Goal: Communication & Community: Participate in discussion

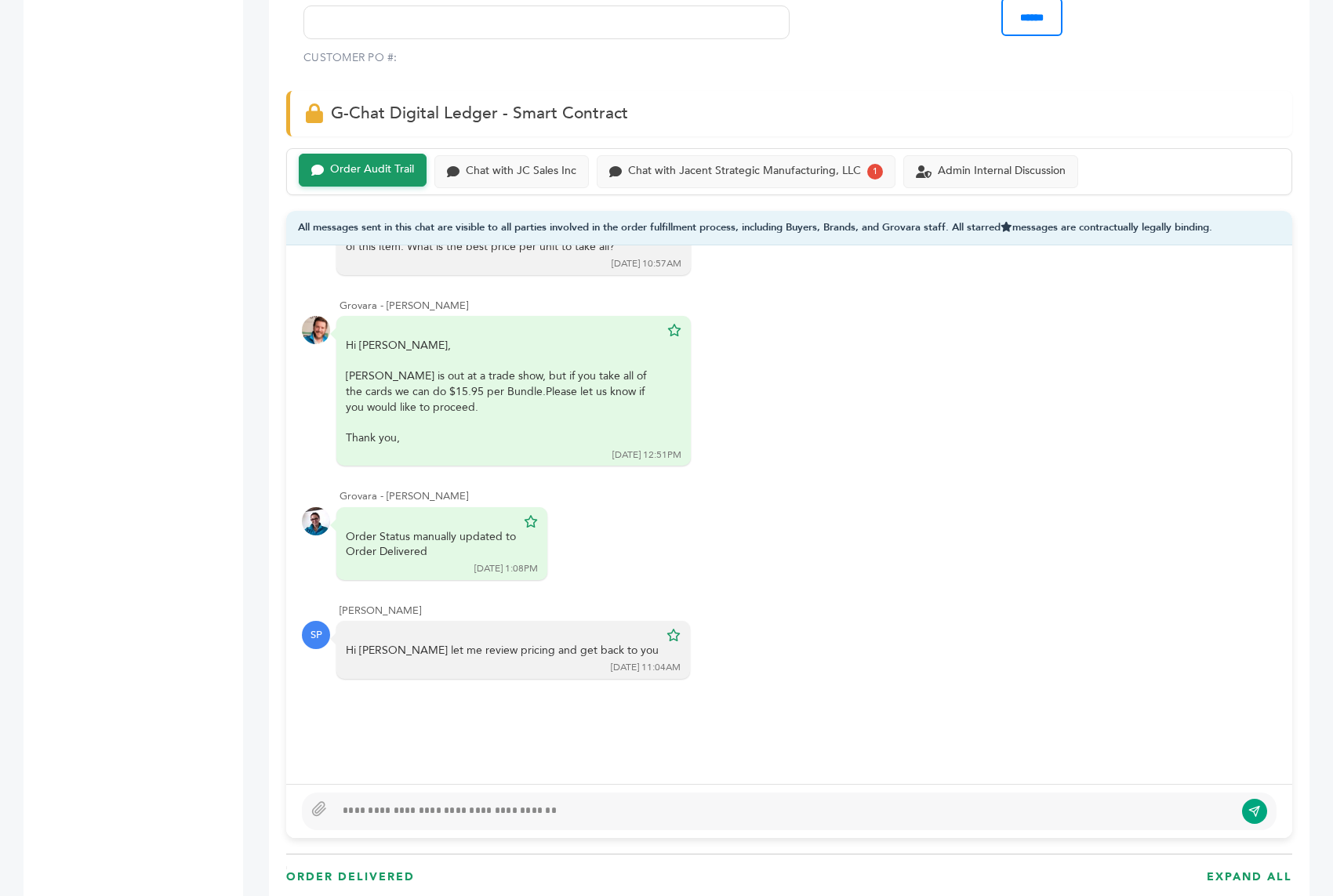
scroll to position [982, 0]
click at [959, 155] on div "Admin Internal Discussion" at bounding box center [991, 171] width 174 height 33
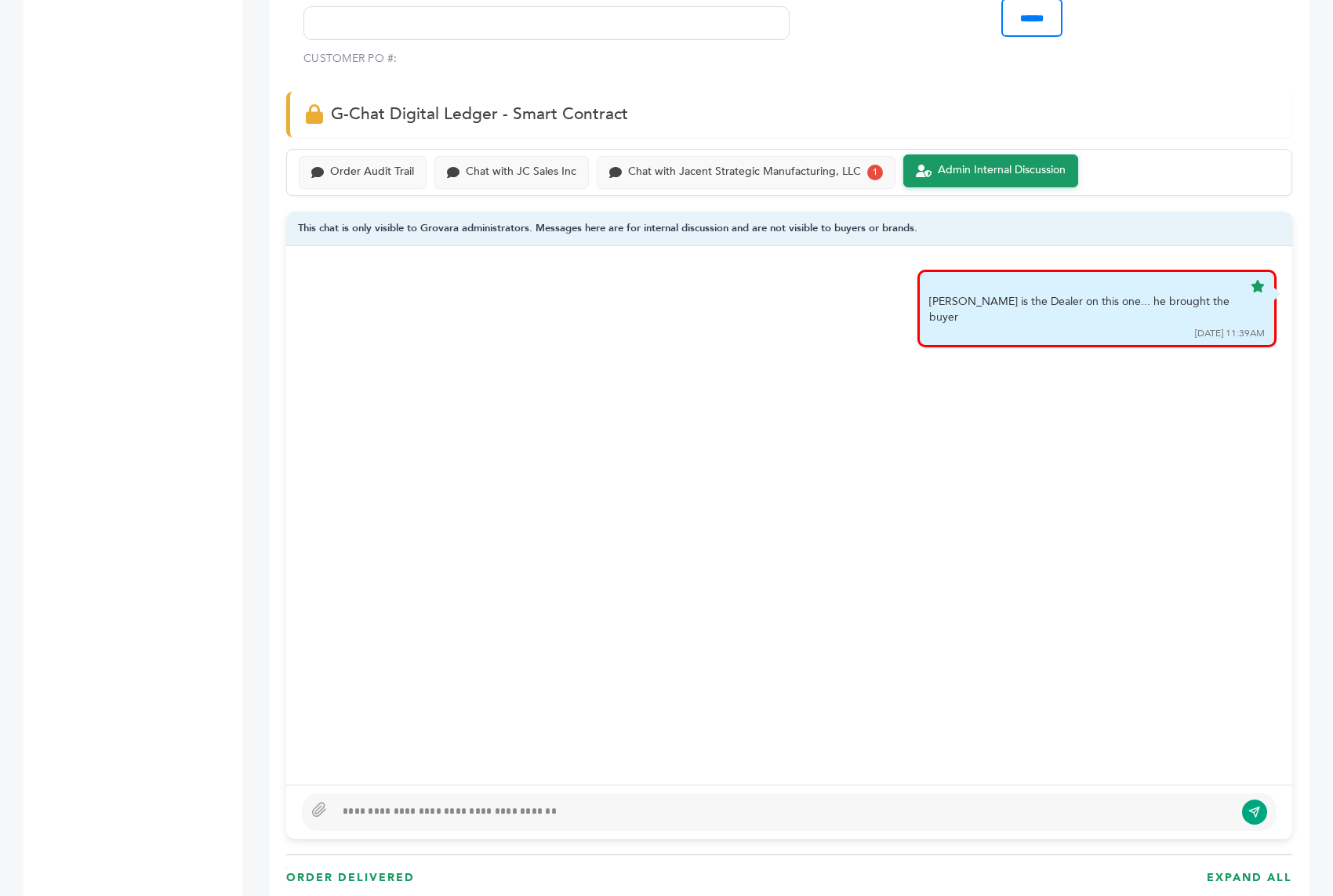
click at [959, 155] on div "Admin Internal Discussion" at bounding box center [991, 171] width 174 height 33
click at [406, 810] on div at bounding box center [784, 813] width 900 height 19
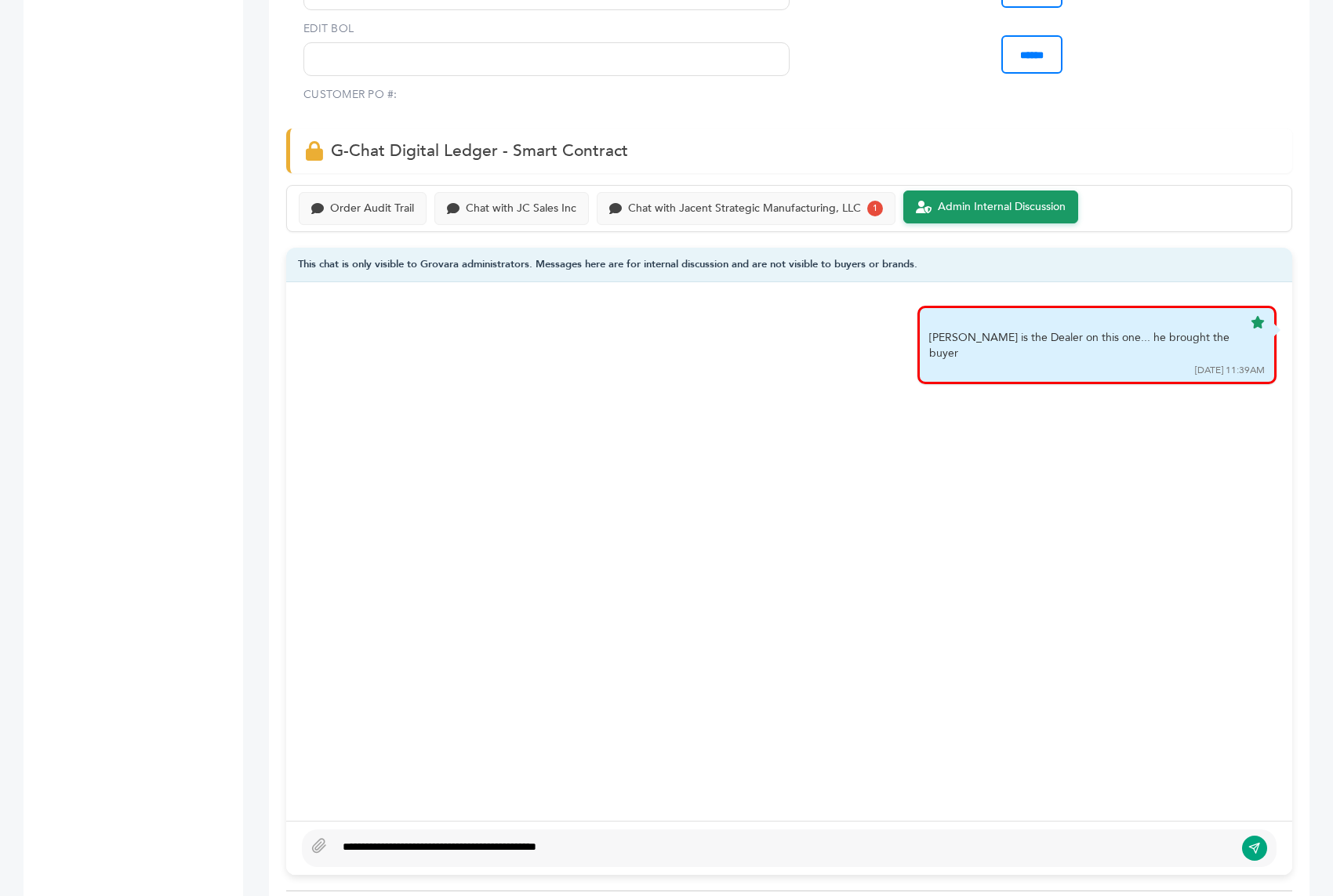
click at [451, 839] on div "**********" at bounding box center [784, 849] width 900 height 19
type textarea "**********"
click at [655, 830] on div "**********" at bounding box center [789, 849] width 975 height 38
click at [1252, 835] on button "submit" at bounding box center [1254, 849] width 27 height 27
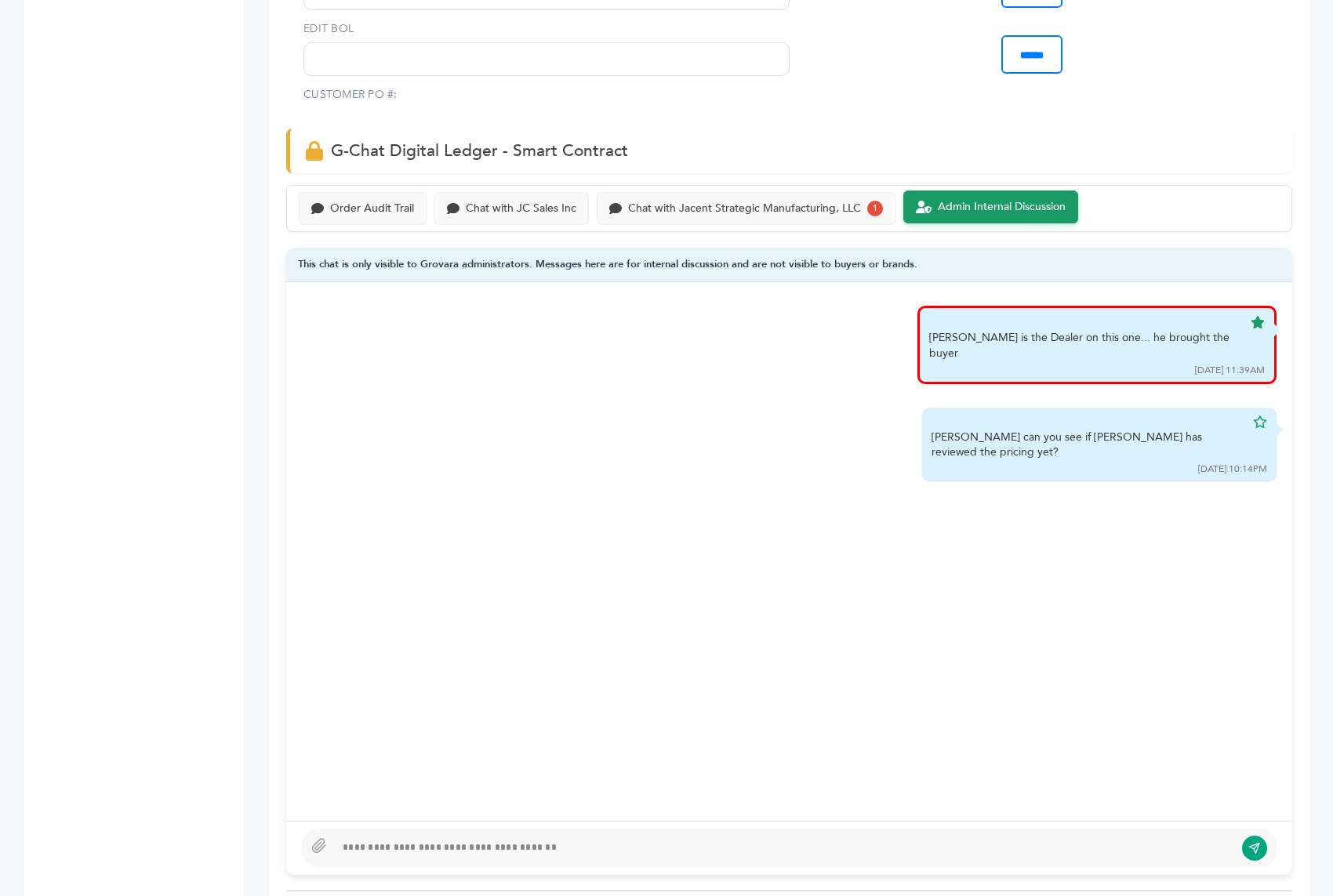
click at [699, 185] on div "Order Audit Trail Chat with JC Sales Inc Chat with Jacent Strategic Manufacturi…" at bounding box center [789, 209] width 1006 height 47
click at [691, 201] on div "Chat with Jacent Strategic Manufacturing, LLC" at bounding box center [744, 208] width 233 height 13
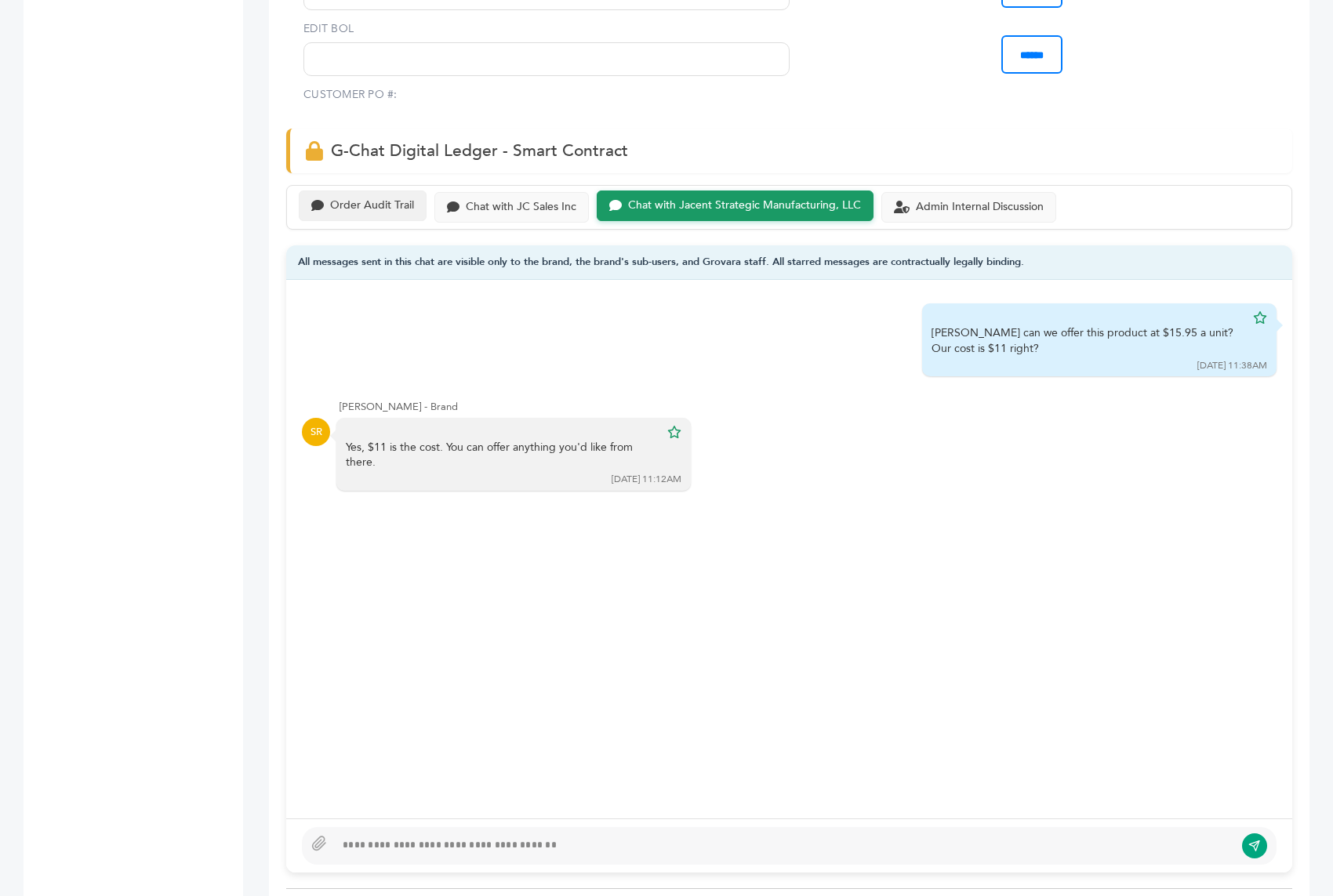
click at [371, 199] on div "Order Audit Trail" at bounding box center [372, 206] width 83 height 13
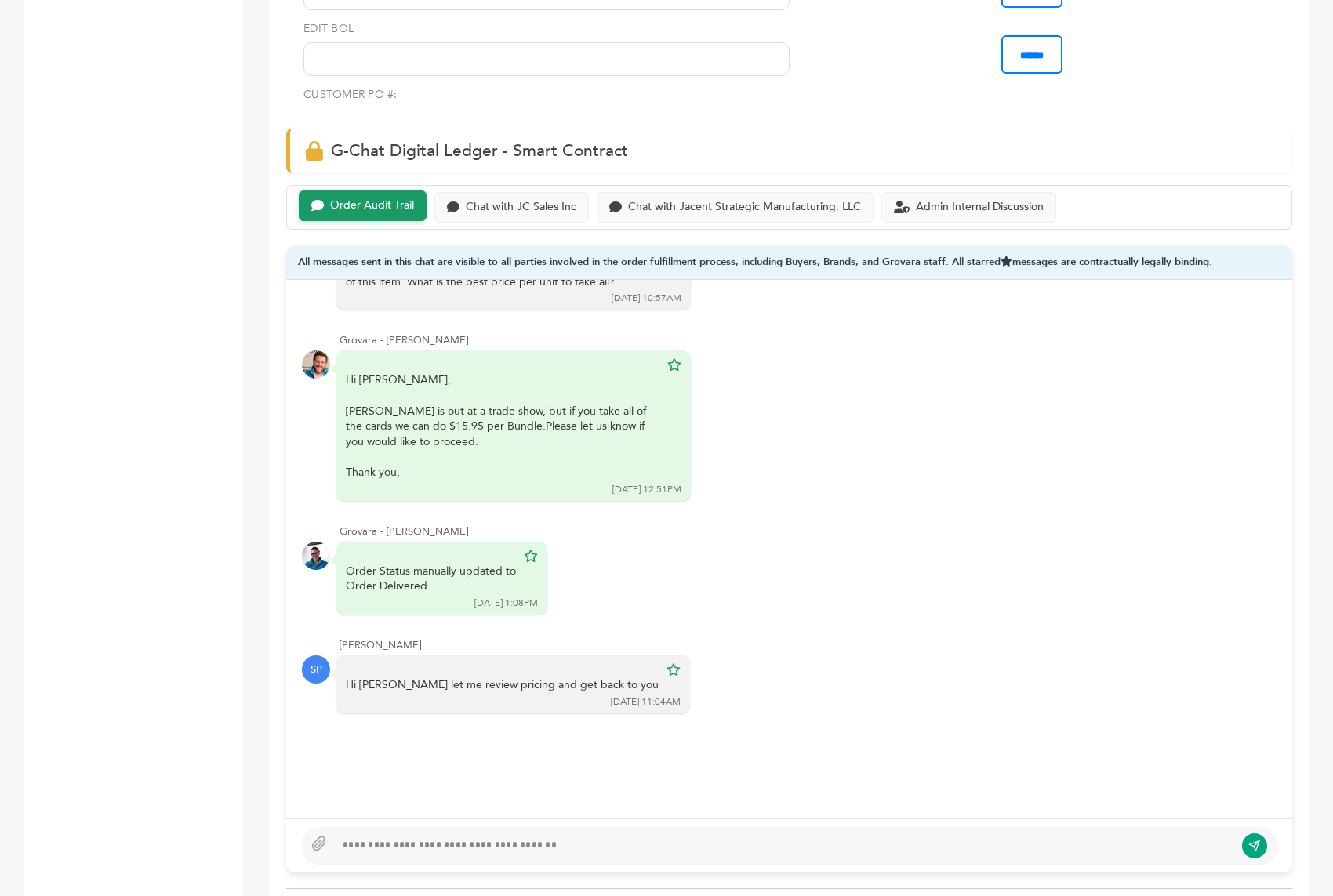
click at [422, 836] on div at bounding box center [784, 846] width 900 height 19
type textarea "**********"
click at [1256, 839] on icon "submit" at bounding box center [1254, 846] width 12 height 13
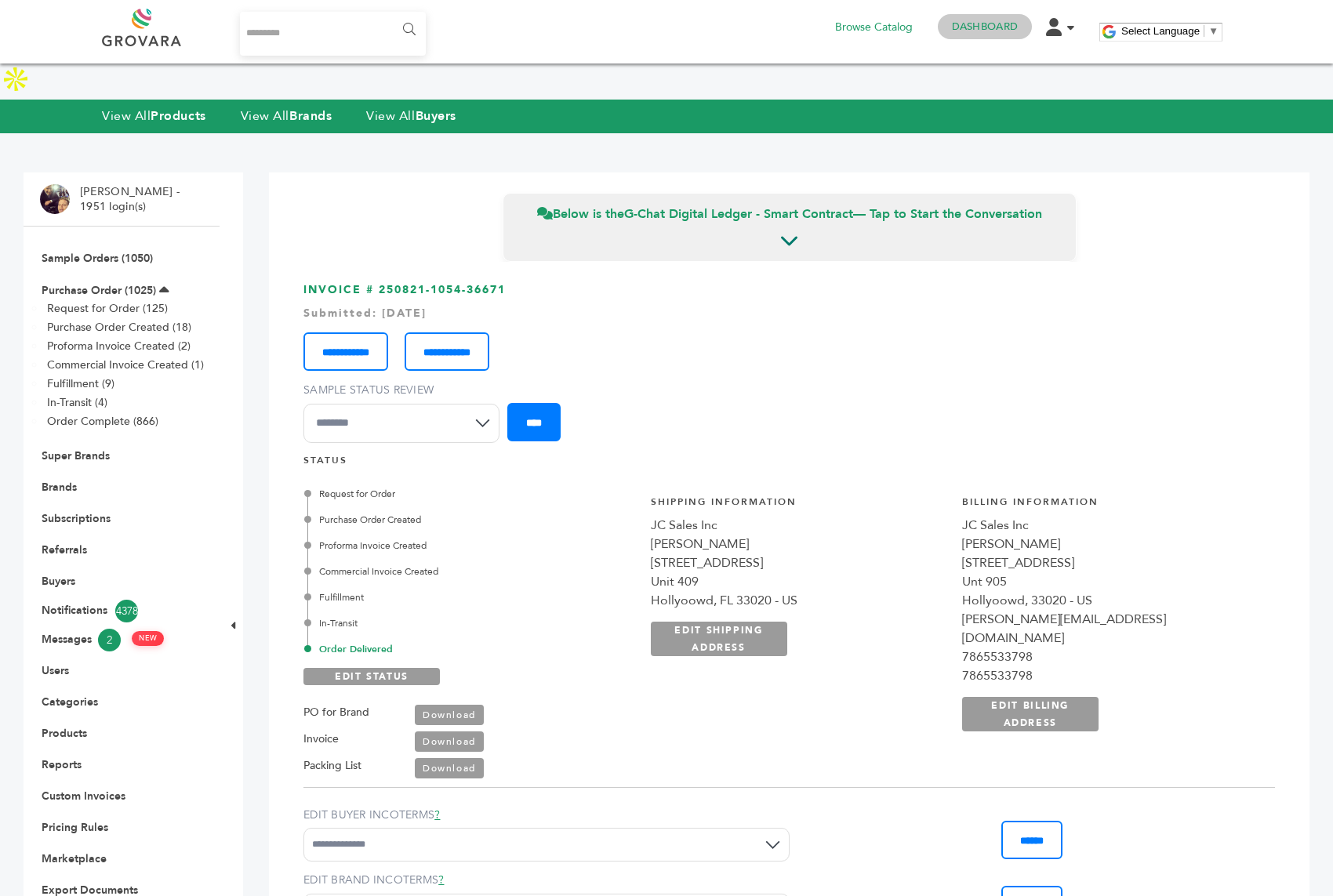
click at [957, 33] on link "Dashboard" at bounding box center [984, 27] width 65 height 14
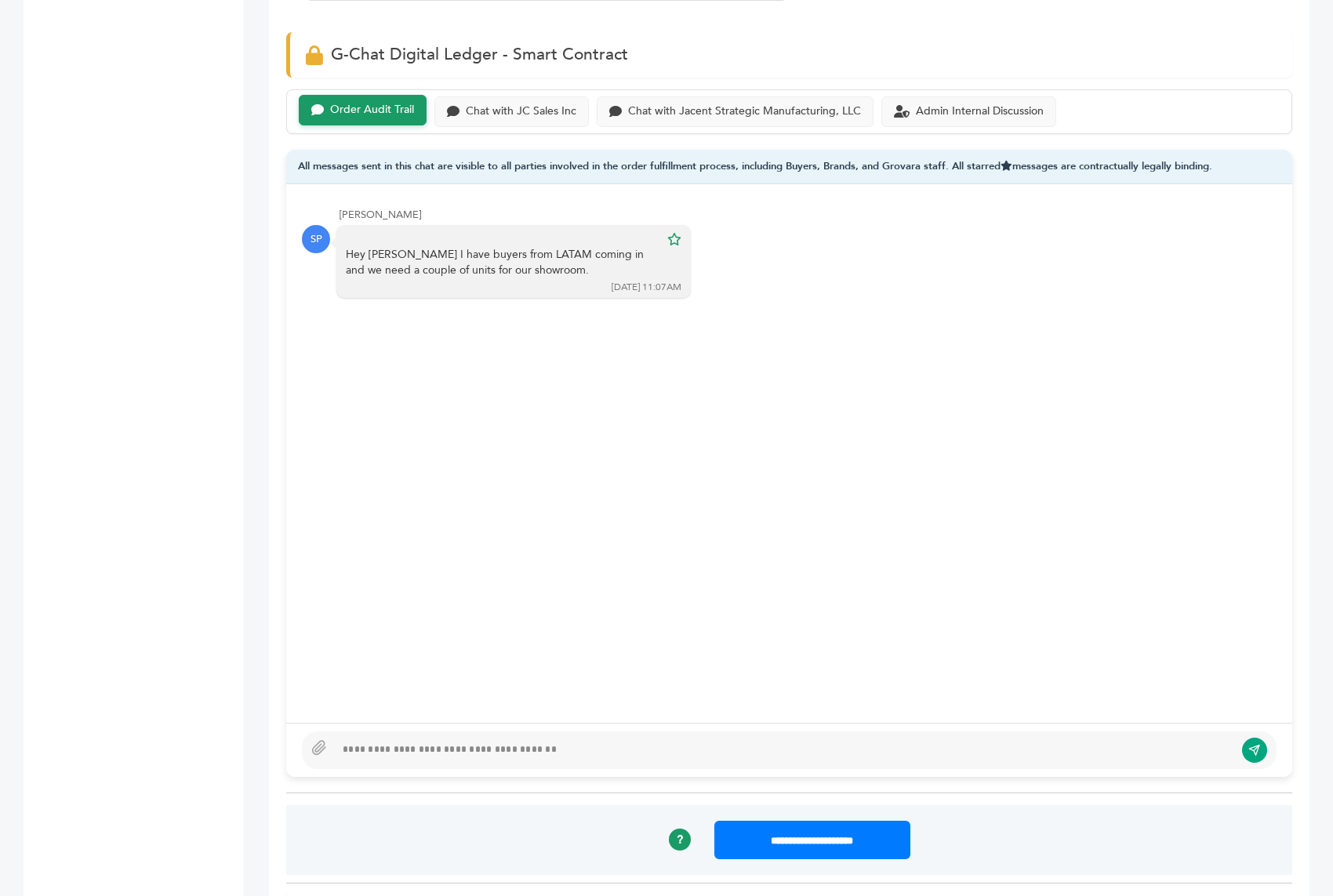
scroll to position [1107, 0]
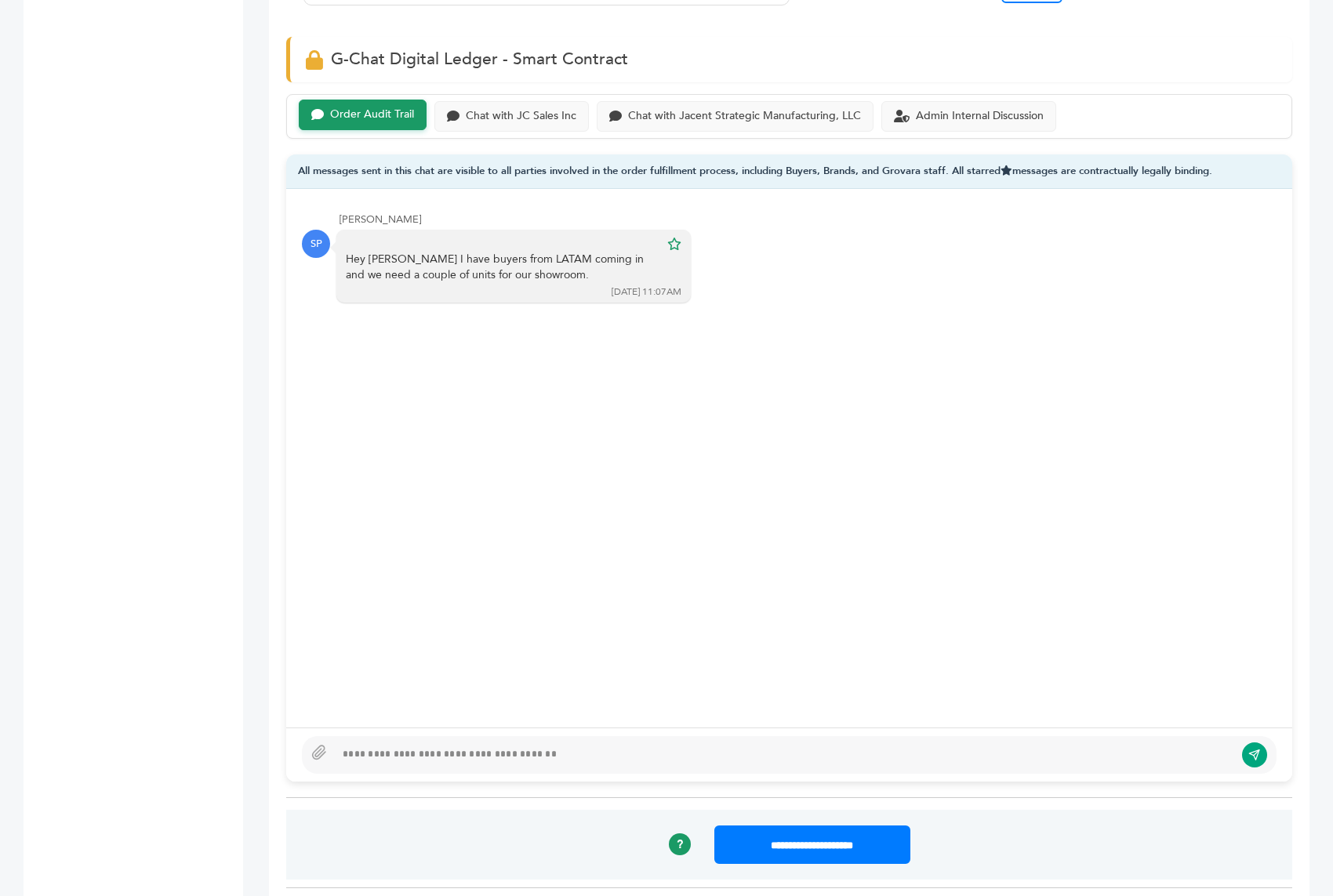
click at [387, 737] on div at bounding box center [789, 756] width 975 height 38
type textarea "**********"
click at [1260, 748] on icon "submit" at bounding box center [1254, 755] width 12 height 13
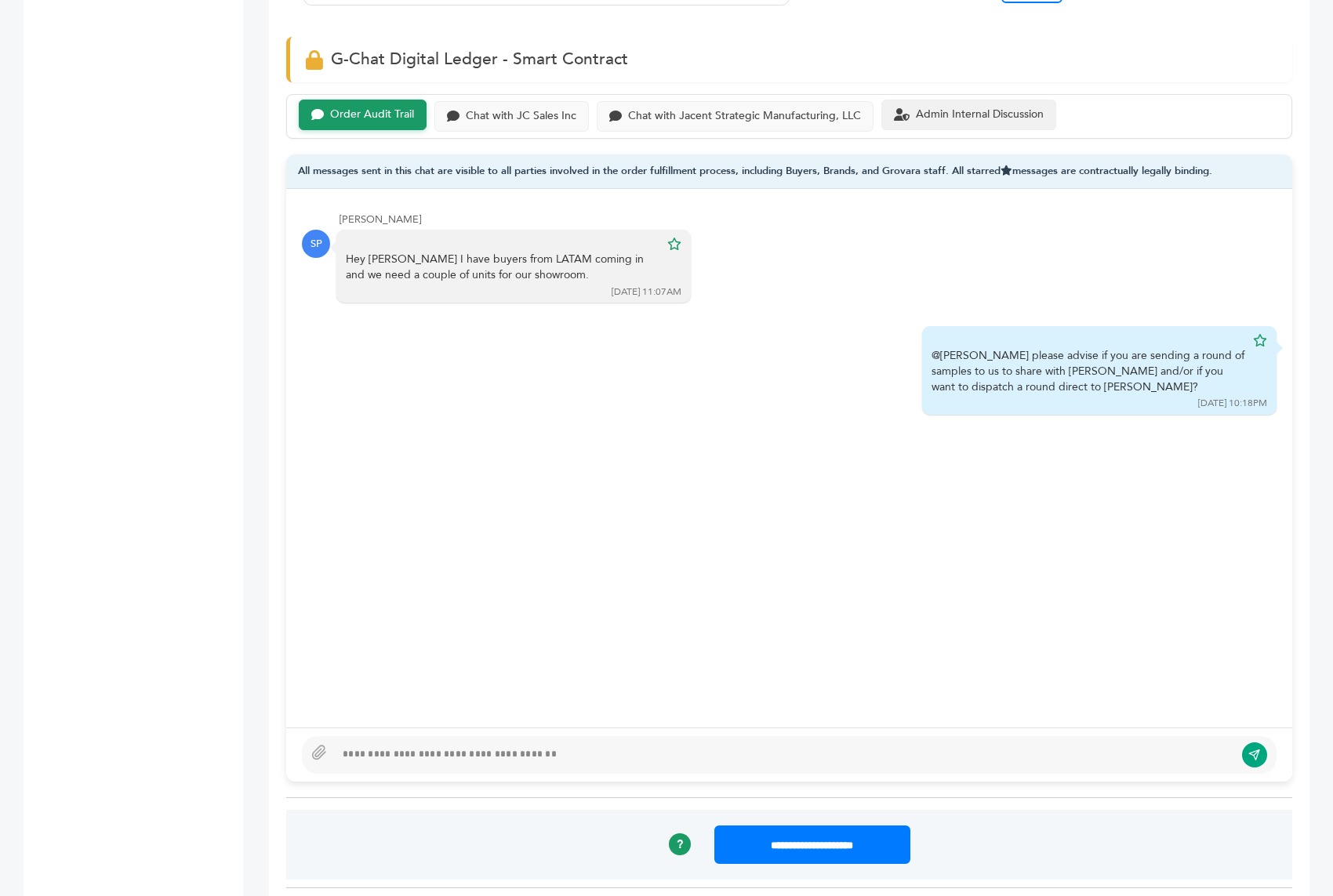
click at [930, 108] on div "Admin Internal Discussion" at bounding box center [979, 115] width 128 height 13
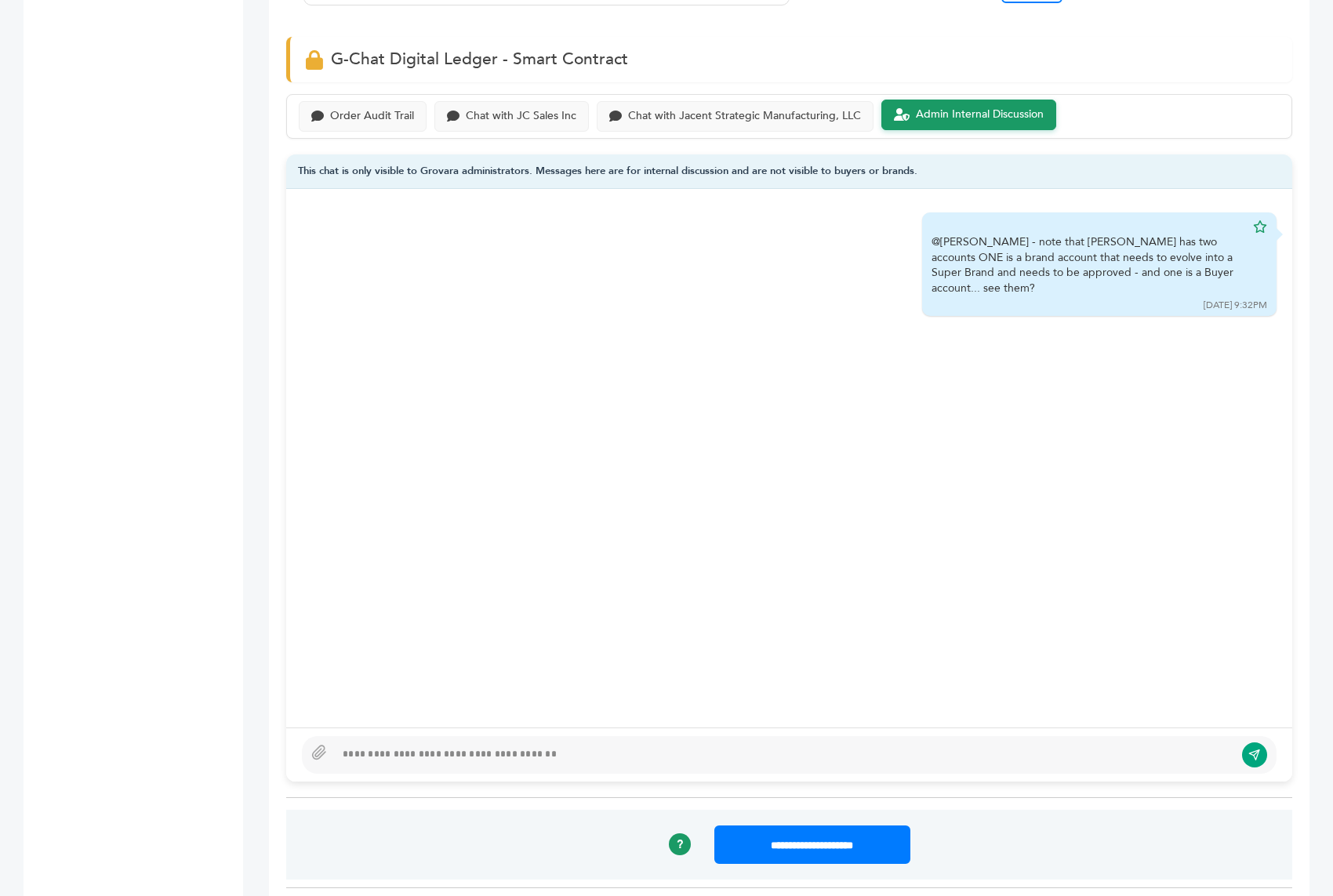
click at [587, 746] on div at bounding box center [784, 756] width 900 height 19
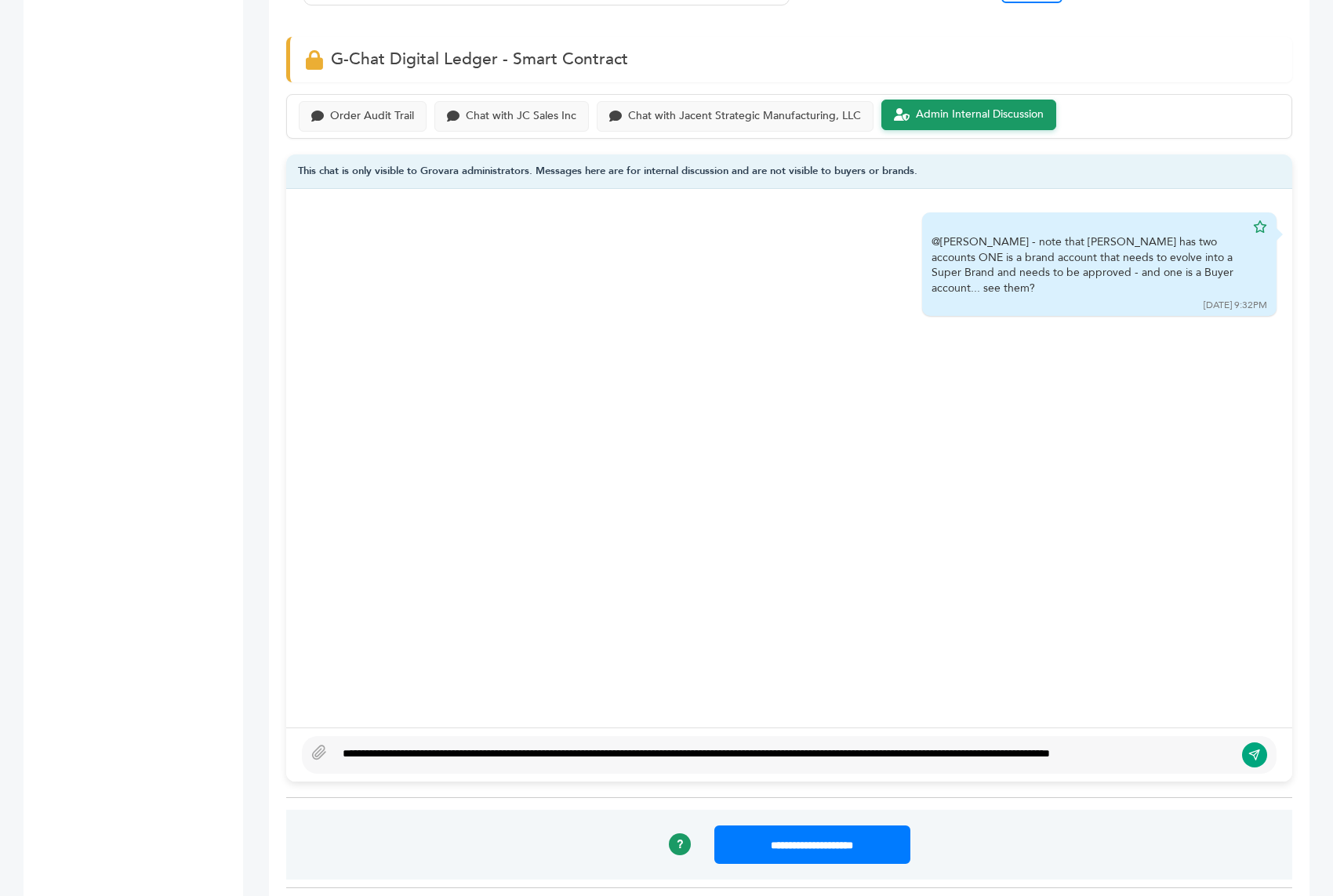
type textarea "**********"
click at [1247, 741] on button "submit" at bounding box center [1254, 755] width 27 height 27
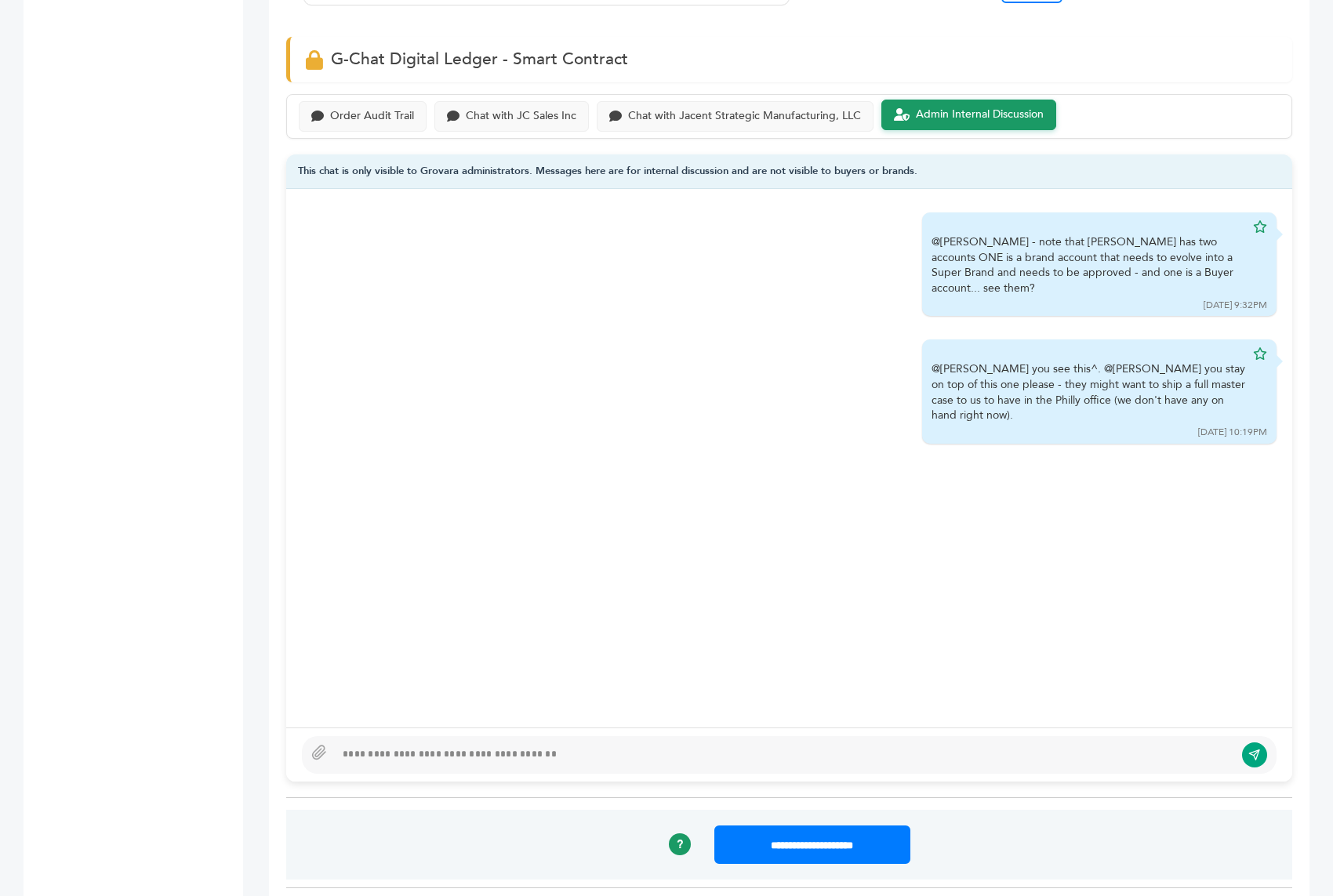
click at [189, 203] on div "Peter Groverman - 1951 login(s) Sample Orders (1050) Purchase Order (1025) Requ…" at bounding box center [121, 873] width 196 height 3616
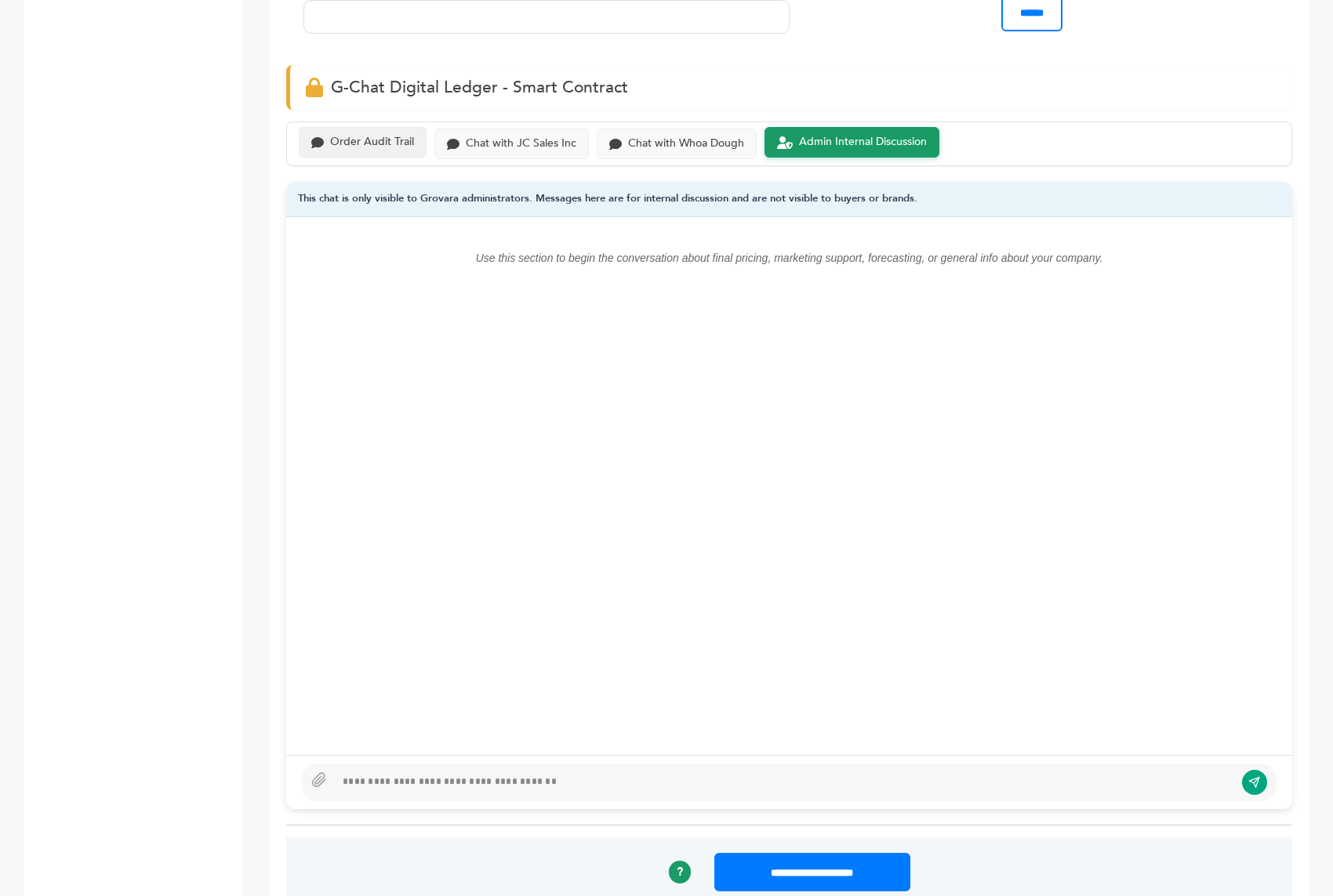
click at [393, 137] on div "Order Audit Trail" at bounding box center [362, 142] width 128 height 30
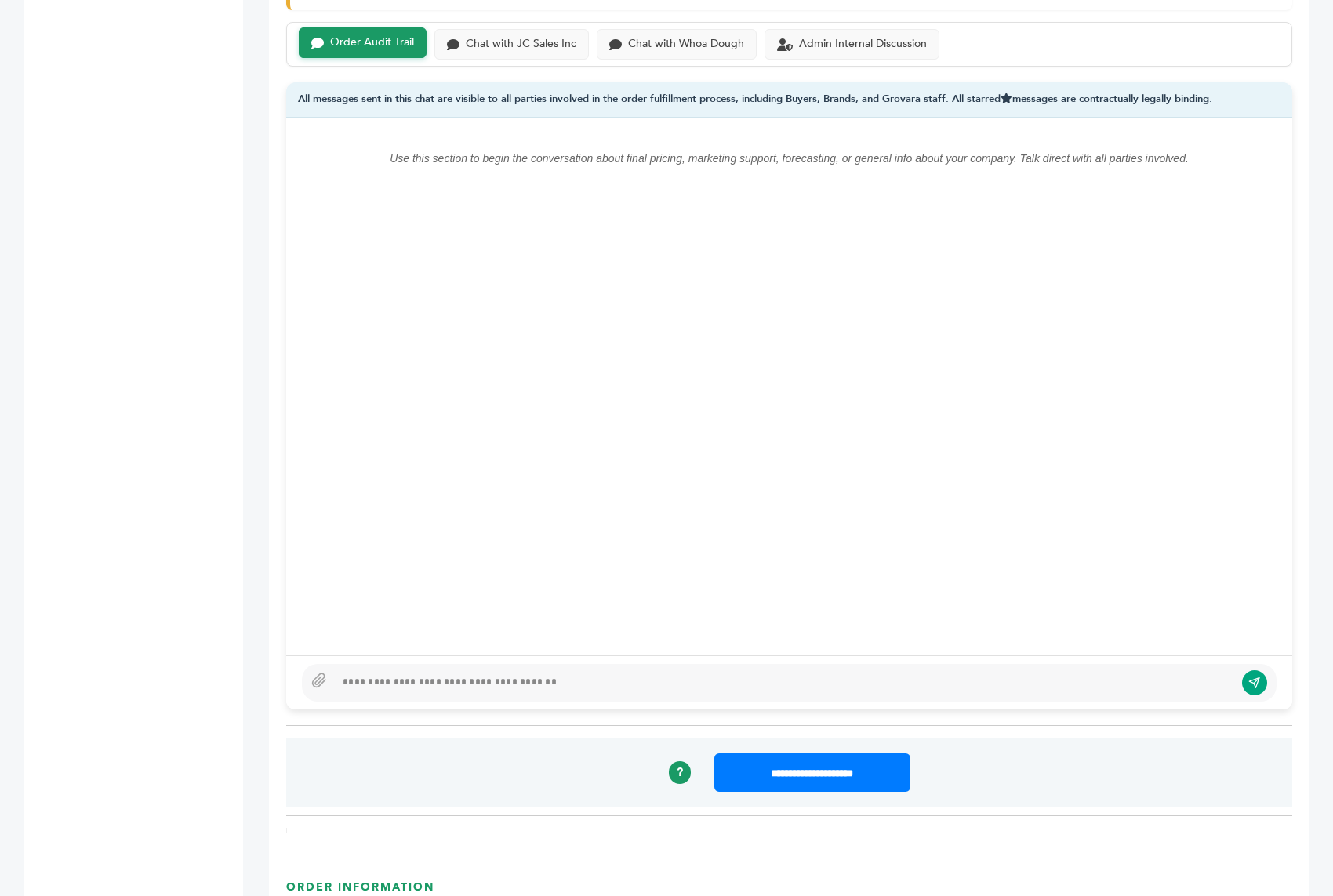
scroll to position [1174, 0]
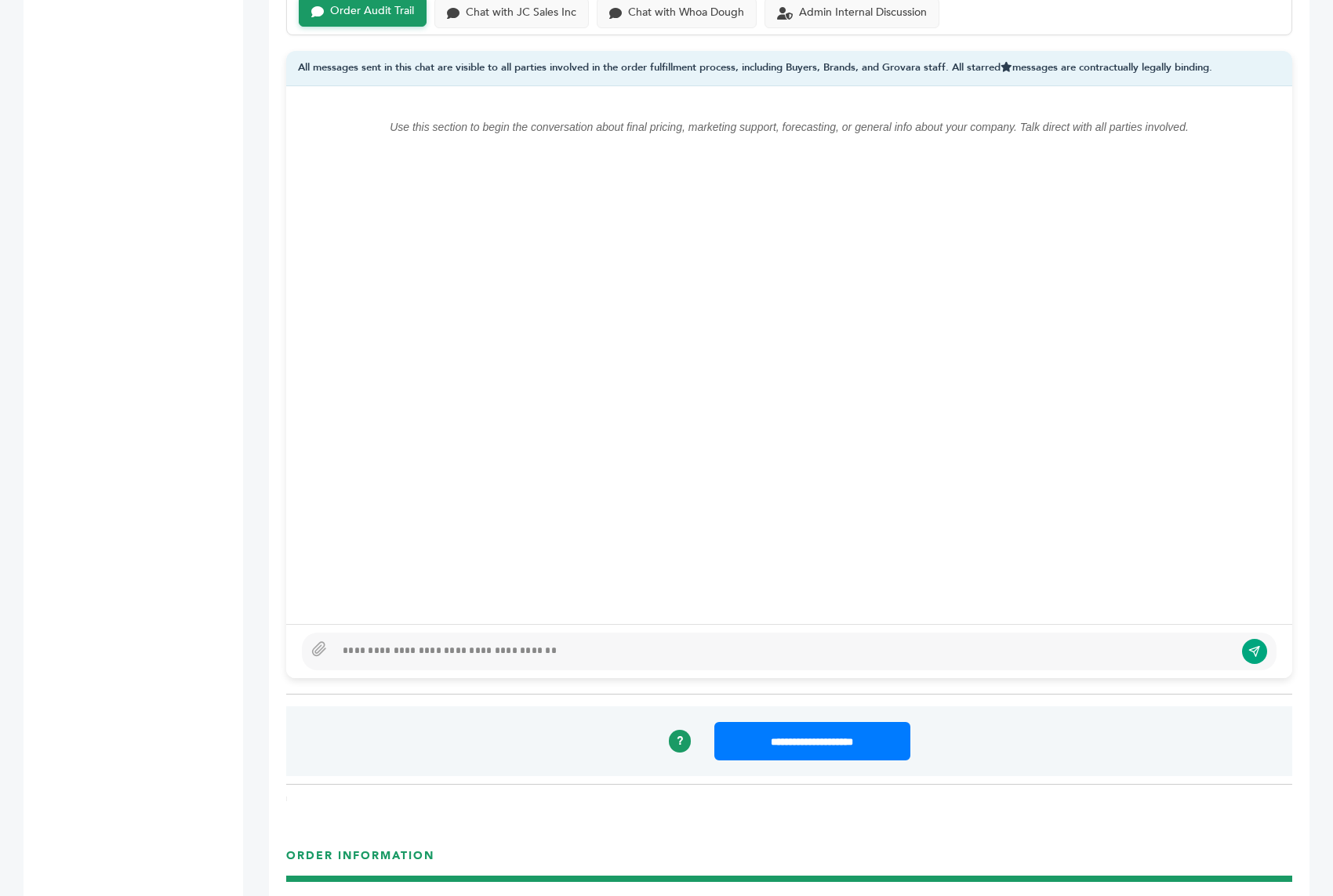
click at [405, 642] on div at bounding box center [784, 651] width 900 height 19
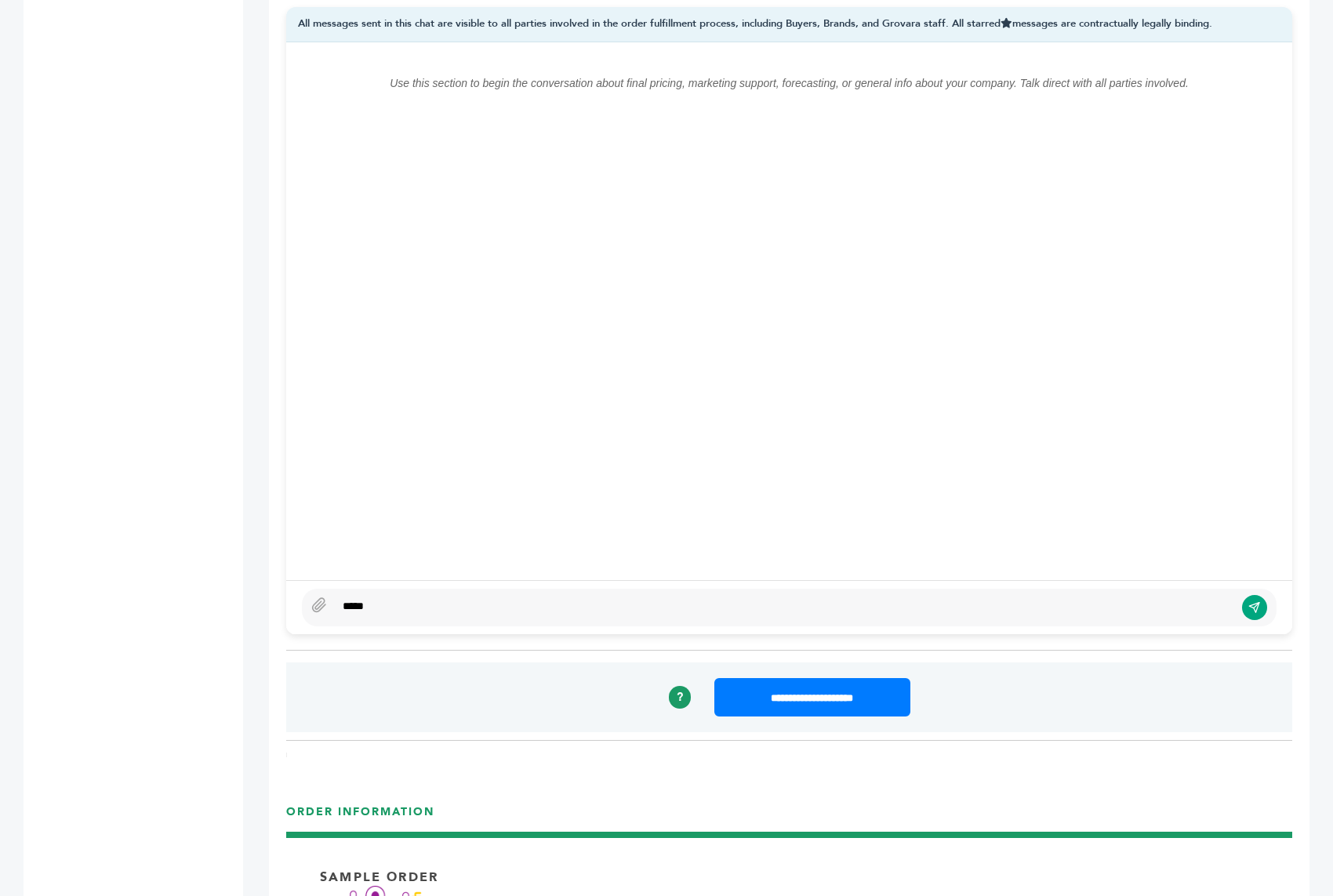
scroll to position [1259, 0]
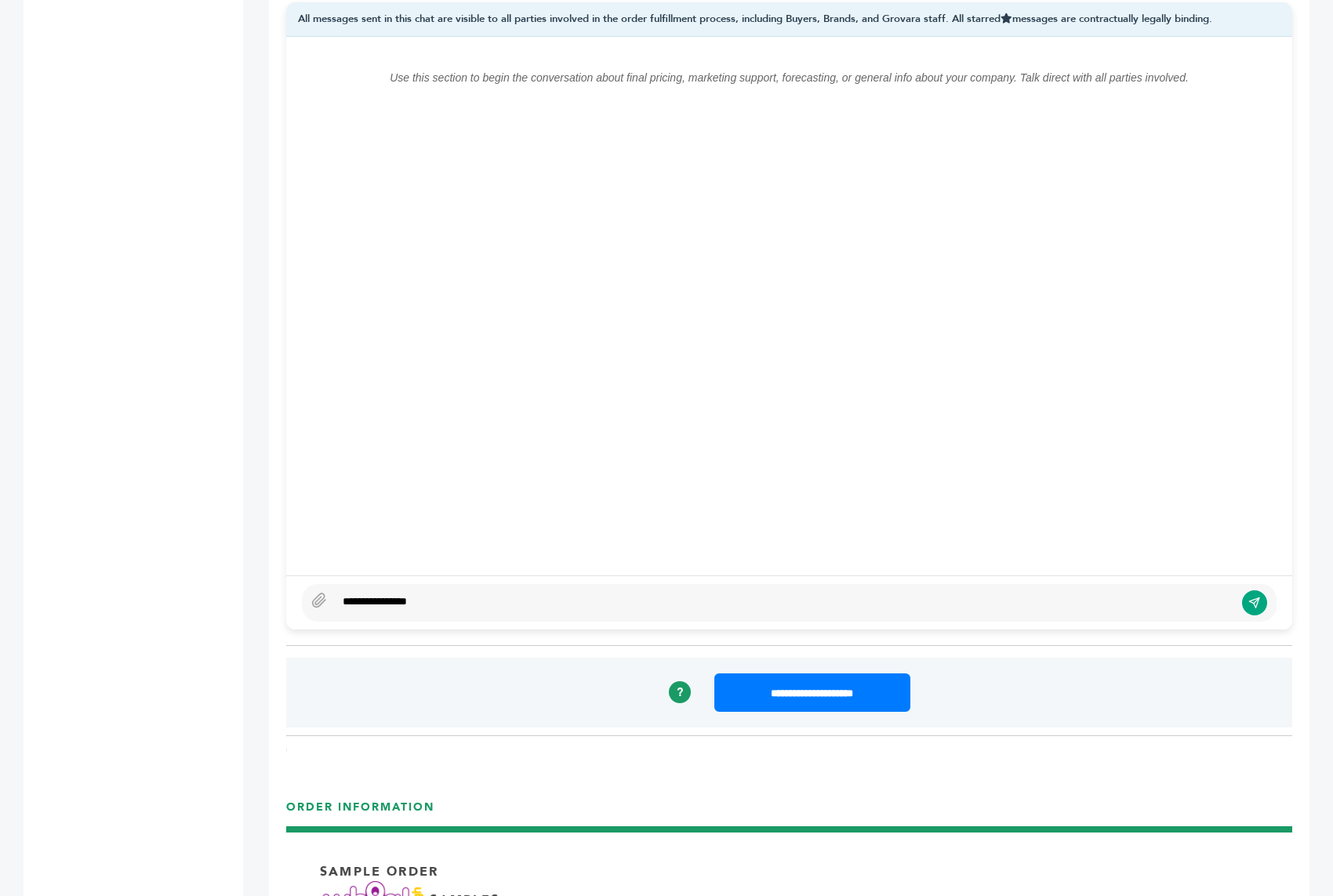
click at [385, 594] on div "**********" at bounding box center [784, 603] width 900 height 19
click at [451, 594] on div "**********" at bounding box center [784, 603] width 900 height 19
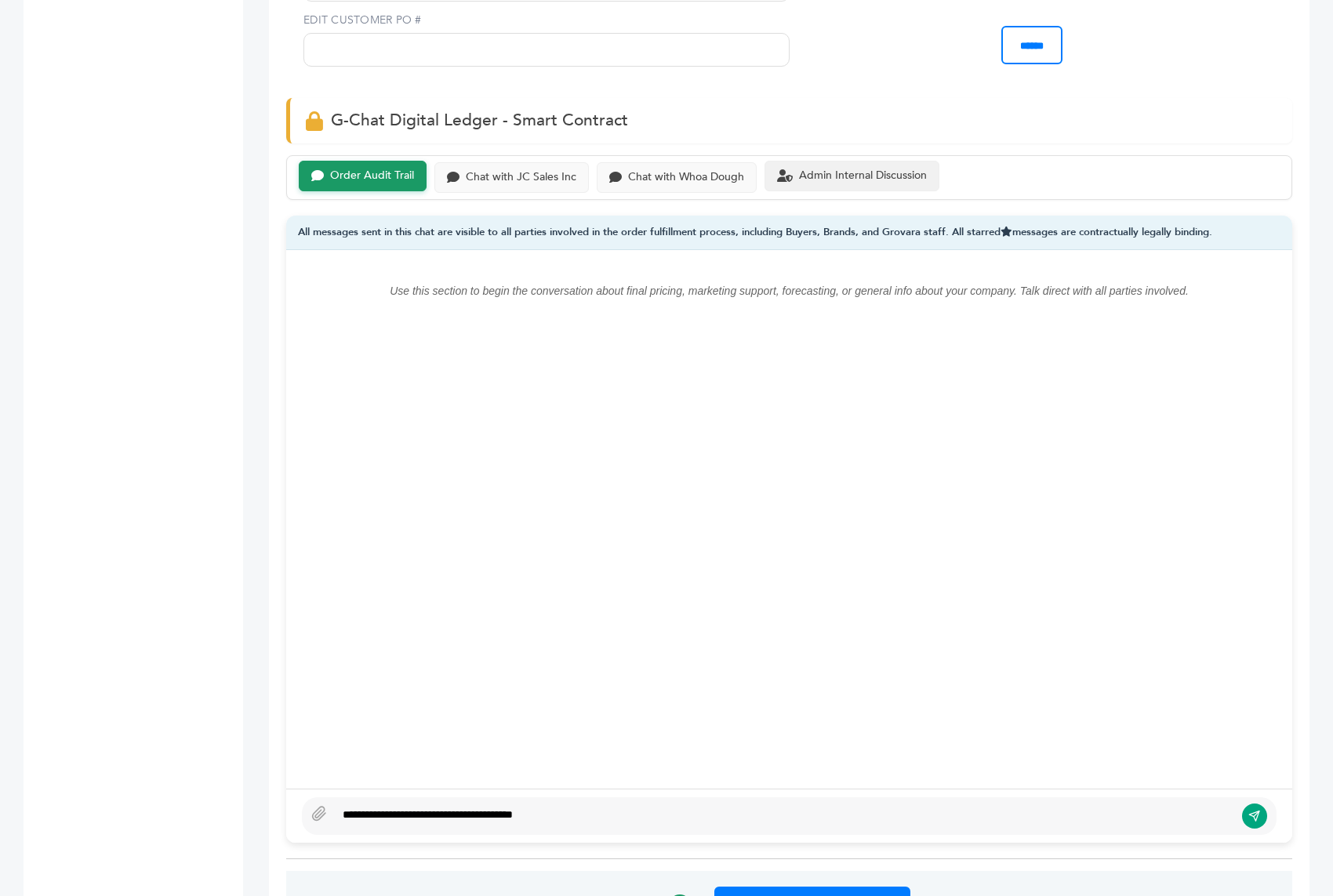
click at [827, 170] on div "Admin Internal Discussion" at bounding box center [863, 176] width 128 height 13
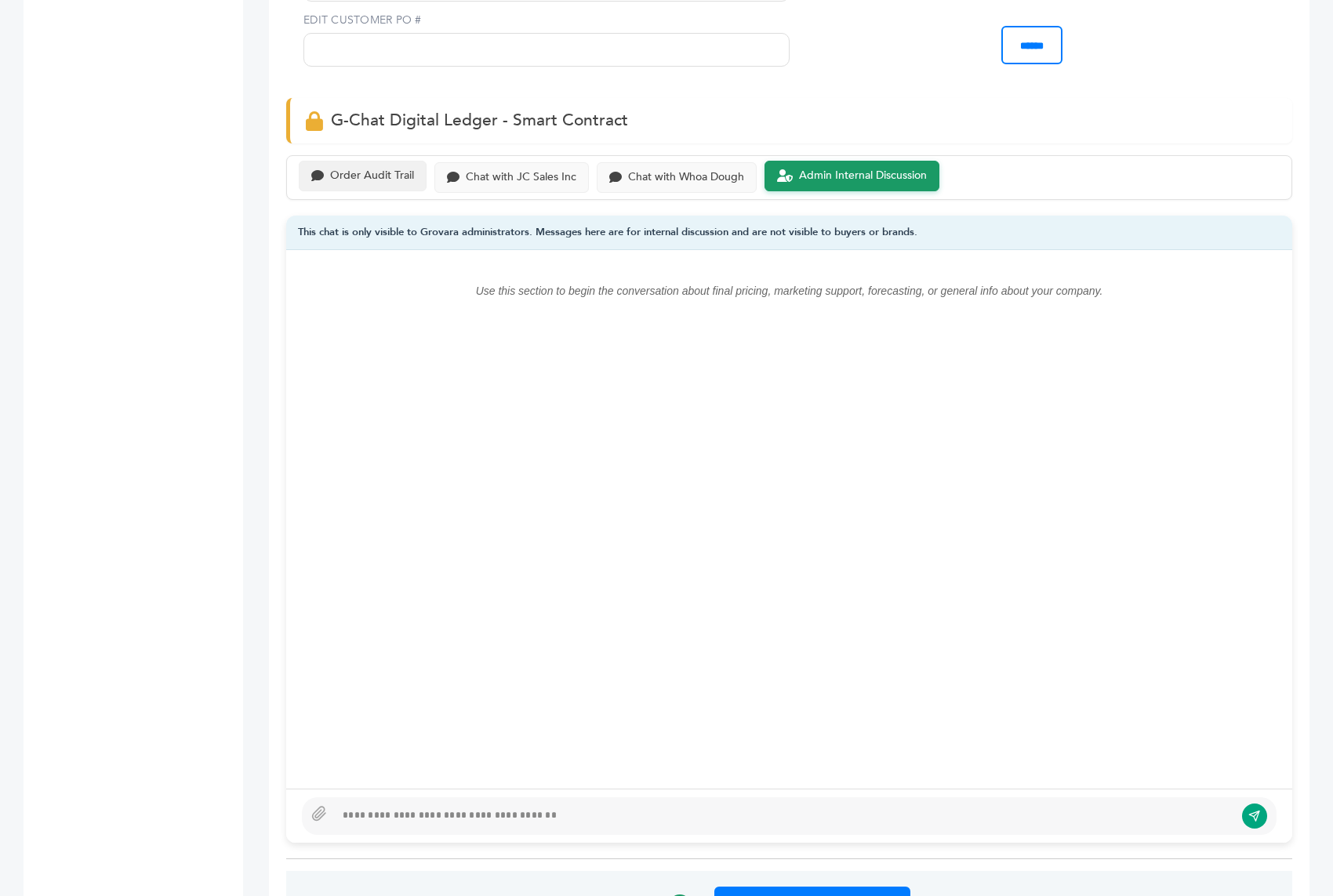
click at [378, 161] on div "Order Audit Trail" at bounding box center [362, 176] width 128 height 30
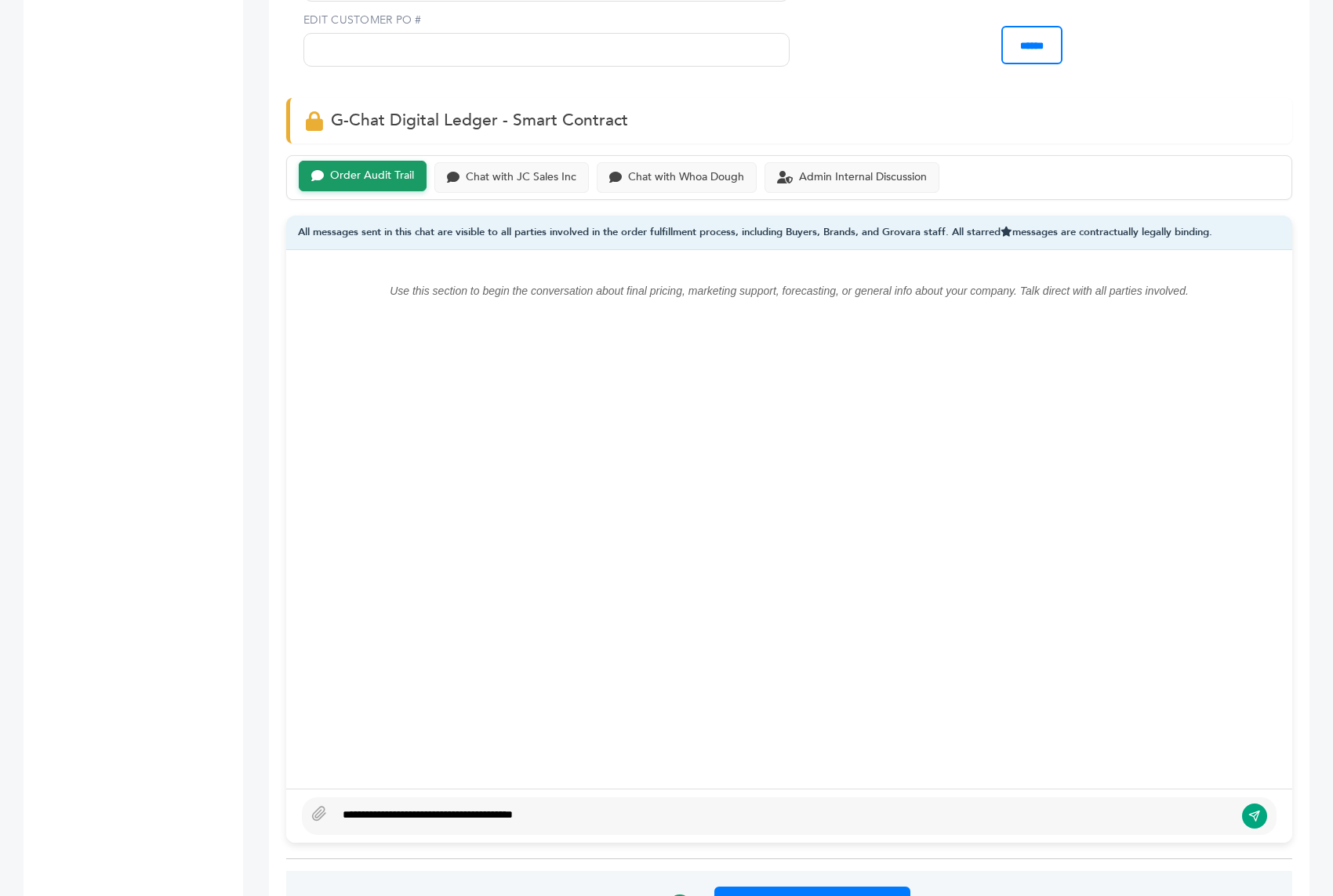
click at [601, 797] on div "**********" at bounding box center [789, 816] width 975 height 38
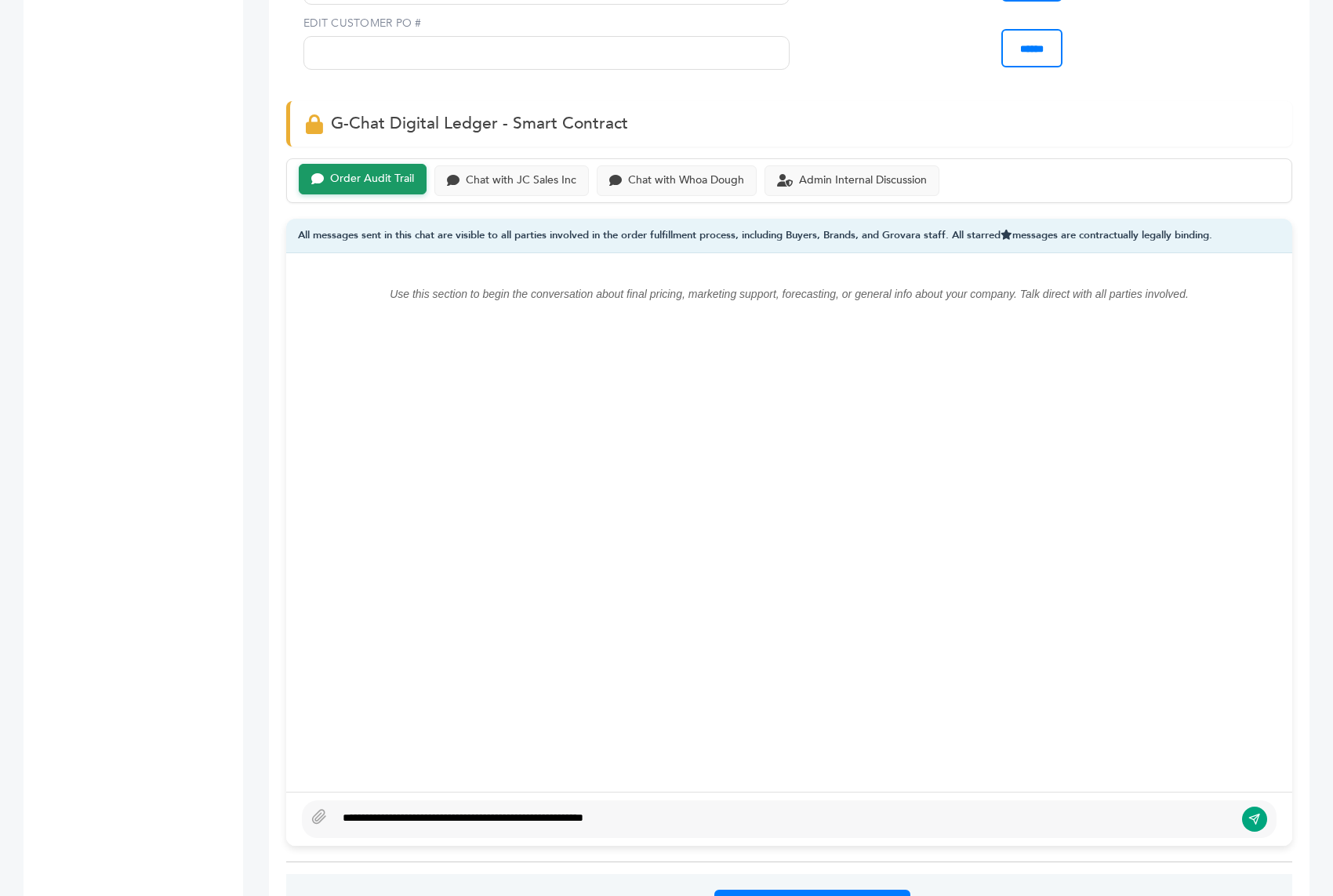
scroll to position [1088, 0]
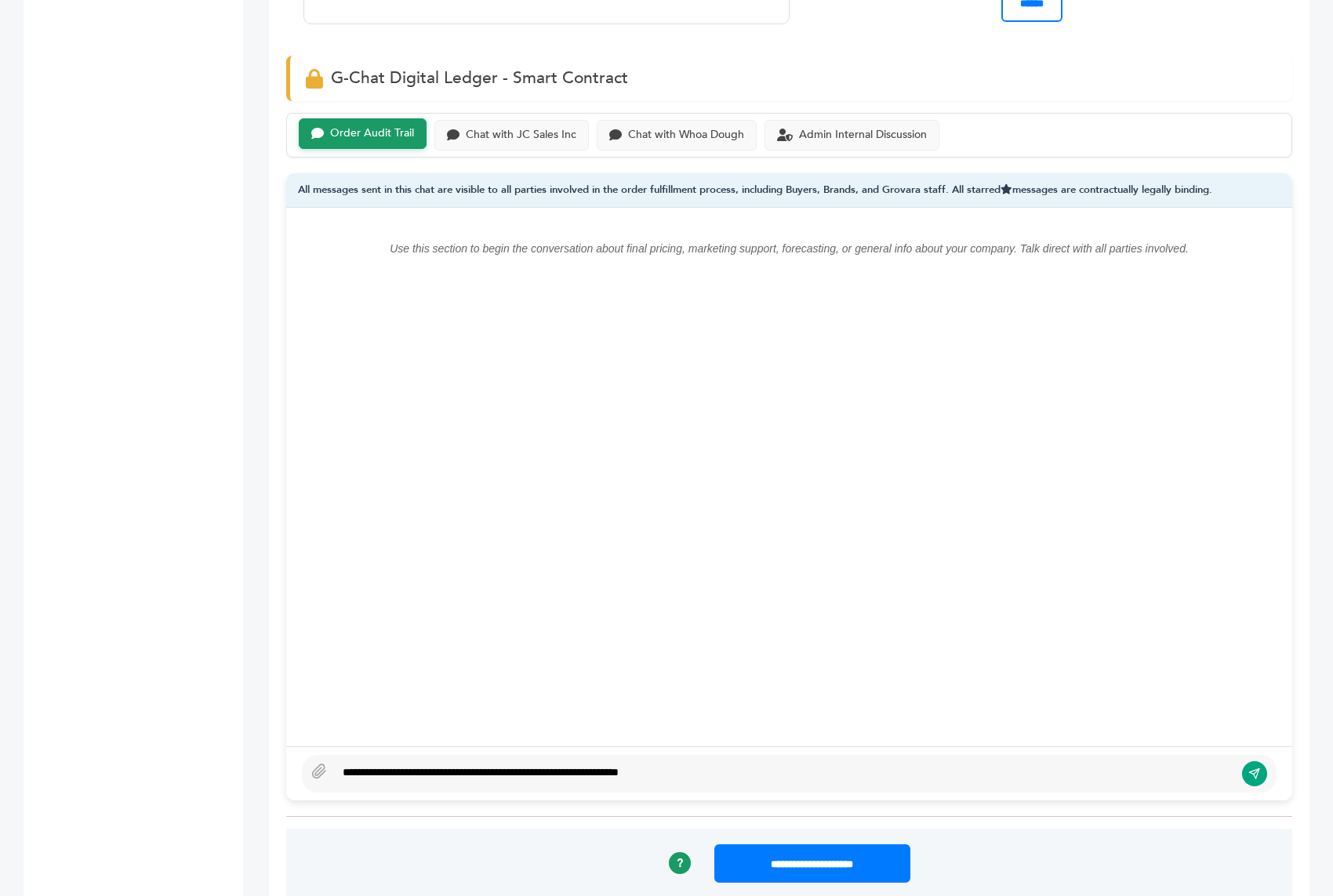
type textarea "**********"
click at [1266, 760] on button "submit" at bounding box center [1254, 774] width 27 height 27
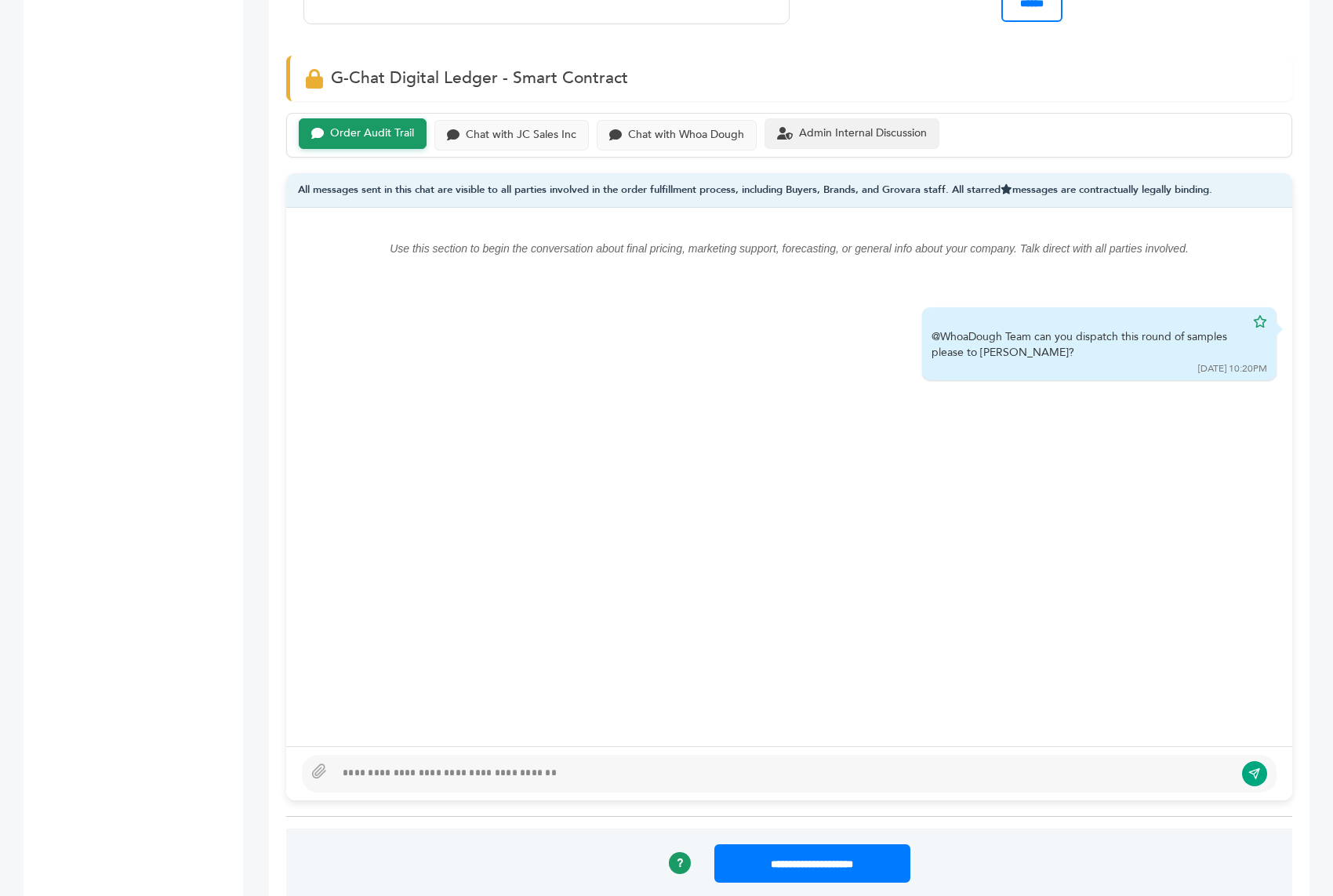
click at [882, 127] on div "Admin Internal Discussion" at bounding box center [863, 134] width 128 height 13
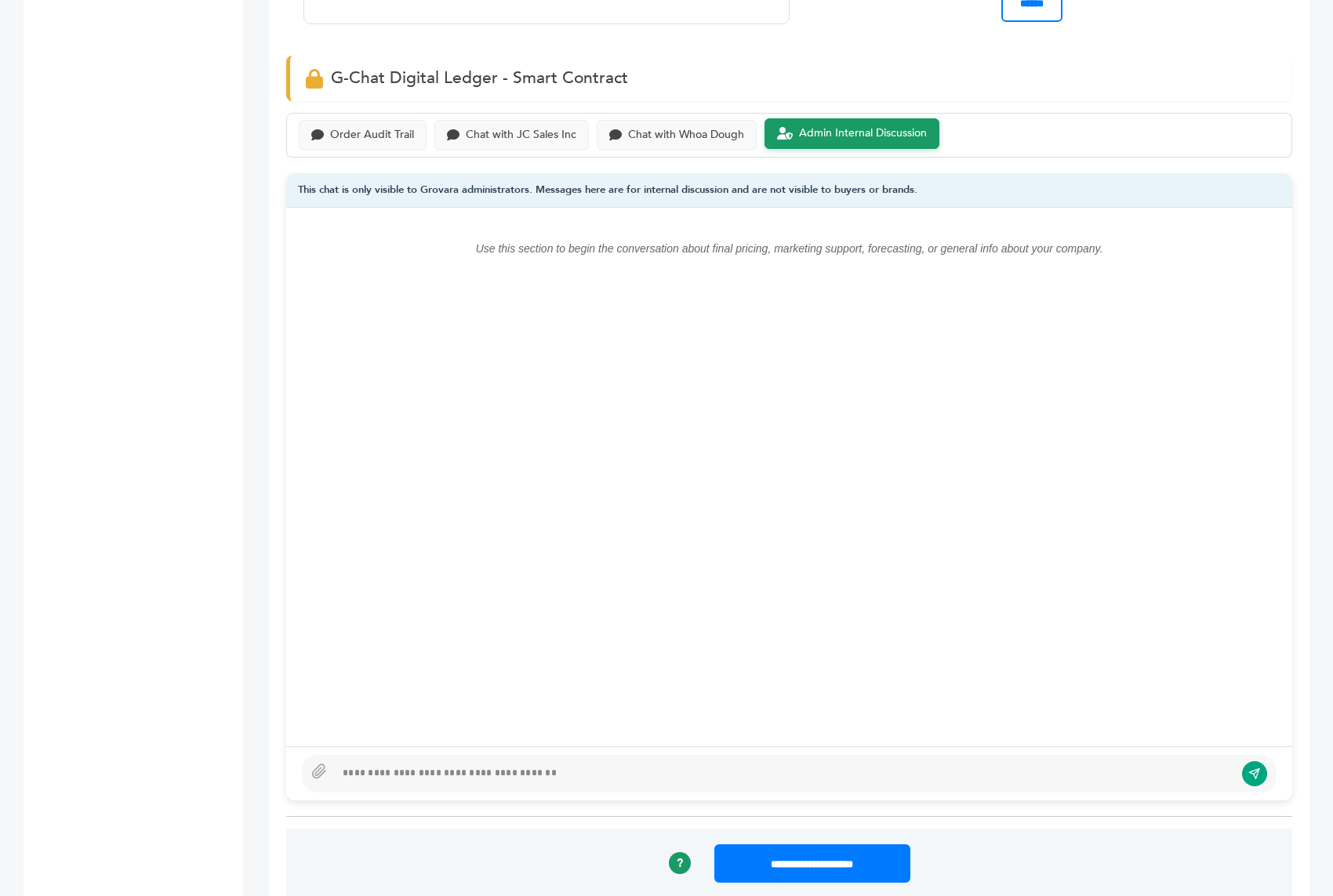
click at [606, 755] on div at bounding box center [789, 774] width 975 height 38
click at [1245, 760] on button "submit" at bounding box center [1254, 774] width 27 height 27
click at [700, 764] on div "**********" at bounding box center [784, 774] width 900 height 19
click at [1267, 755] on div "**********" at bounding box center [789, 774] width 975 height 38
click at [1252, 767] on icon "submit" at bounding box center [1254, 774] width 12 height 13
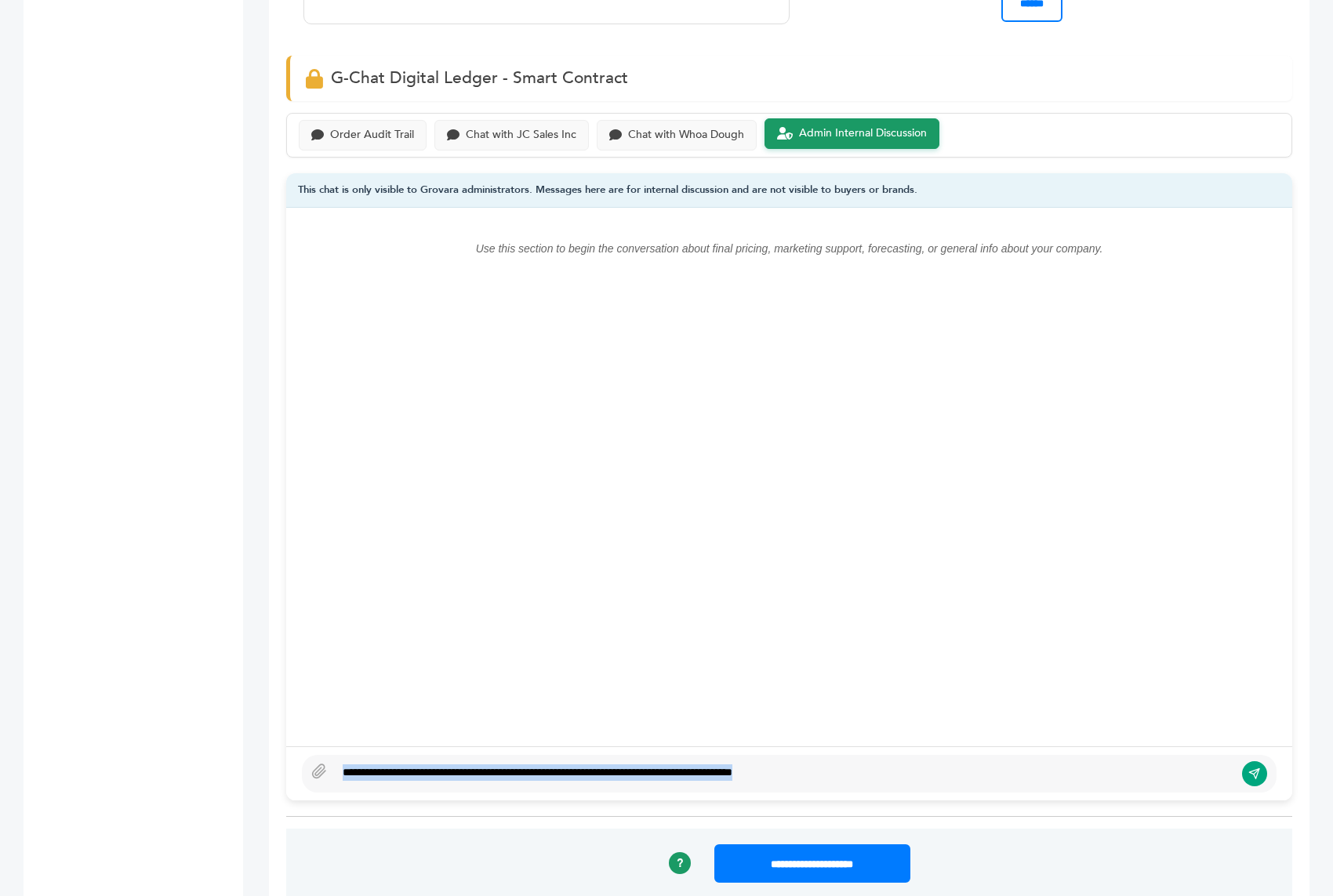
drag, startPoint x: 843, startPoint y: 715, endPoint x: 719, endPoint y: 656, distance: 137.3
click at [719, 656] on div "**********" at bounding box center [789, 503] width 1006 height 593
copy div "**********"
type textarea "**********"
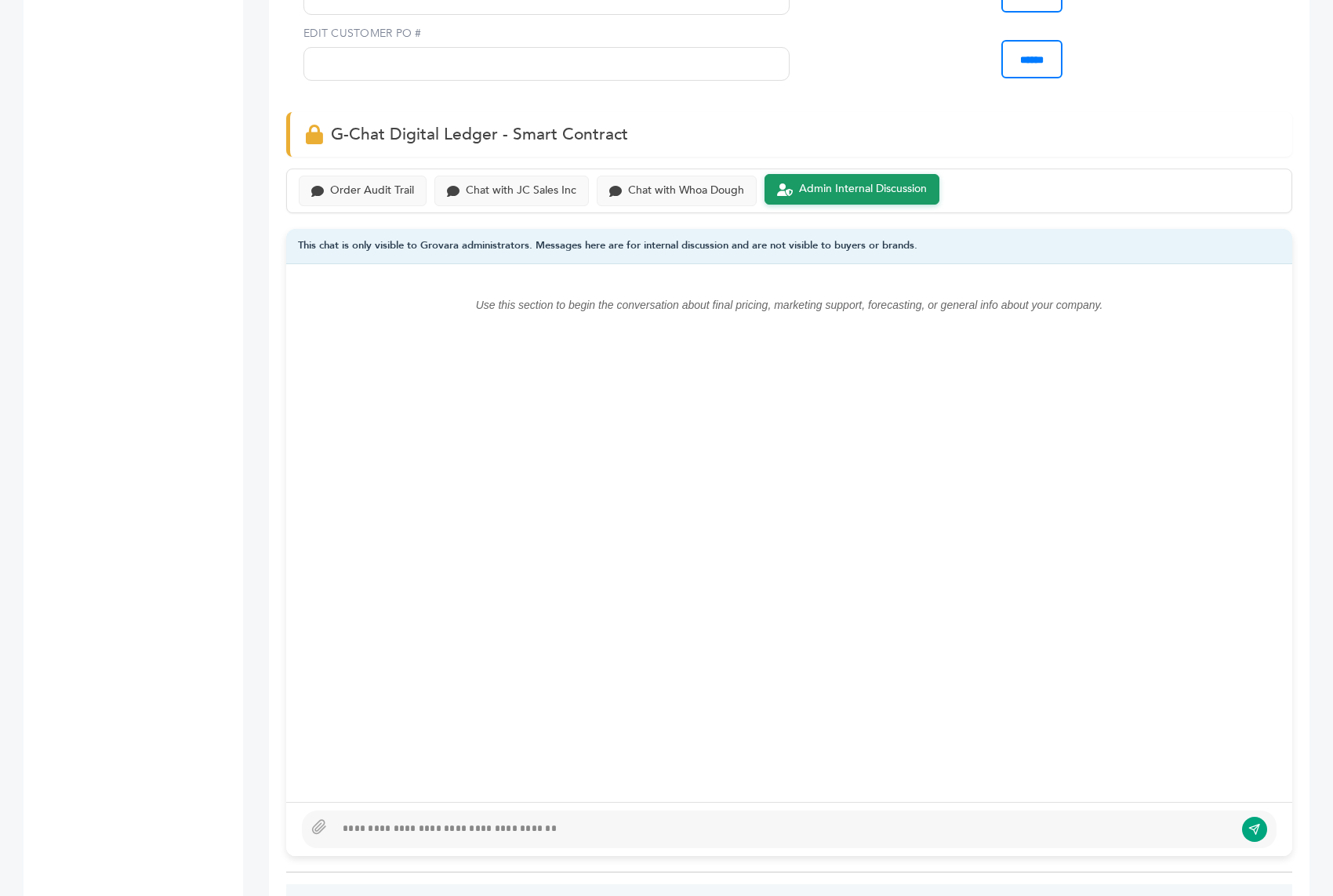
click at [407, 820] on div at bounding box center [784, 830] width 900 height 19
paste div
click at [1255, 825] on icon "submit" at bounding box center [1256, 828] width 6 height 6
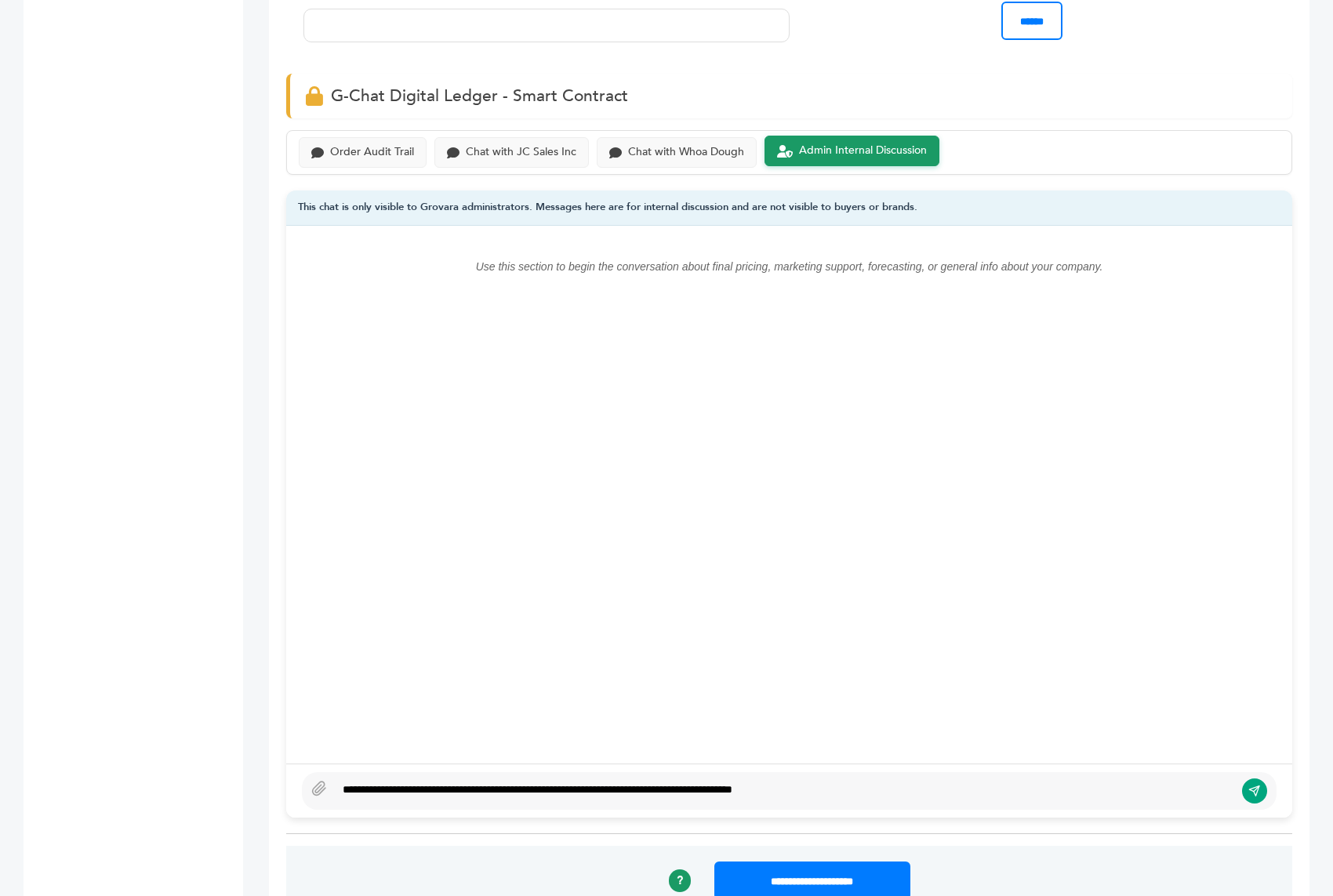
scroll to position [1051, 0]
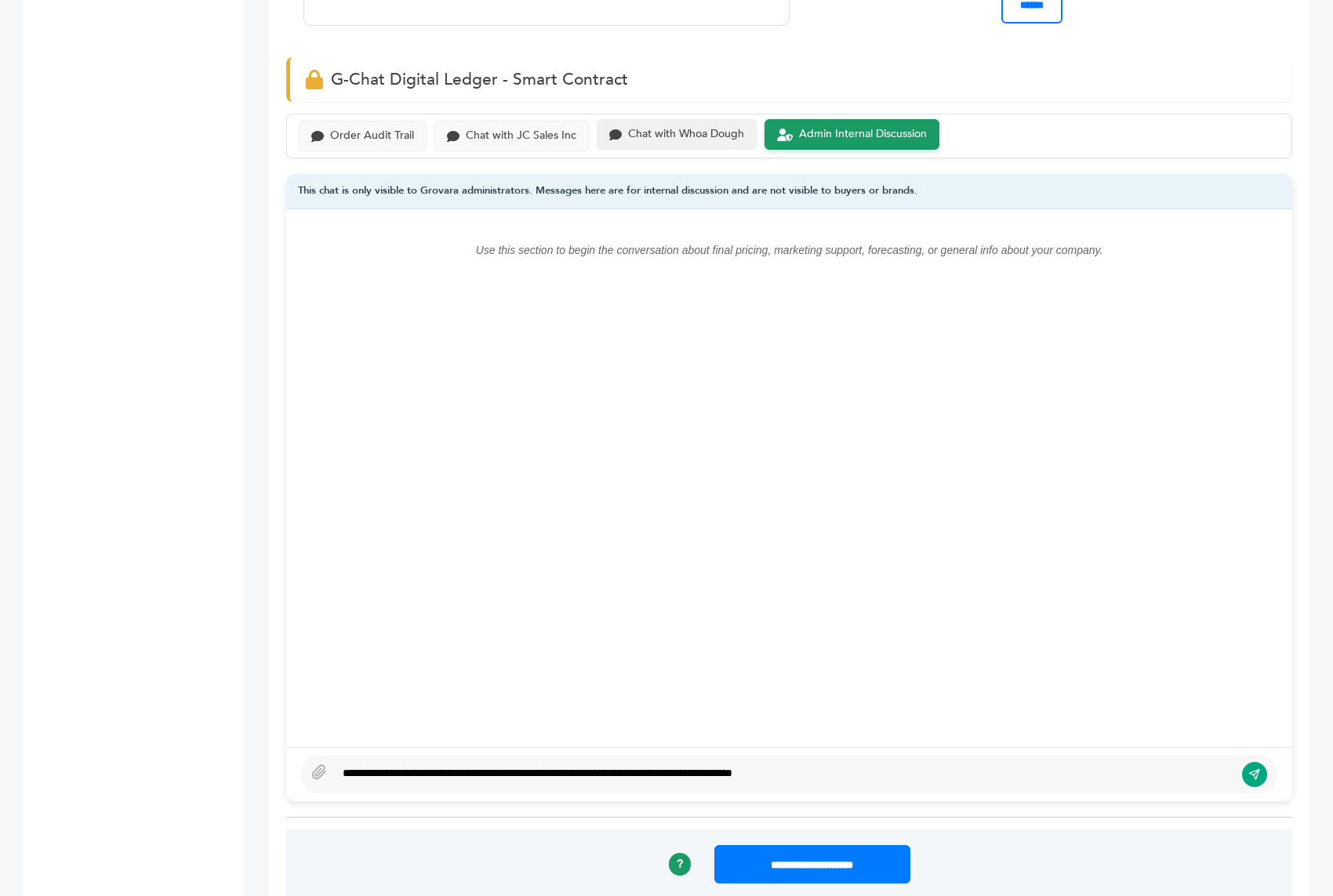
click at [666, 119] on div "Chat with Whoa Dough" at bounding box center [676, 135] width 160 height 30
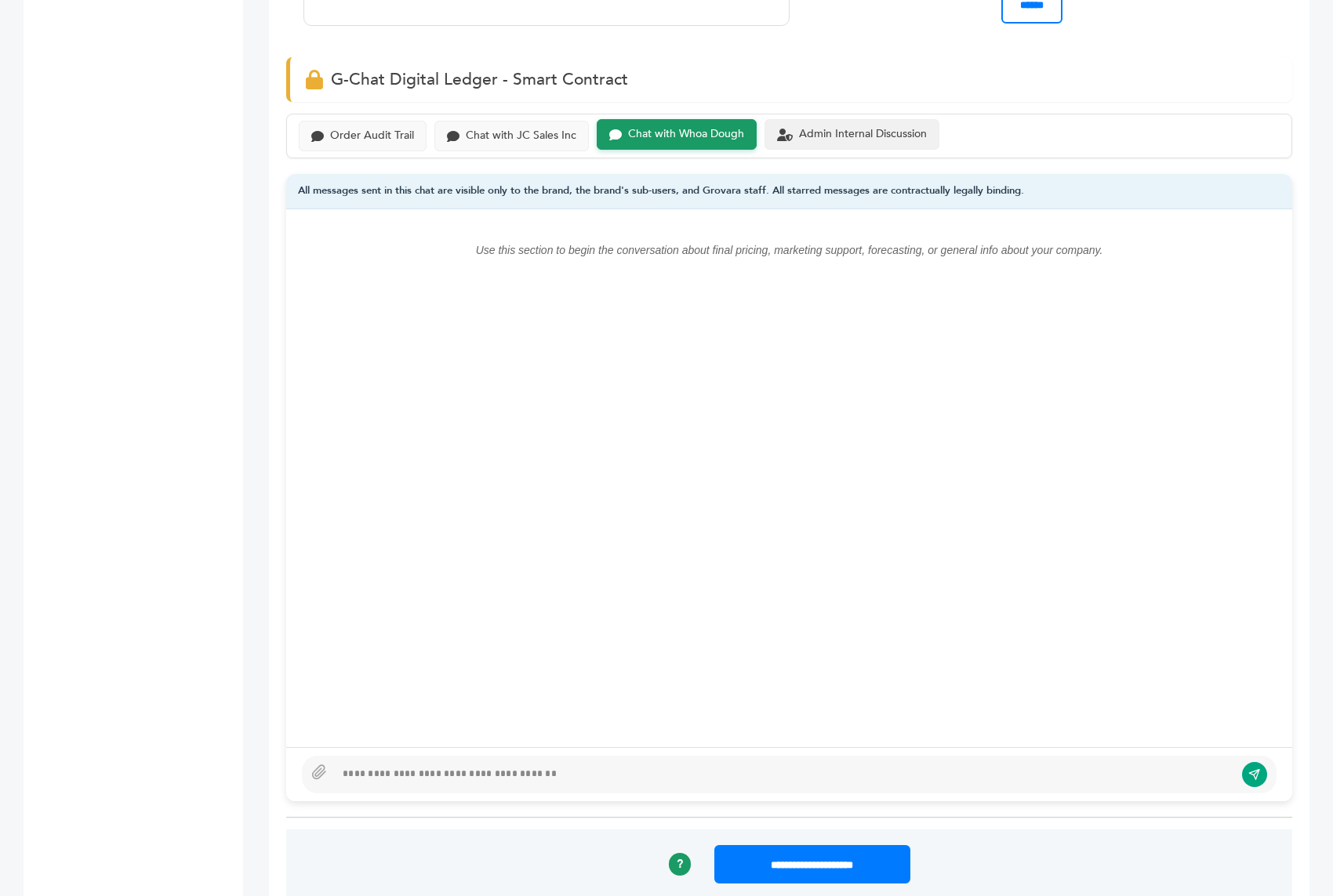
click at [805, 128] on div "Admin Internal Discussion" at bounding box center [863, 135] width 128 height 13
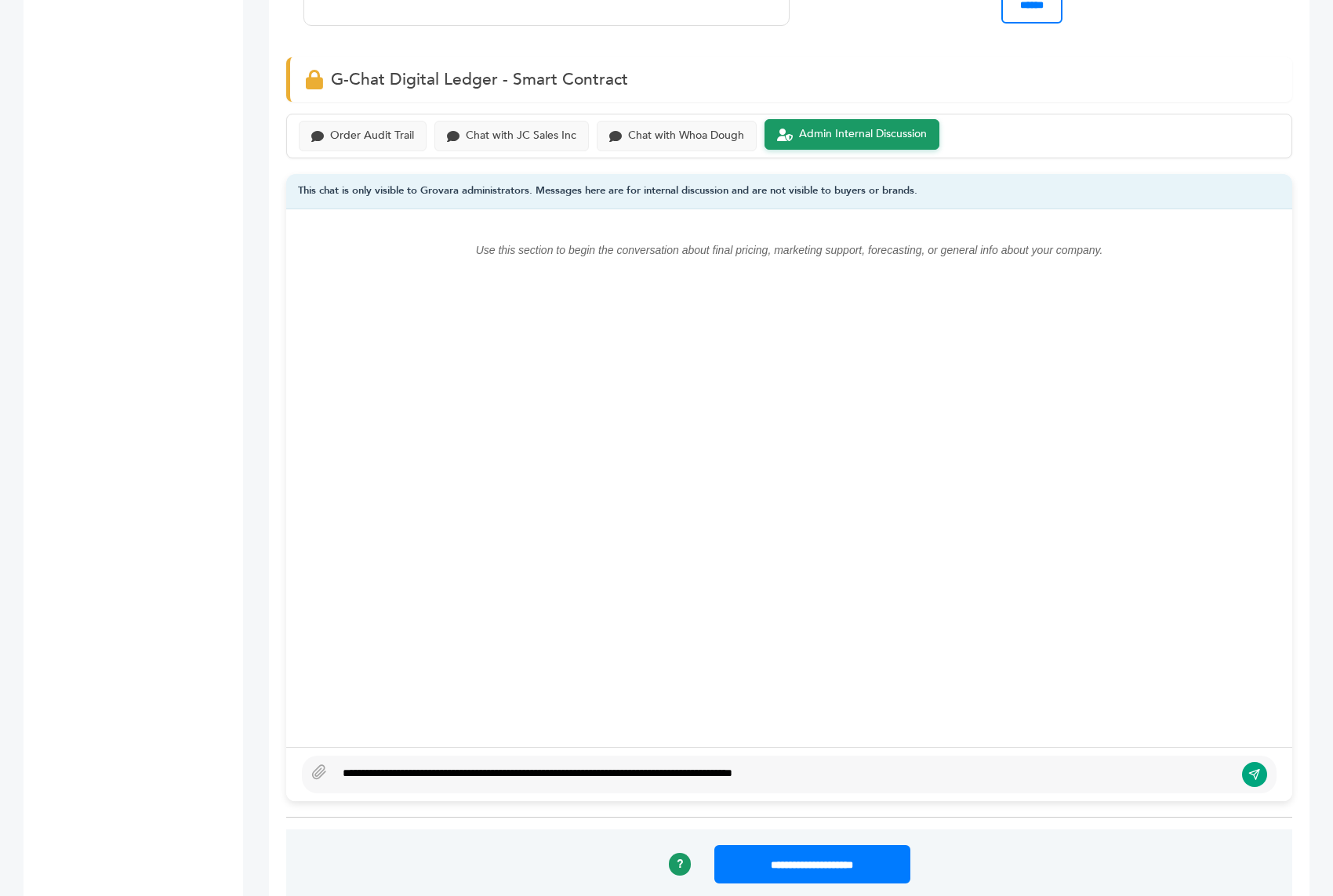
click at [506, 137] on div "Order Audit Trail Chat with JC Sales Inc Chat with Whoa Dough Admin Internal Di…" at bounding box center [789, 136] width 1006 height 45
click at [466, 128] on div "Chat with JC Sales Inc" at bounding box center [520, 135] width 111 height 13
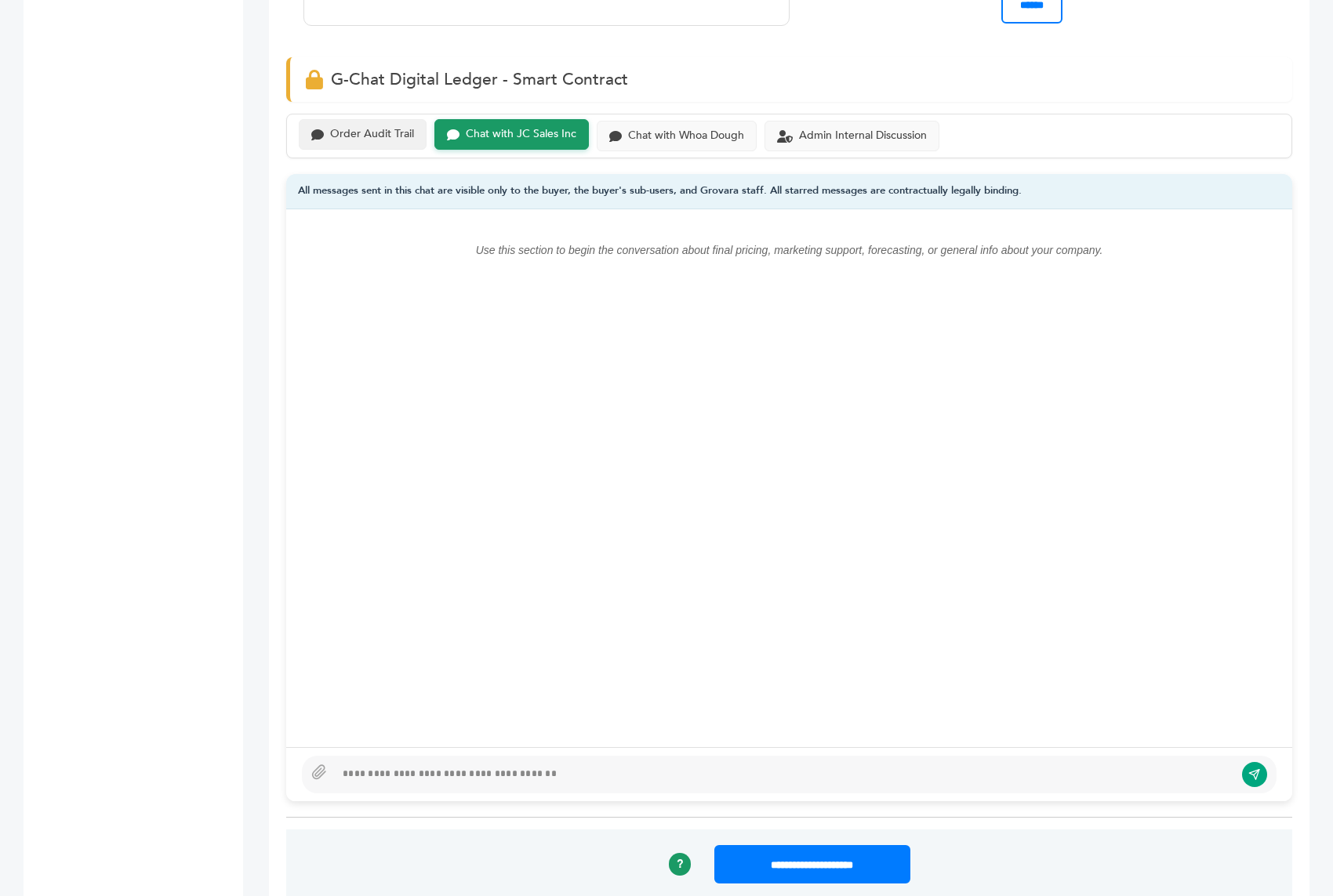
click at [405, 128] on div "Order Audit Trail" at bounding box center [372, 135] width 83 height 13
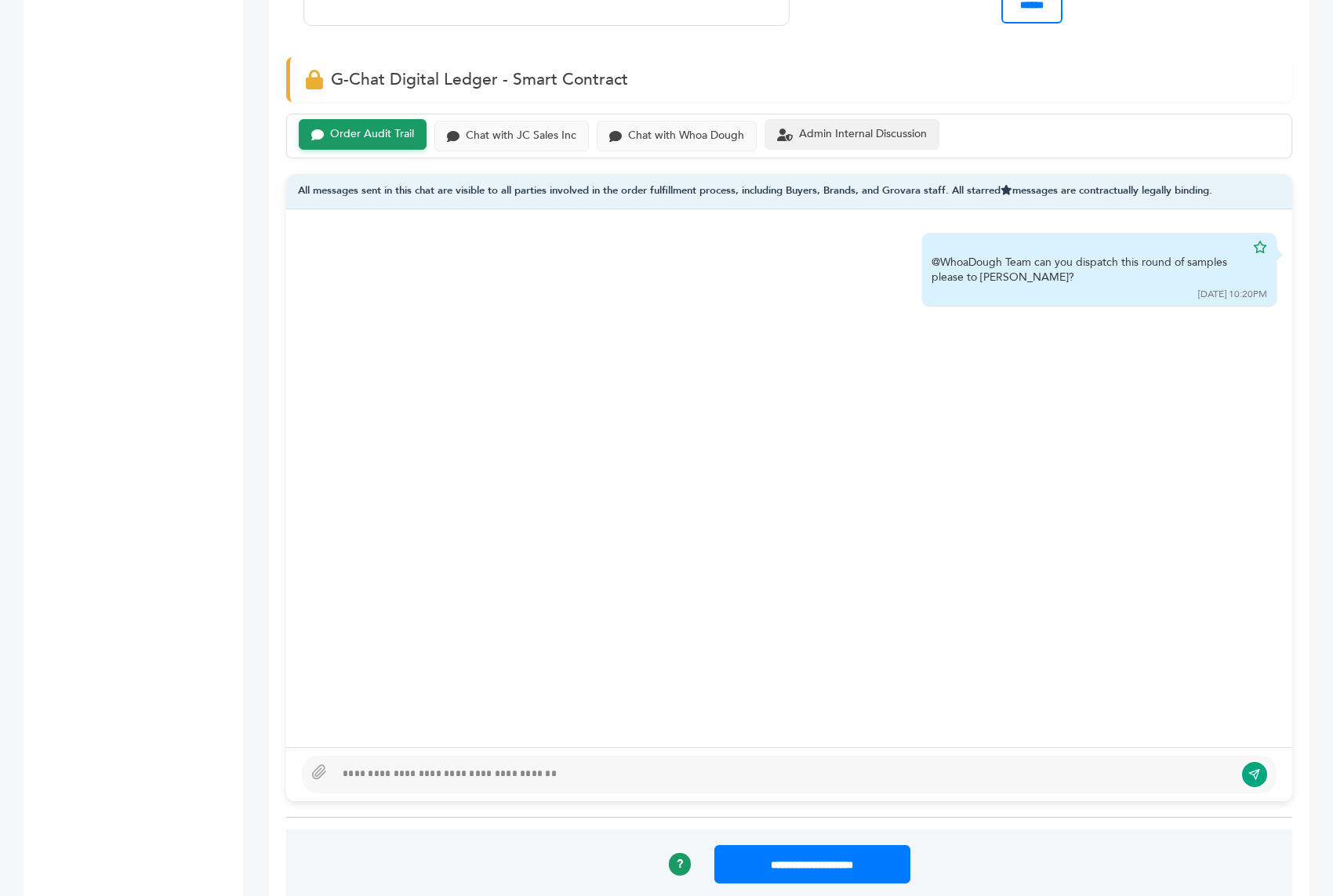
click at [827, 120] on div "Admin Internal Discussion" at bounding box center [851, 135] width 174 height 30
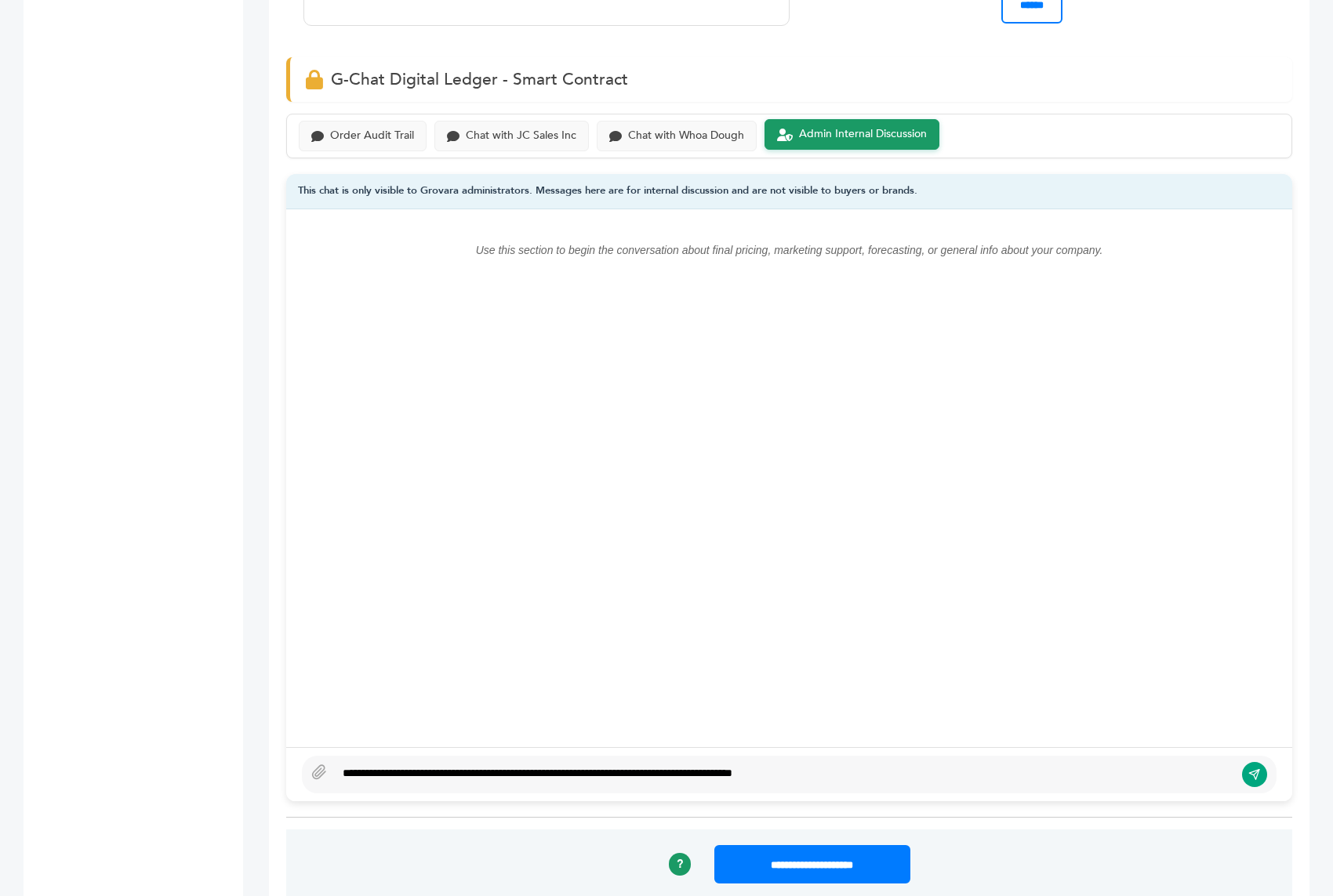
click at [849, 756] on div "**********" at bounding box center [789, 775] width 975 height 38
click at [860, 765] on div "**********" at bounding box center [784, 775] width 900 height 19
drag, startPoint x: 860, startPoint y: 762, endPoint x: 707, endPoint y: 660, distance: 183.9
click at [707, 660] on div "**********" at bounding box center [789, 505] width 1006 height 593
copy div "**********"
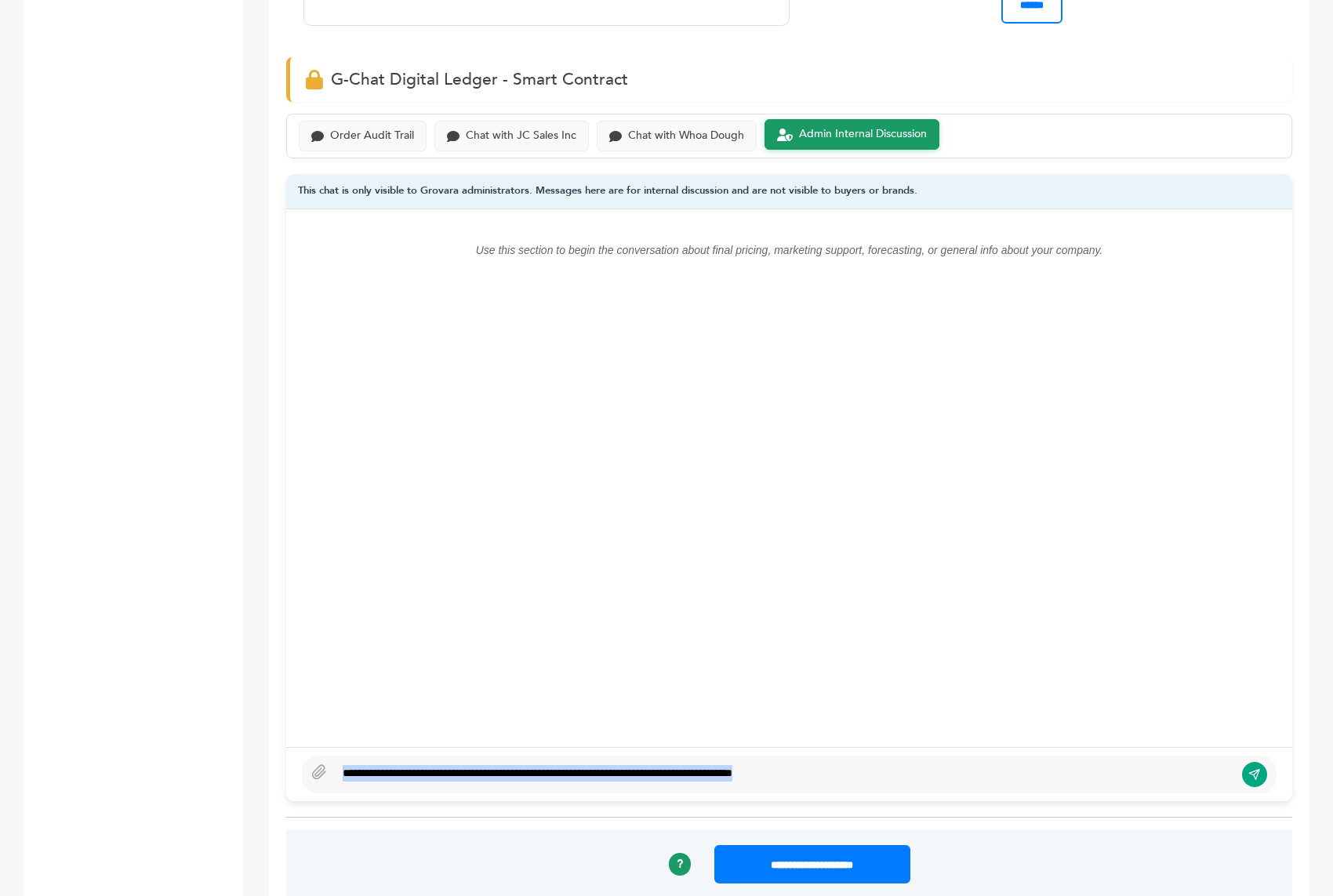
type textarea "****"
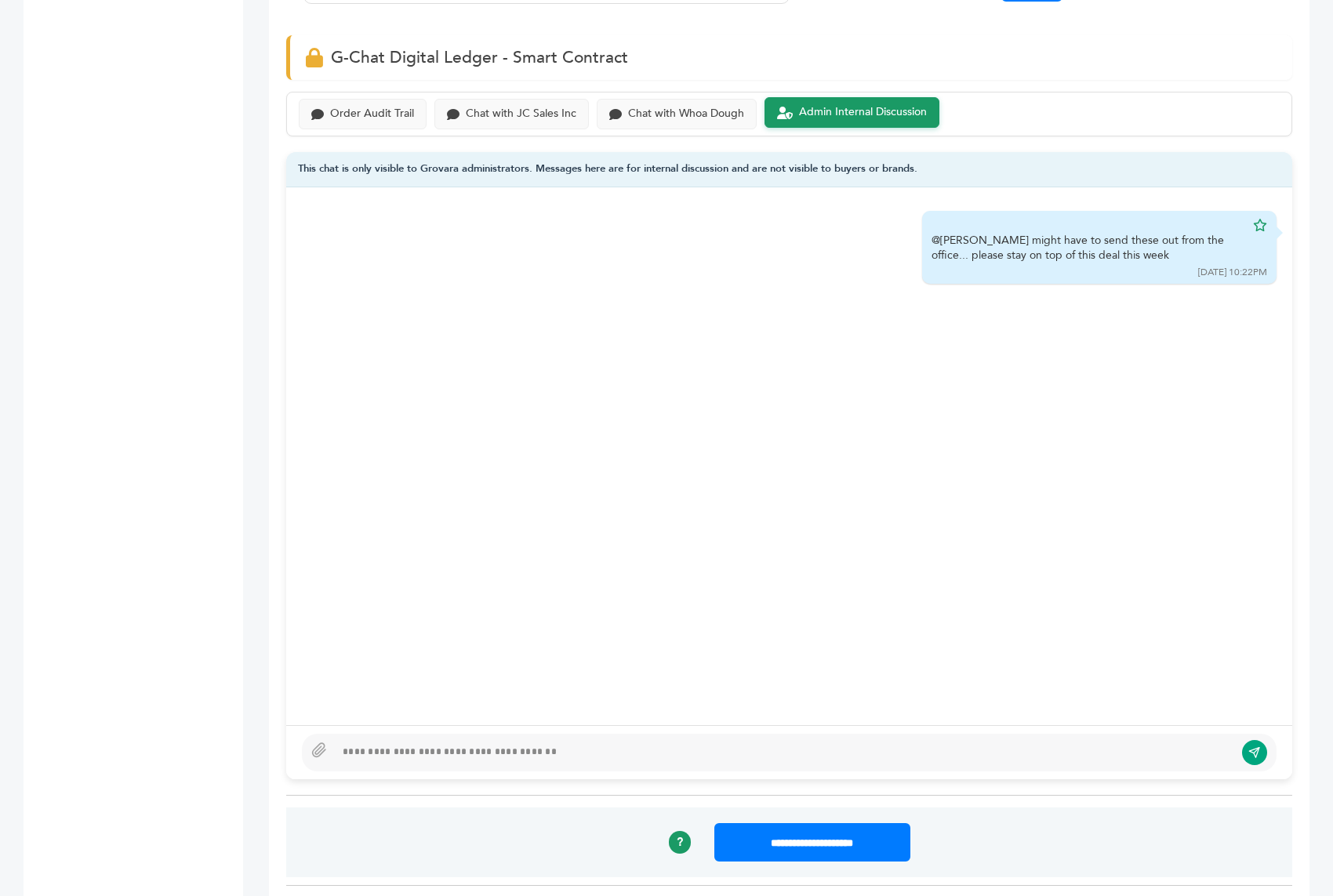
scroll to position [930, 0]
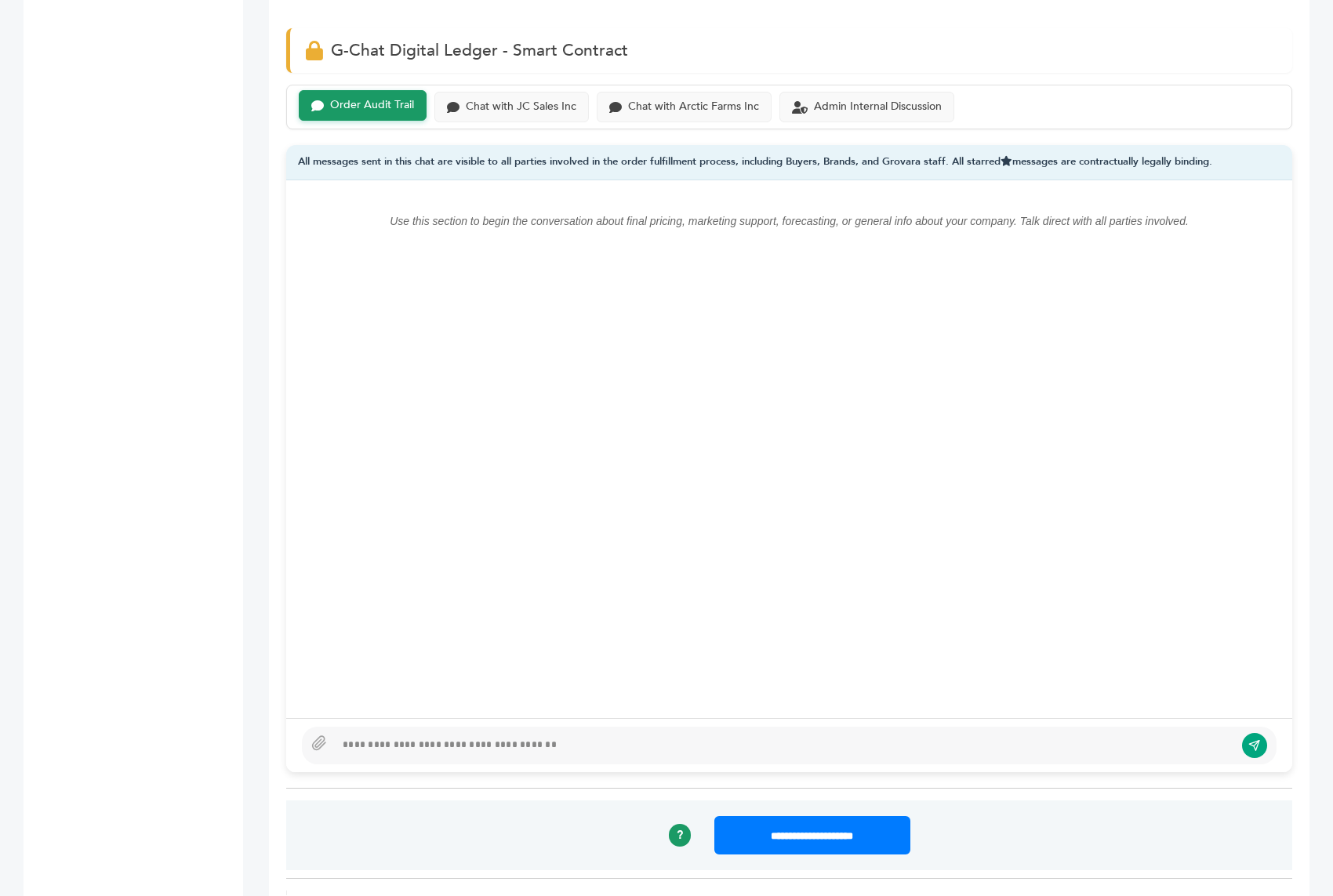
scroll to position [1095, 0]
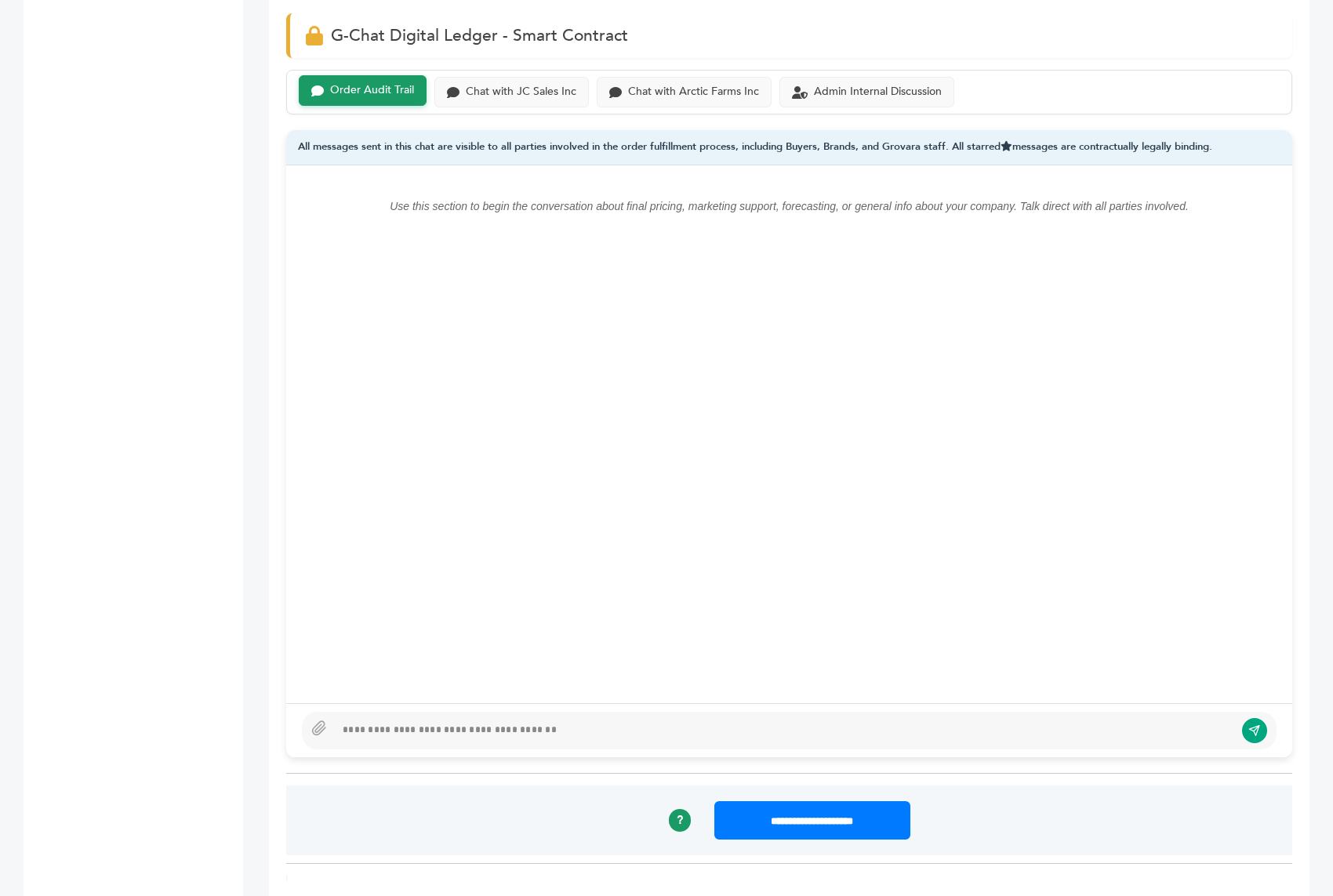
click at [415, 722] on div at bounding box center [784, 731] width 900 height 19
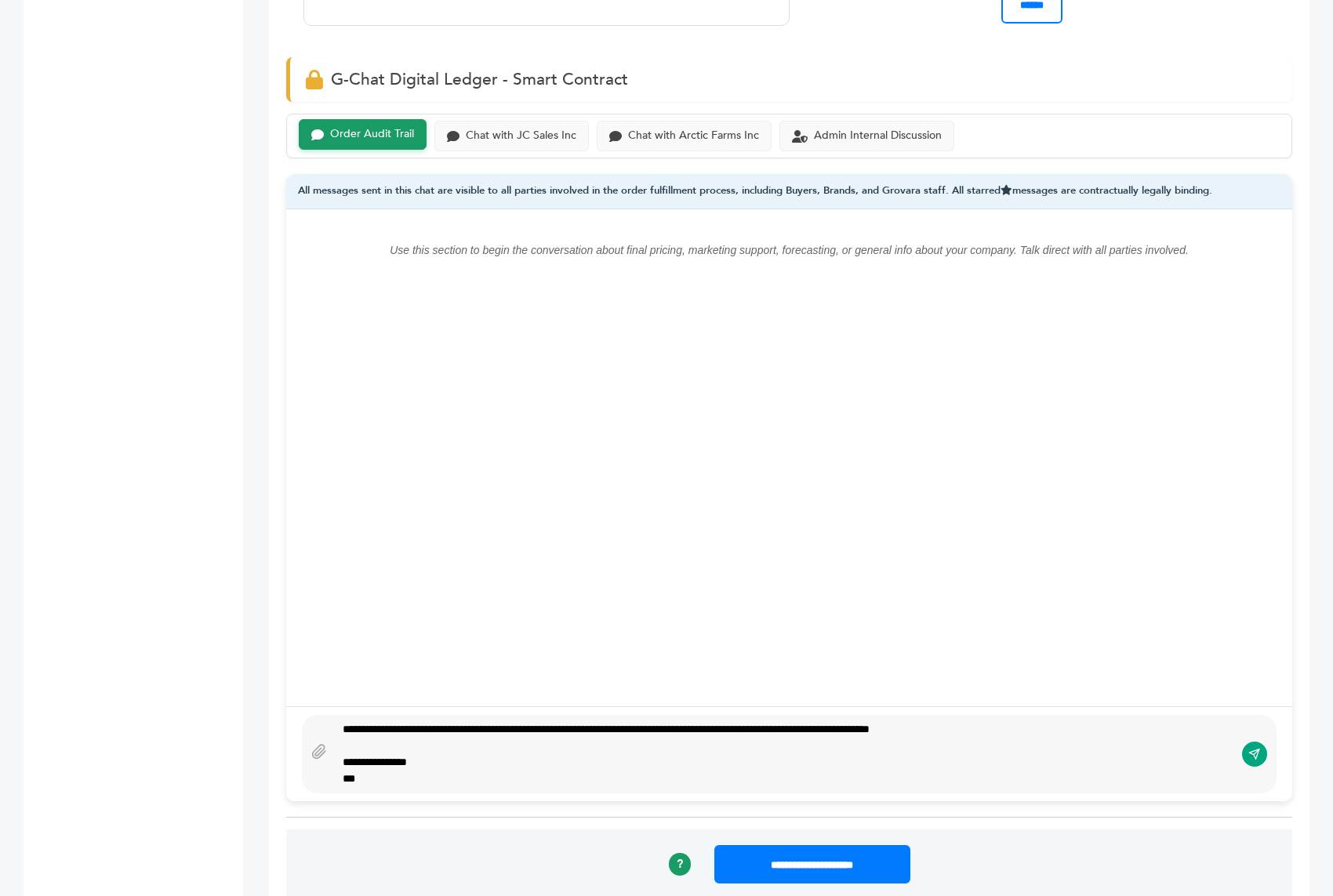
scroll to position [1034, 0]
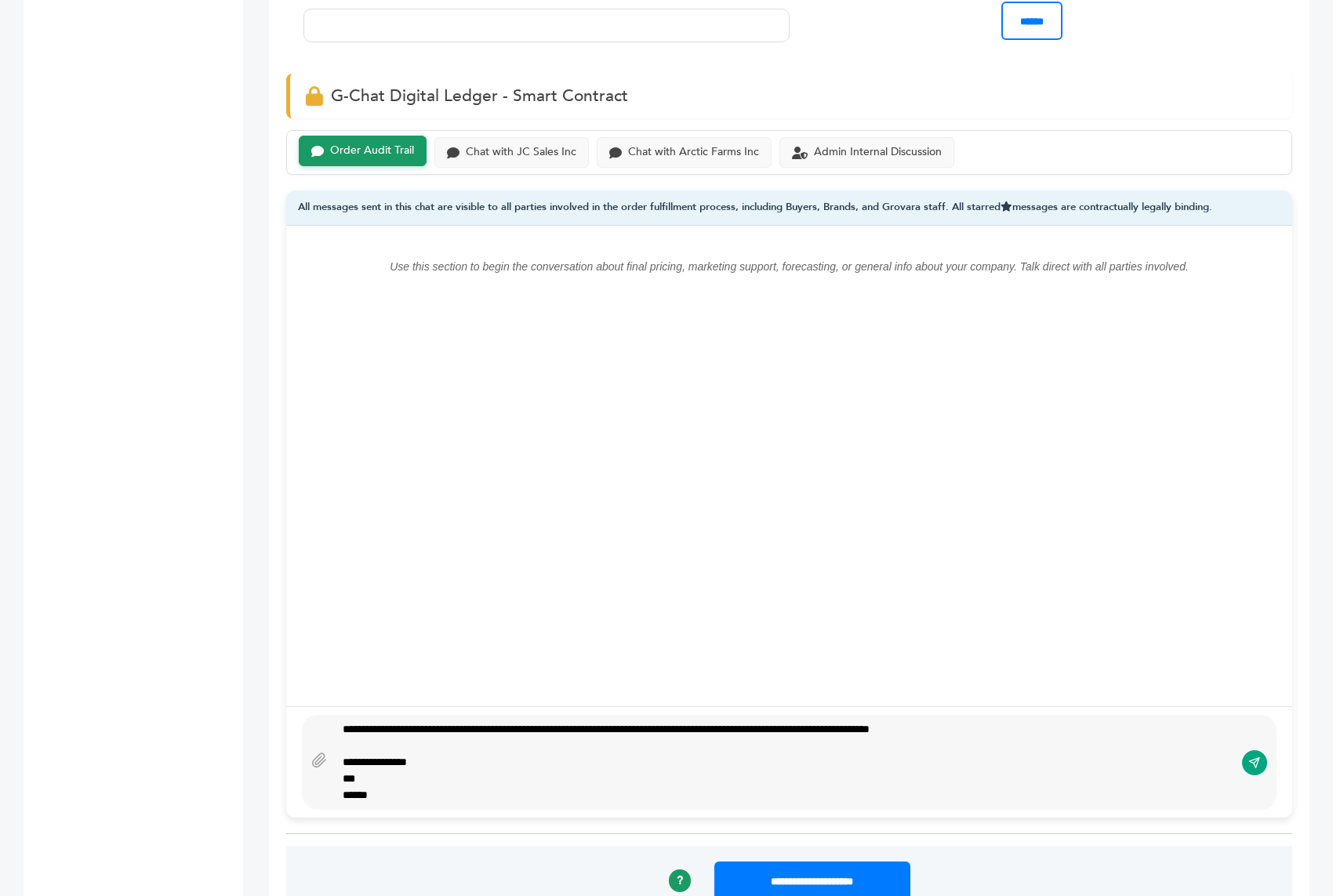
type textarea "**********"
click at [1252, 756] on icon "submit" at bounding box center [1254, 762] width 12 height 13
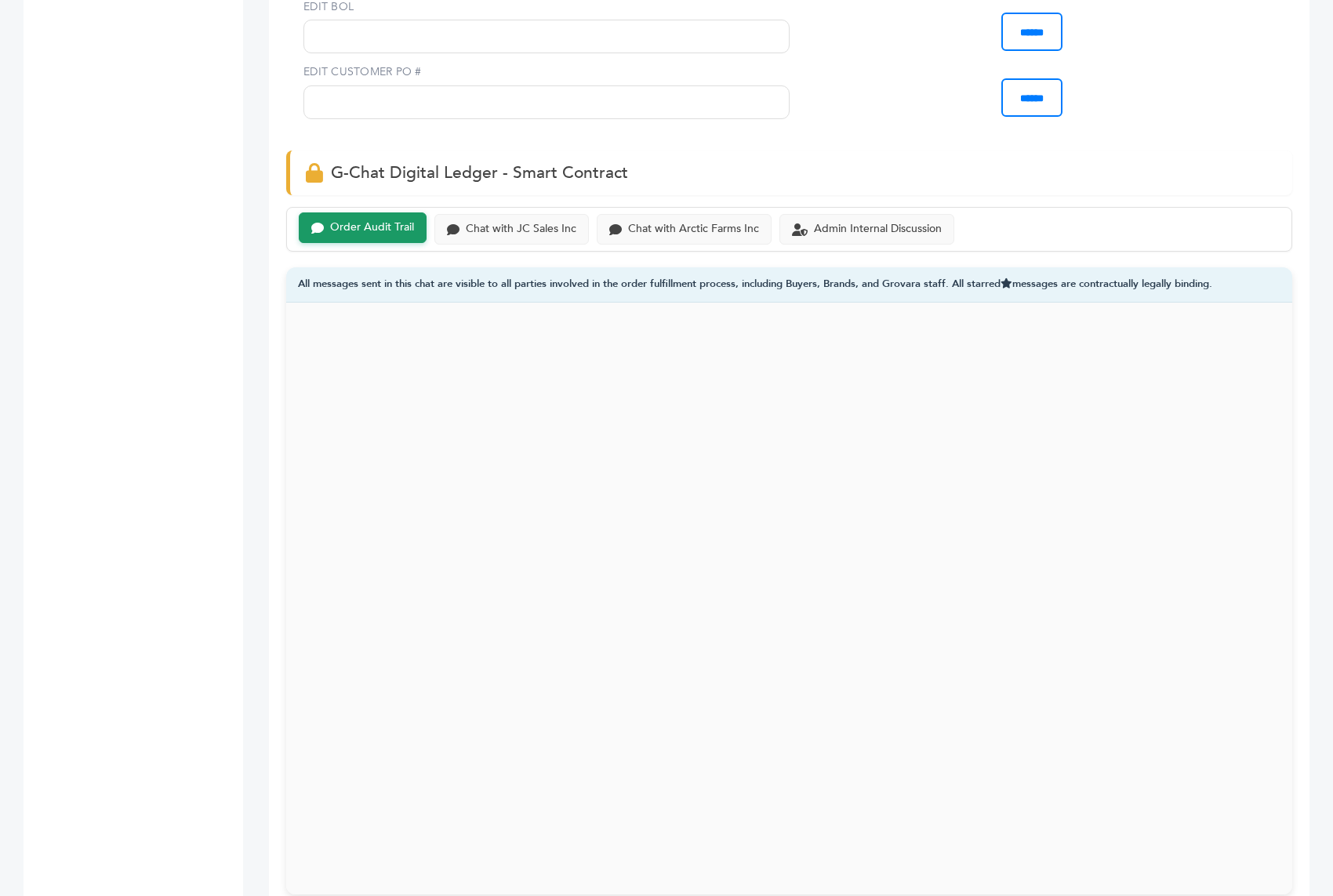
scroll to position [996, 0]
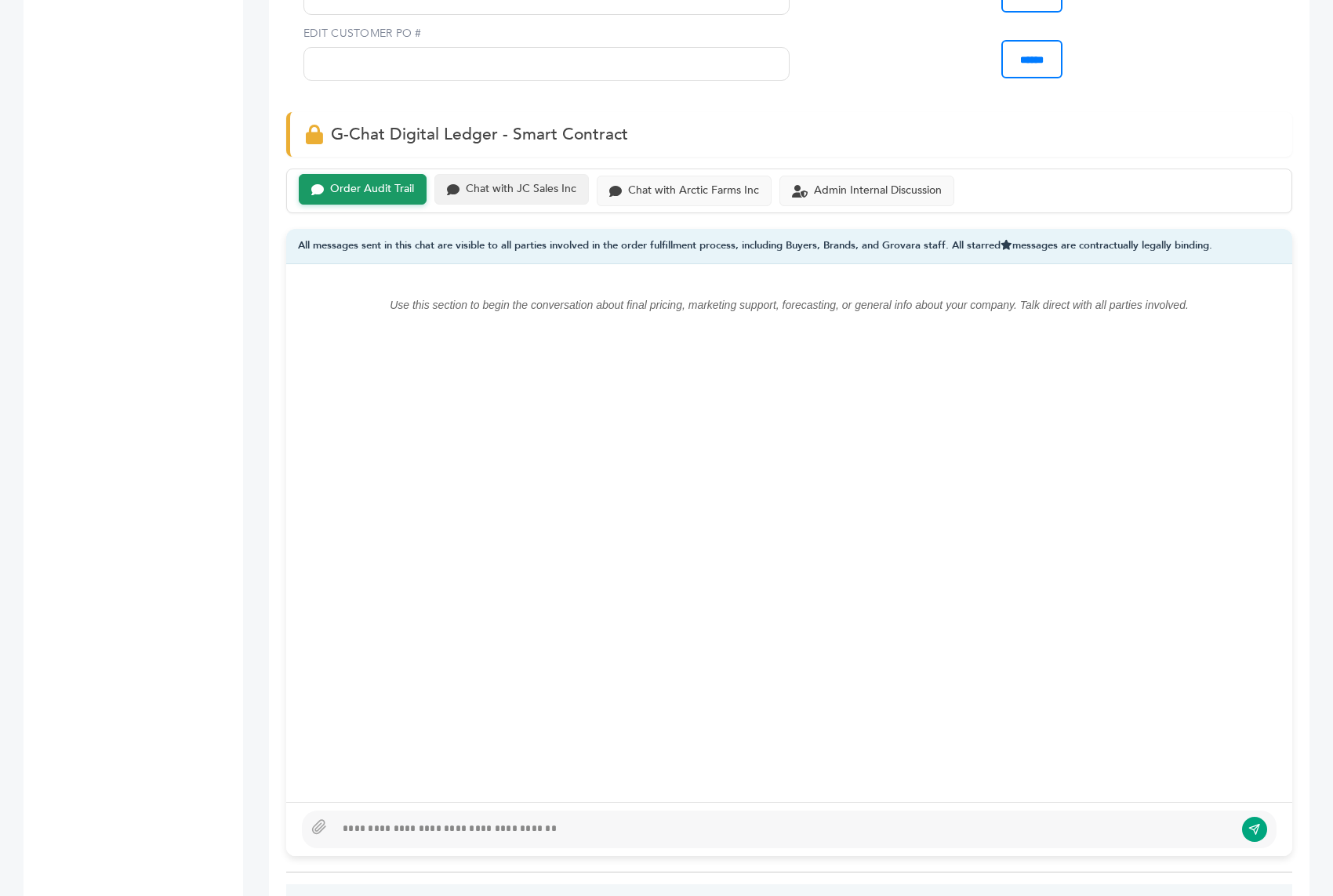
click at [527, 183] on div "Chat with JC Sales Inc" at bounding box center [520, 190] width 111 height 13
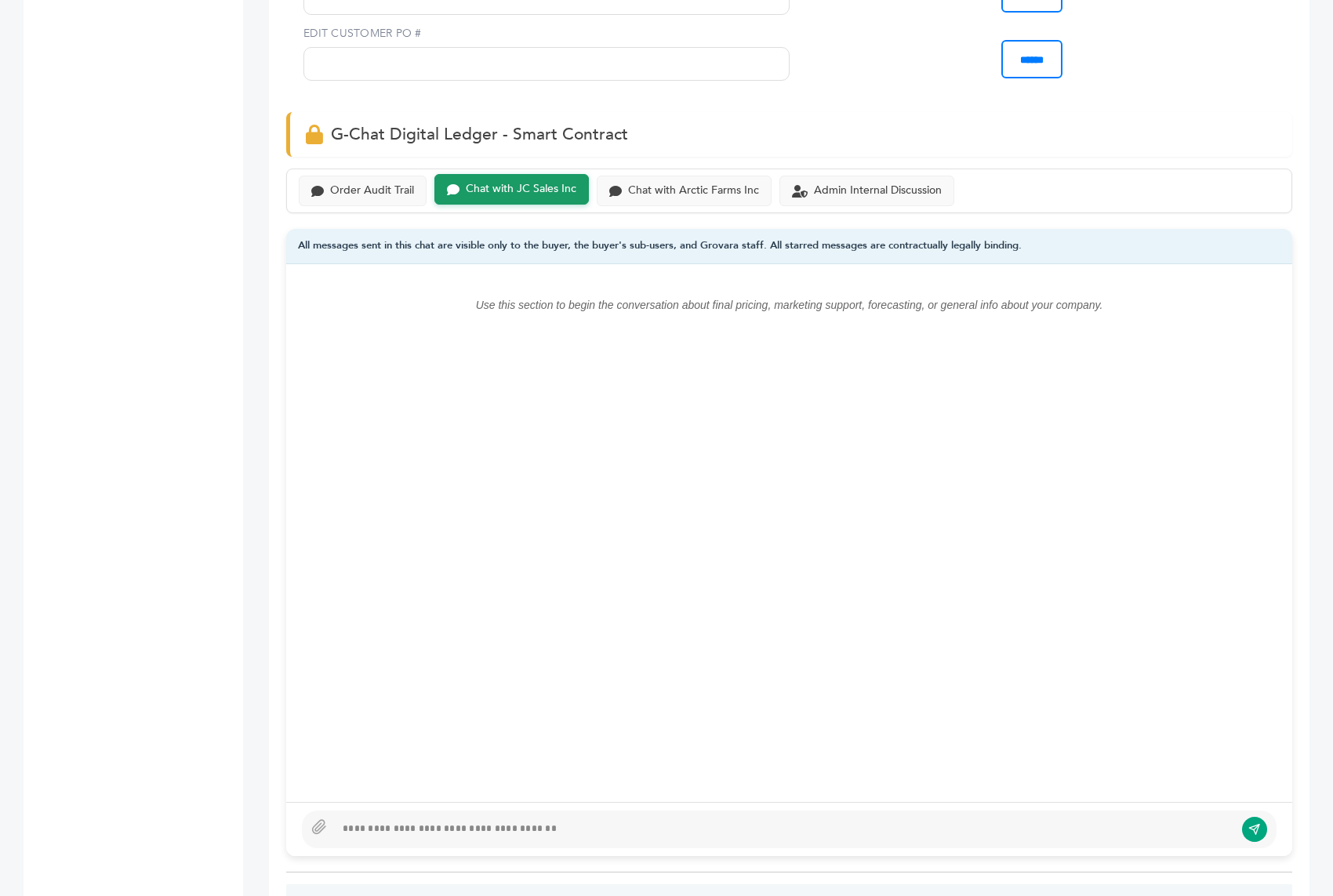
click at [678, 190] on div "Order Audit Trail Chat with JC Sales Inc Chat with Arctic Farms Inc Admin Inter…" at bounding box center [789, 191] width 1006 height 45
click at [728, 174] on div "Chat with Arctic Farms Inc" at bounding box center [684, 190] width 174 height 30
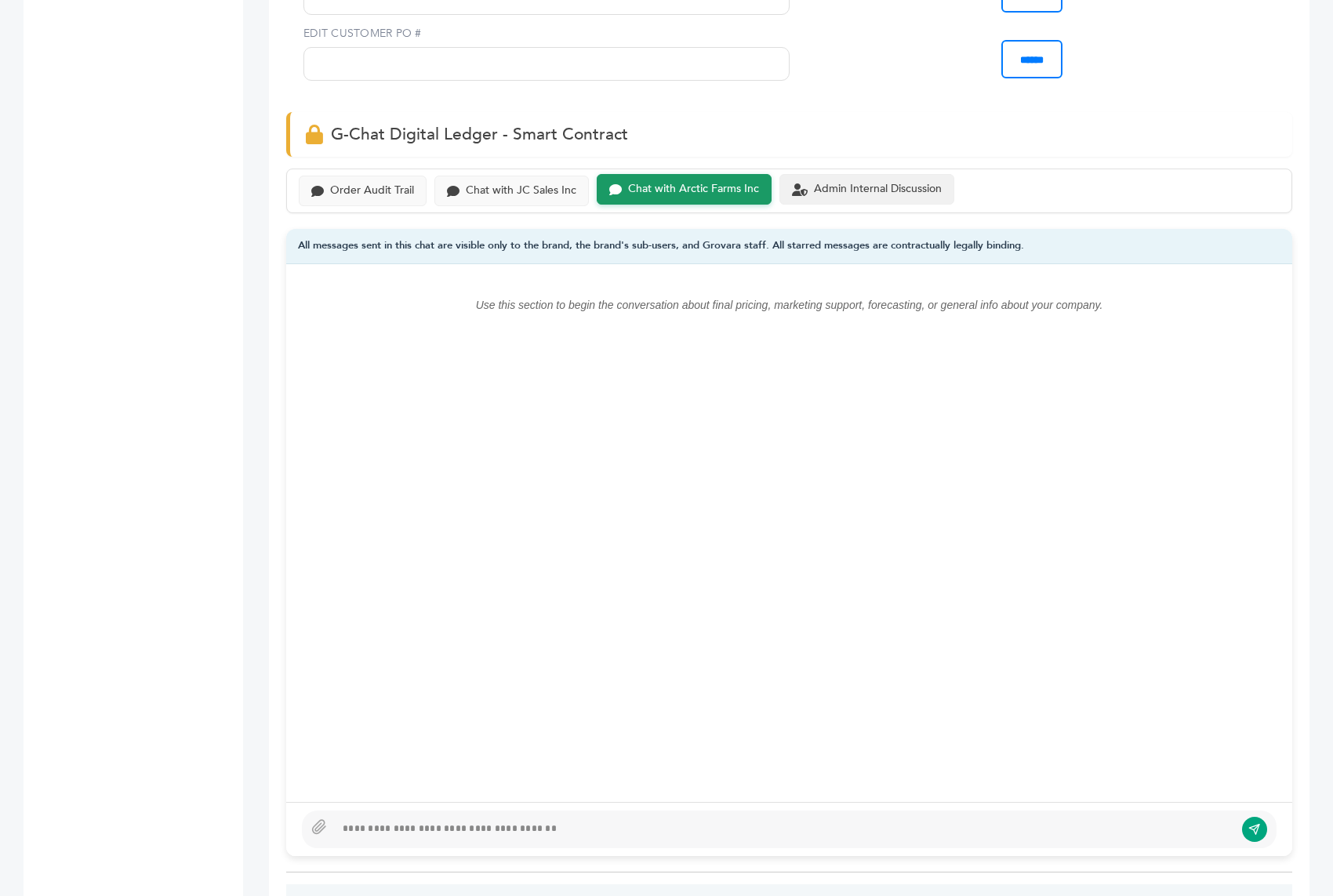
click at [832, 183] on div "Admin Internal Discussion" at bounding box center [877, 190] width 128 height 13
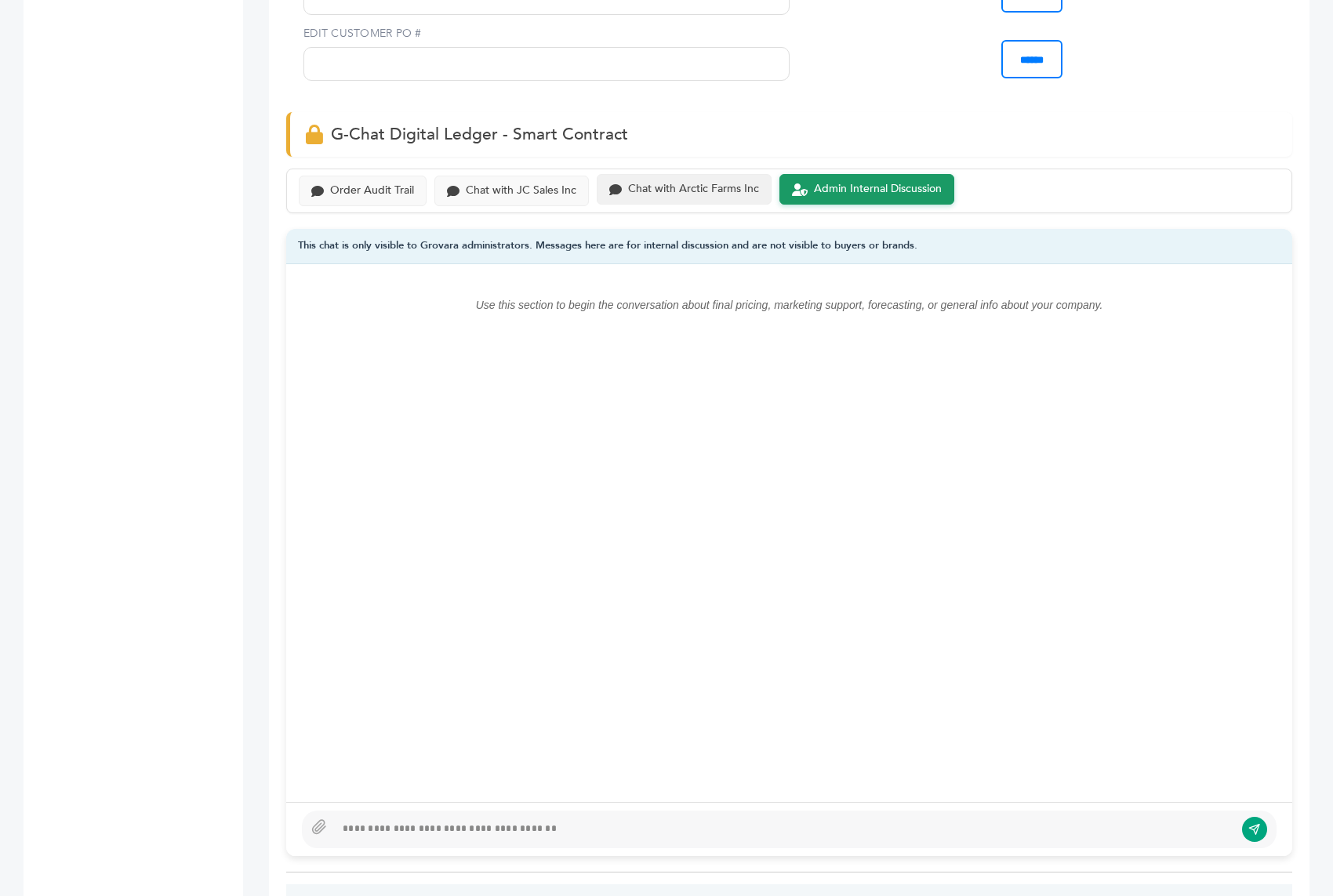
click at [642, 179] on div "Chat with Arctic Farms Inc" at bounding box center [684, 190] width 174 height 30
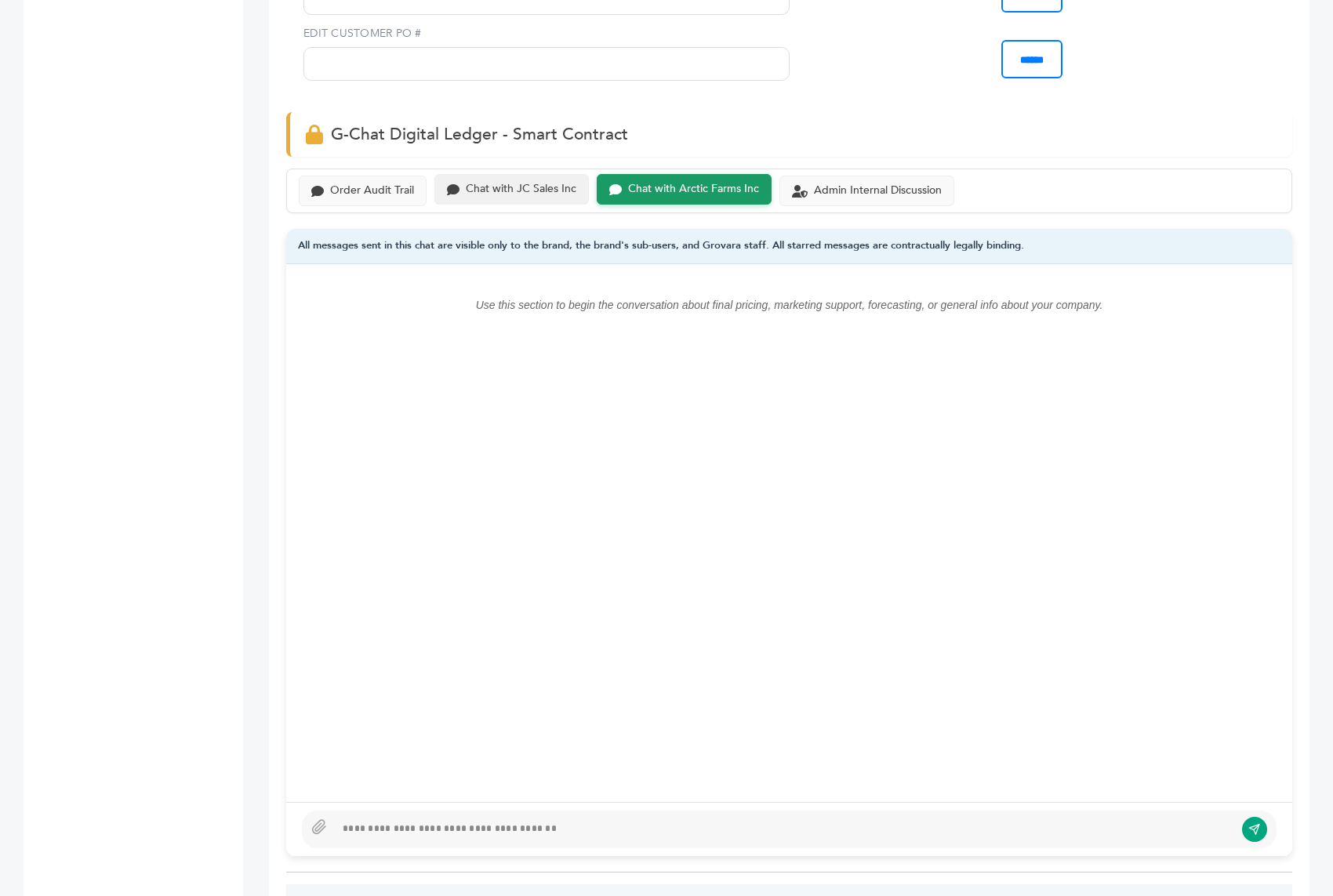
click at [515, 177] on div "Chat with JC Sales Inc" at bounding box center [511, 190] width 155 height 30
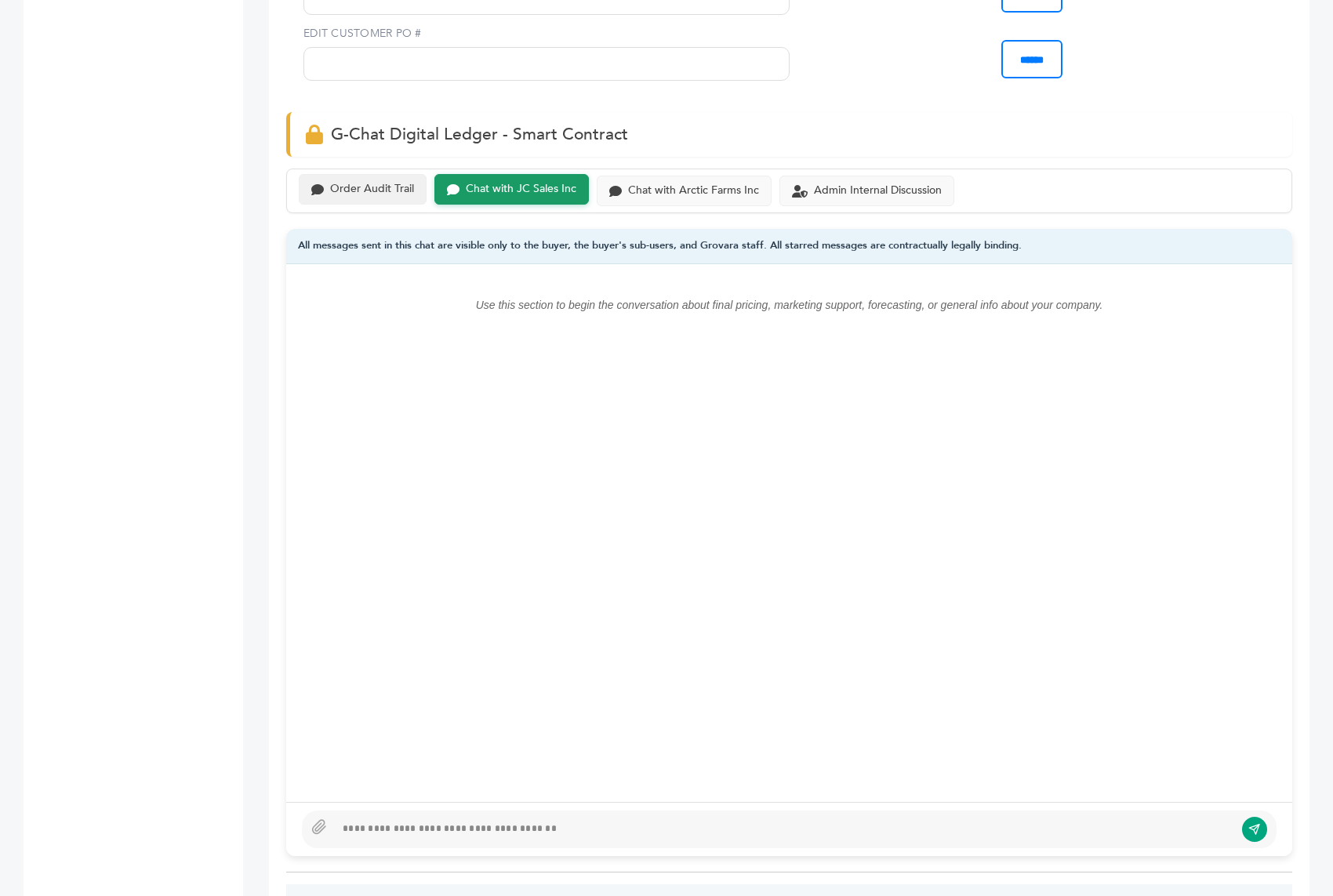
click at [390, 183] on div "Order Audit Trail" at bounding box center [372, 190] width 83 height 13
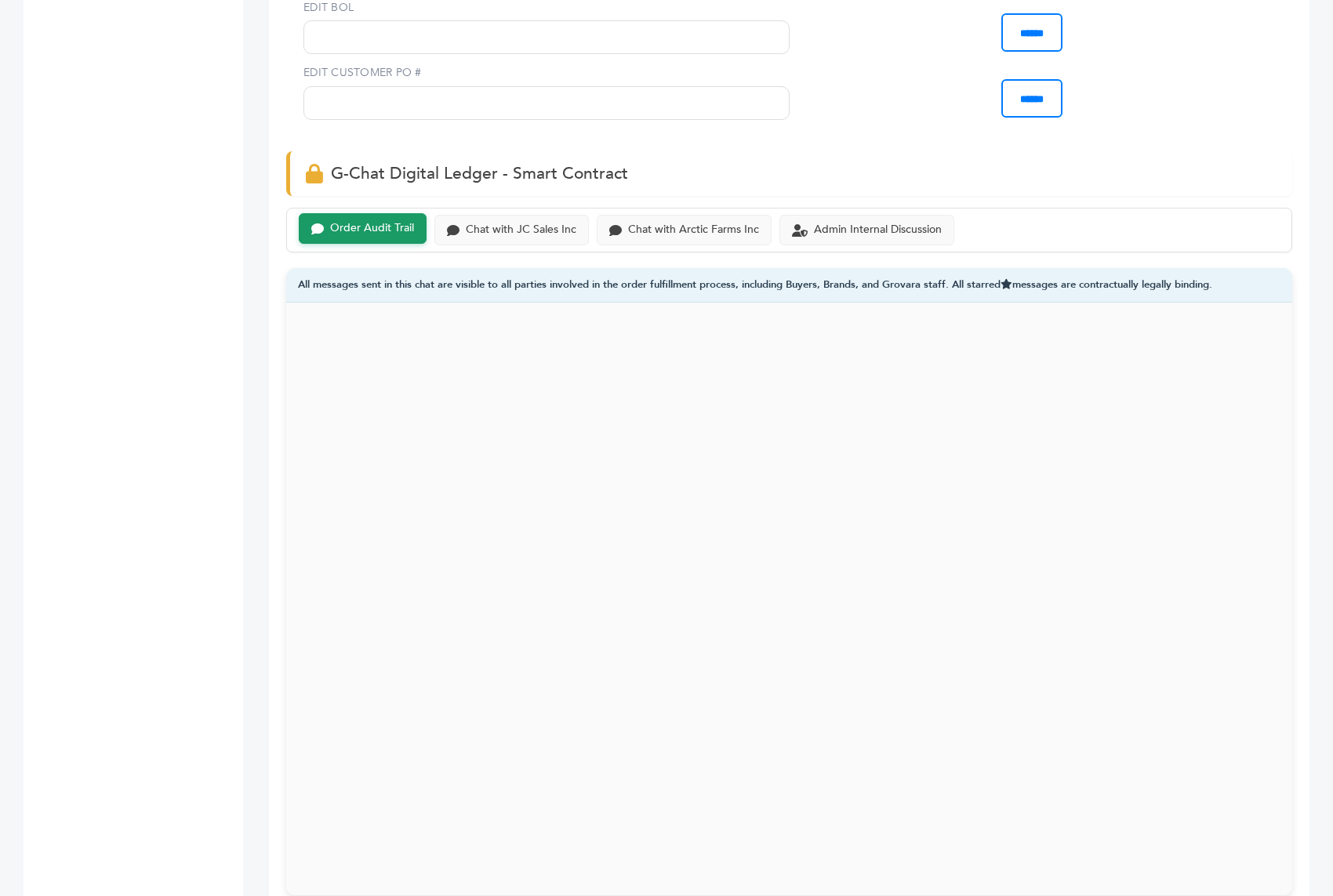
scroll to position [996, 0]
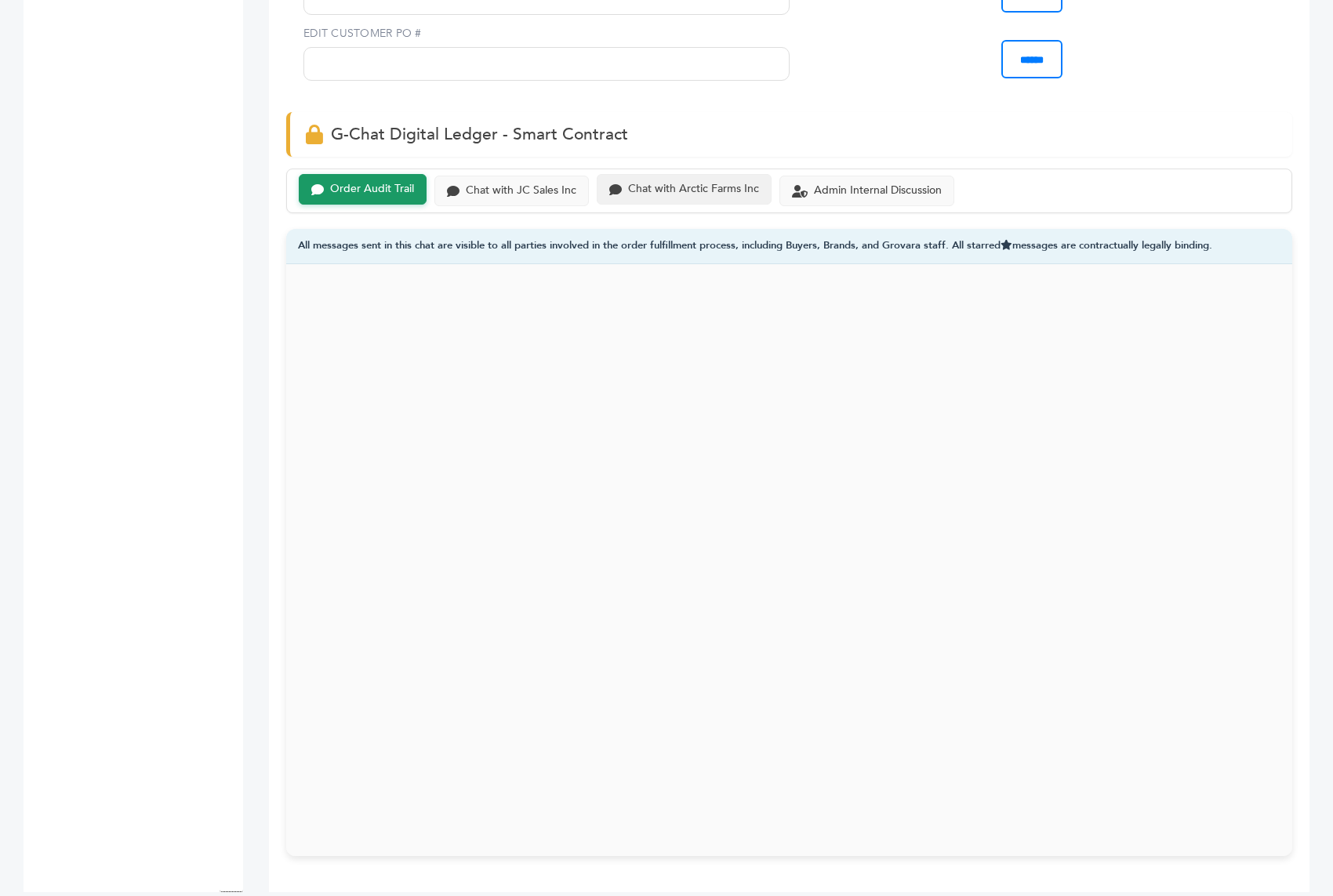
click at [656, 183] on div "Chat with Arctic Farms Inc" at bounding box center [693, 190] width 131 height 13
click at [688, 174] on div "Chat with Arctic Farms Inc" at bounding box center [684, 190] width 174 height 30
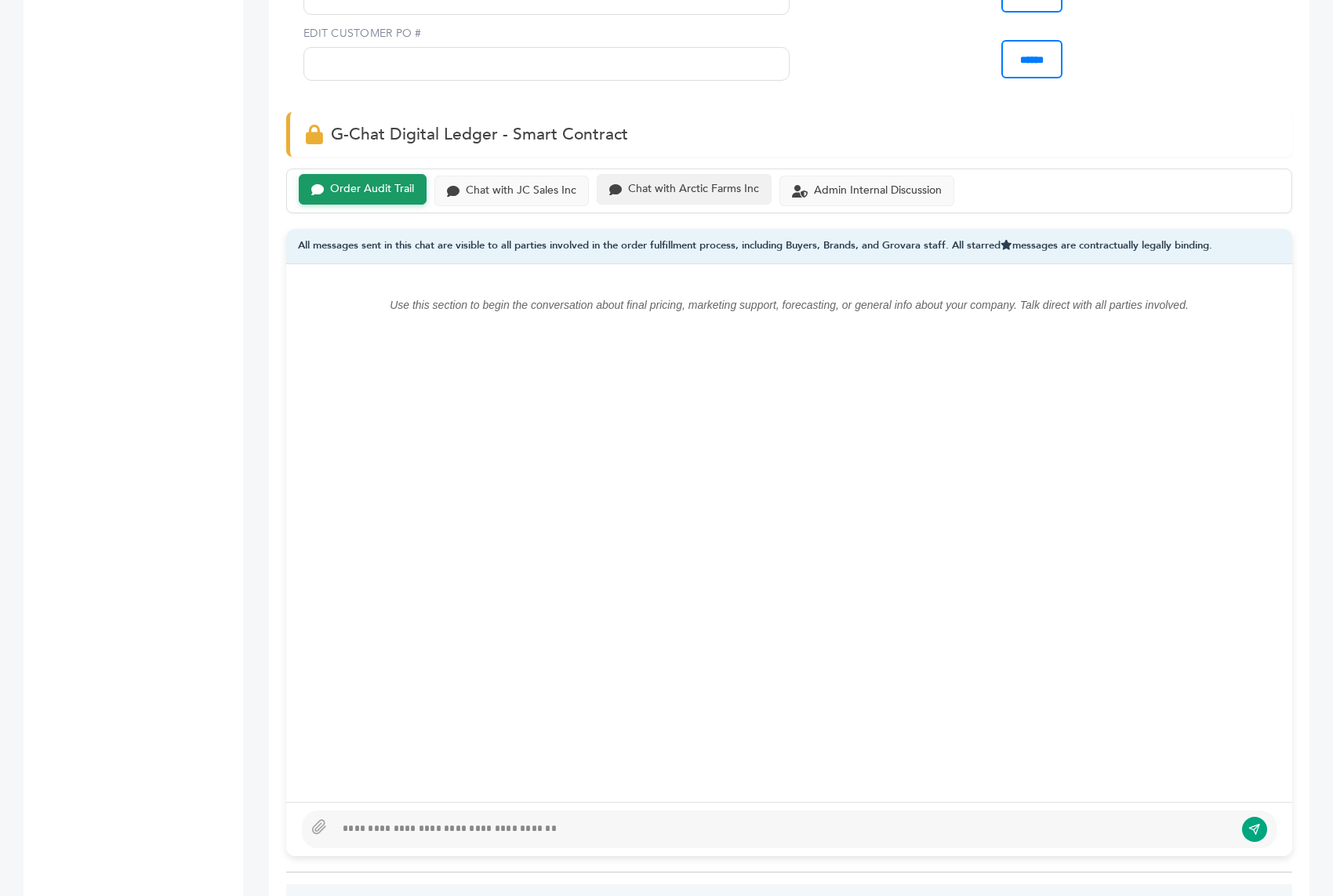
scroll to position [0, 0]
click at [688, 174] on div "Chat with Arctic Farms Inc" at bounding box center [684, 190] width 174 height 30
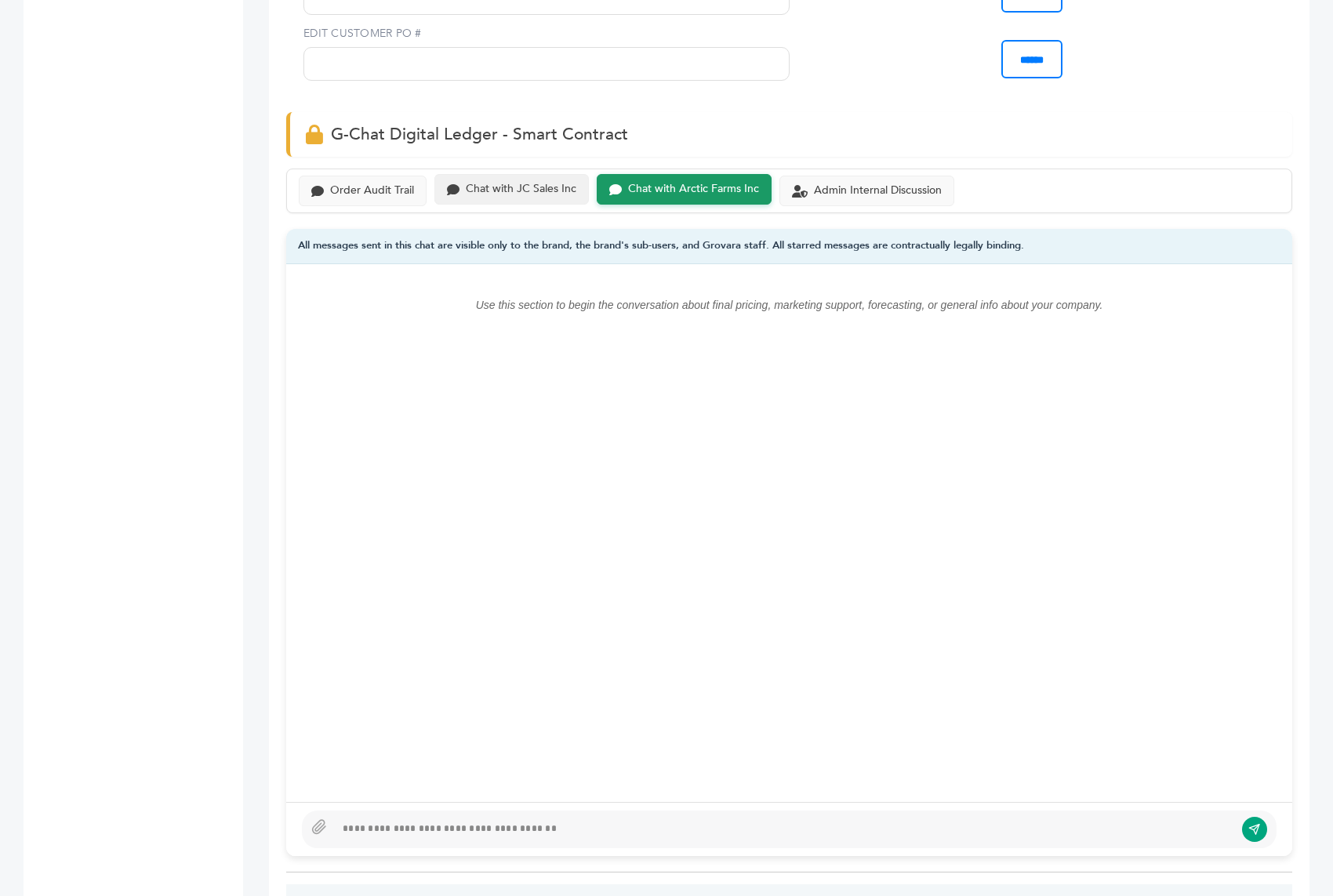
click at [524, 183] on div "Chat with JC Sales Inc" at bounding box center [520, 190] width 111 height 13
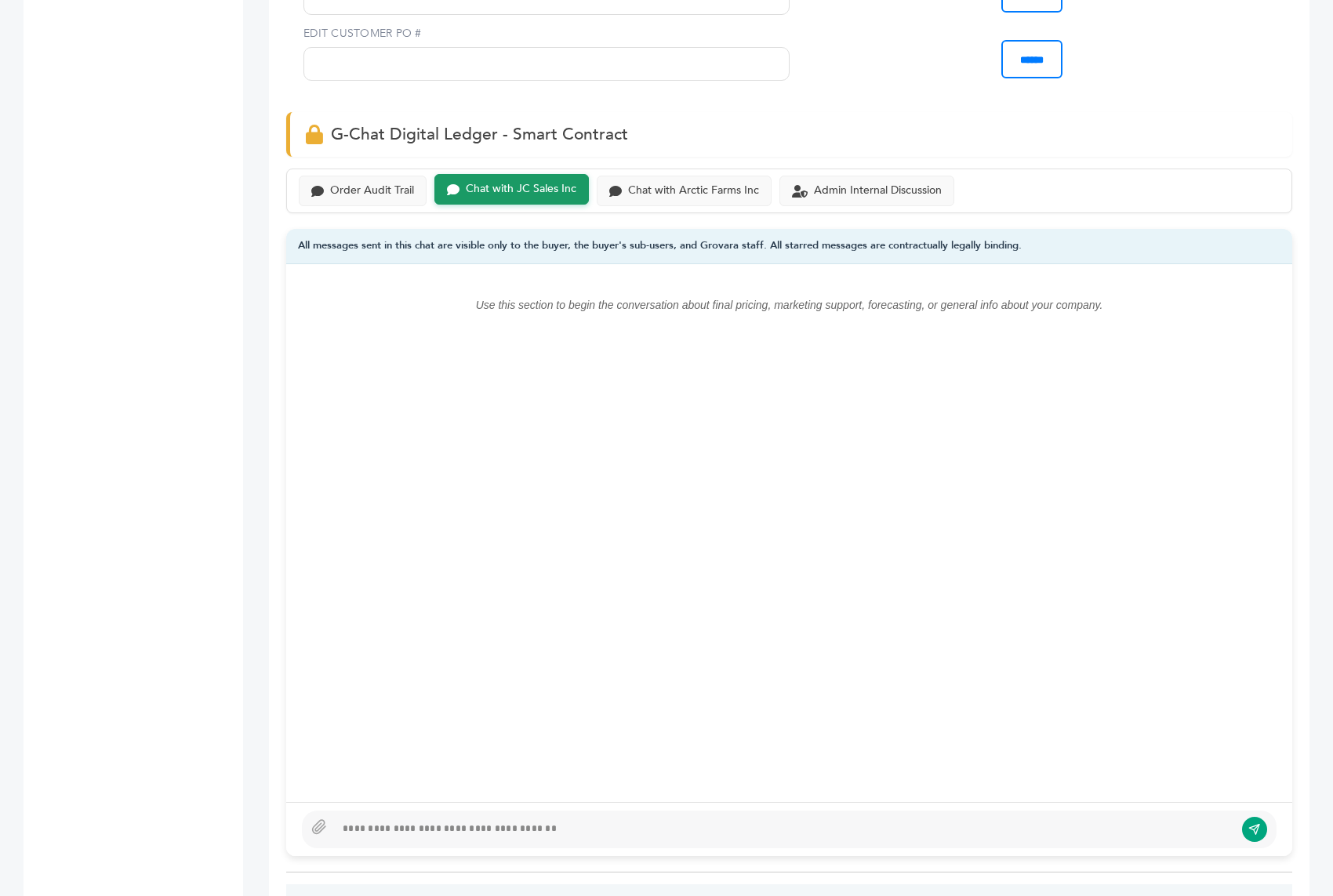
click at [395, 169] on div "Order Audit Trail Chat with JC Sales Inc Chat with Arctic Farms Inc Admin Inter…" at bounding box center [789, 191] width 1006 height 45
click at [379, 183] on div "Order Audit Trail" at bounding box center [372, 190] width 83 height 13
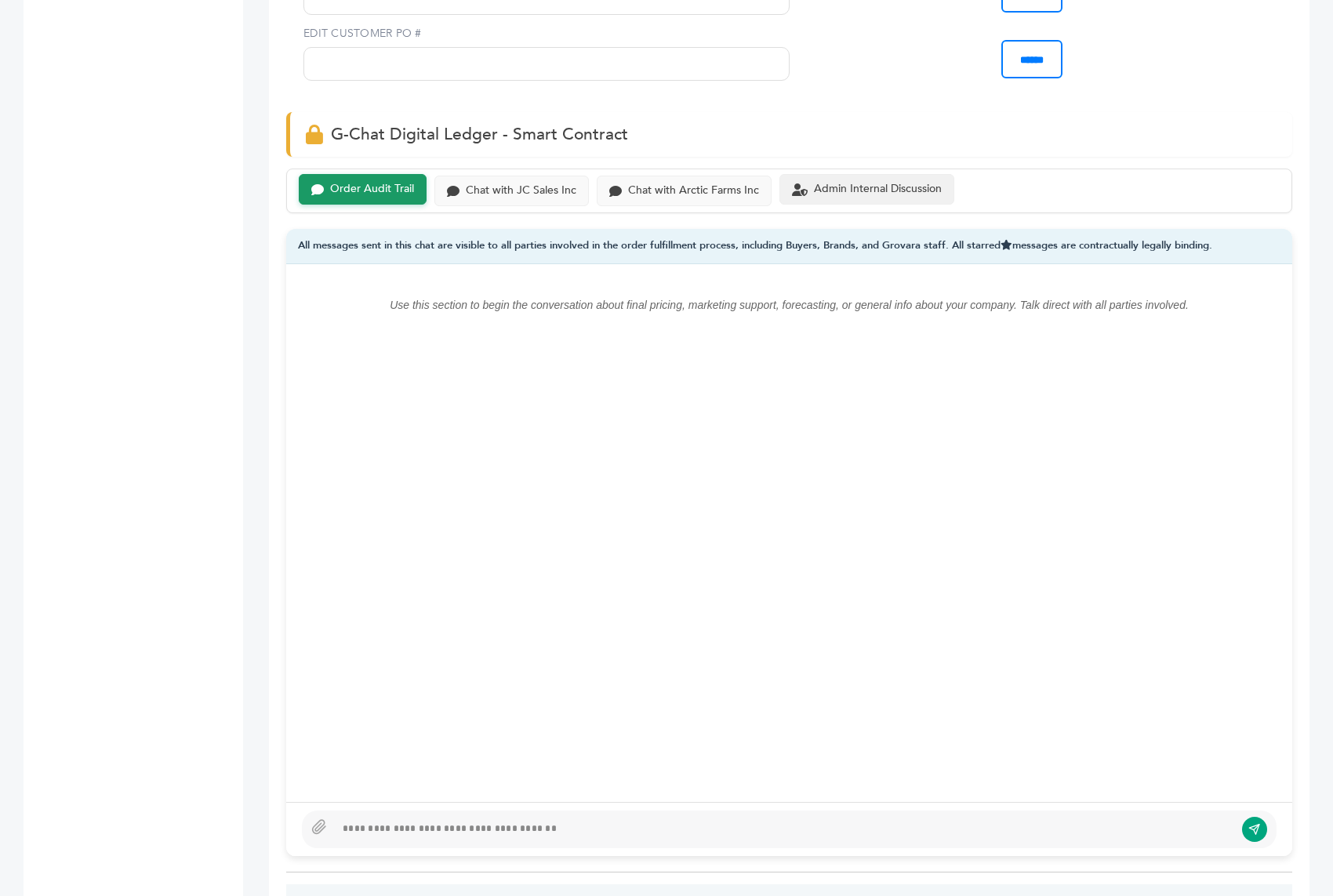
click at [843, 183] on div "Admin Internal Discussion" at bounding box center [877, 190] width 128 height 13
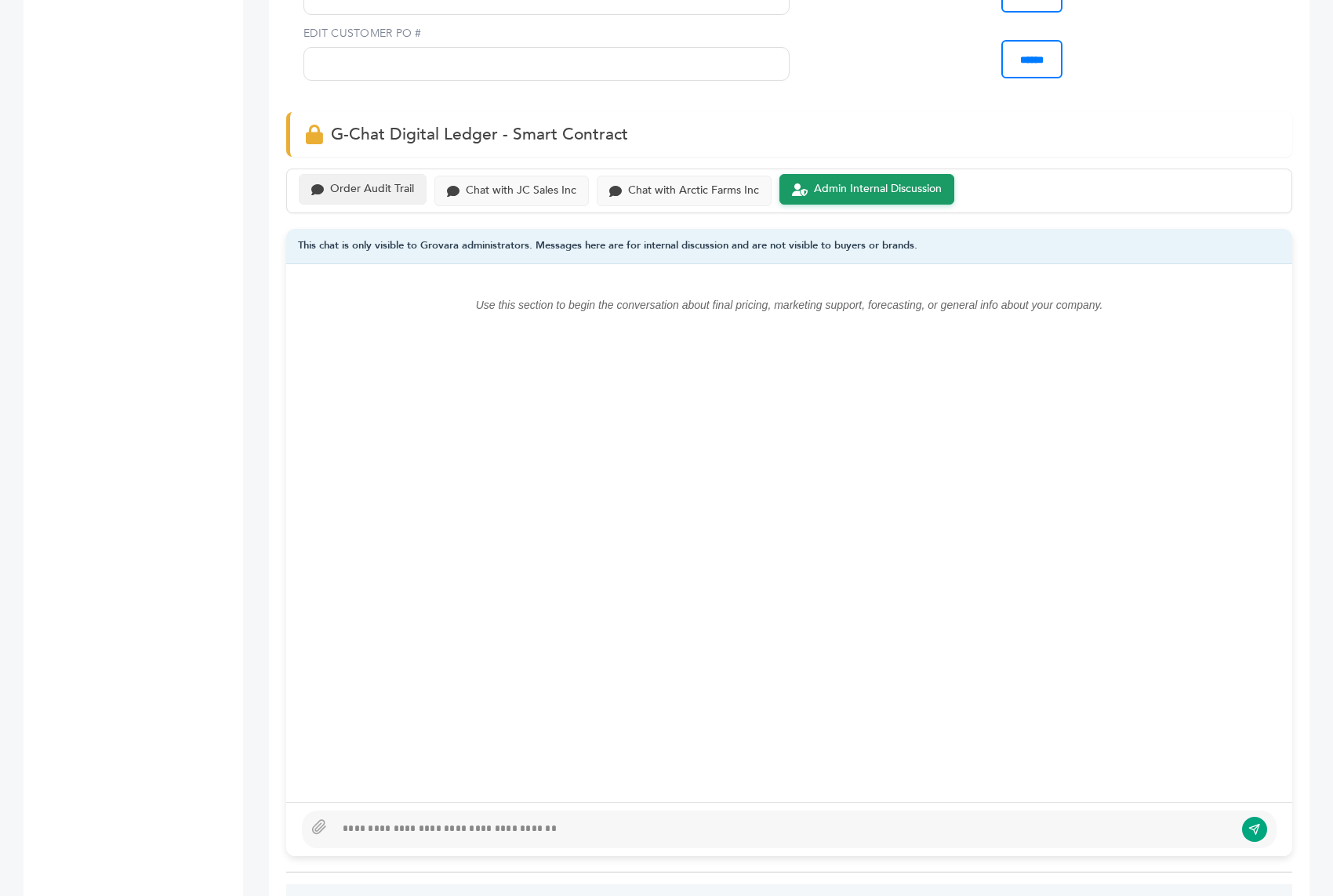
click at [376, 183] on div "Order Audit Trail" at bounding box center [372, 190] width 83 height 13
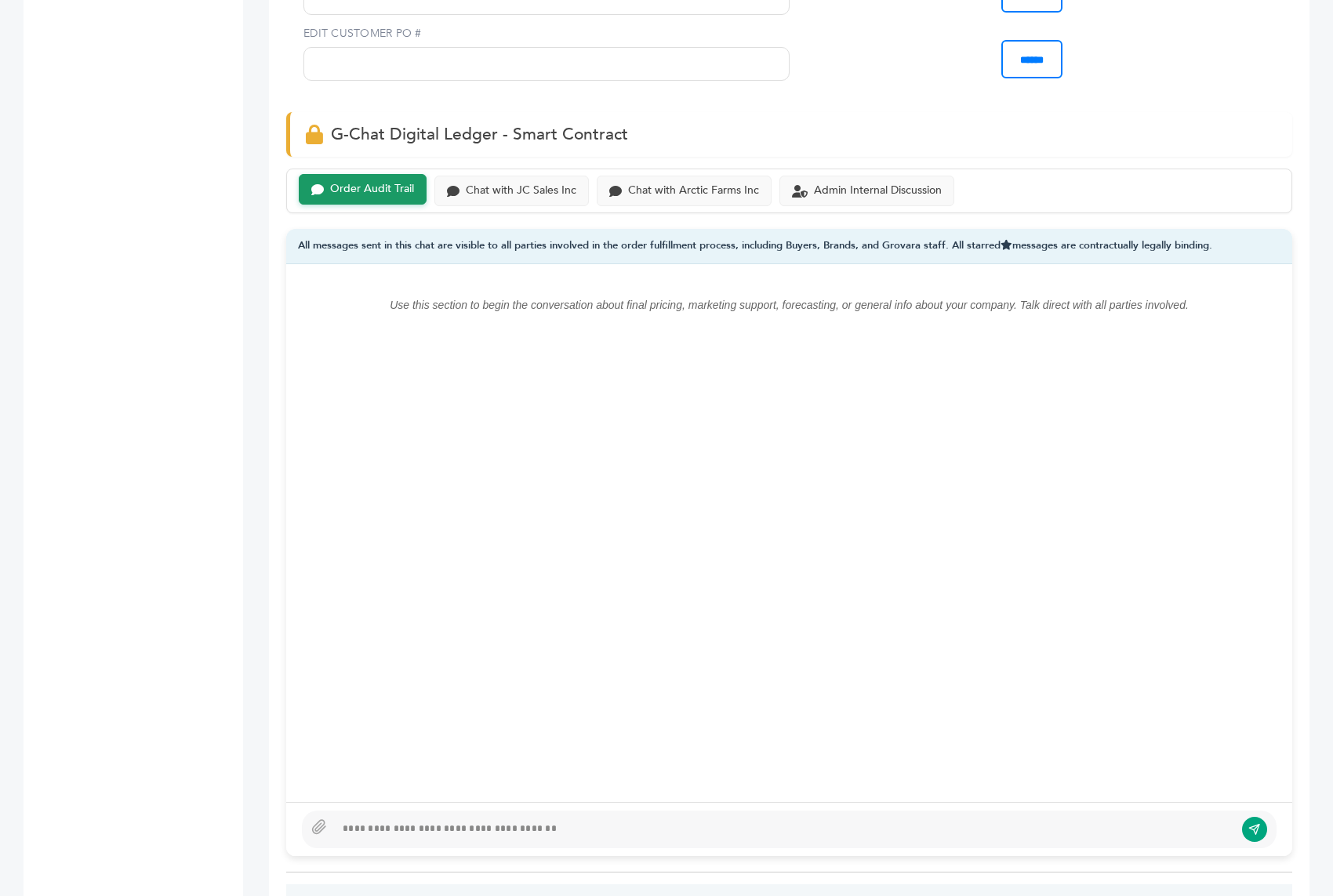
click at [556, 811] on div at bounding box center [789, 830] width 975 height 38
click at [671, 183] on div "Chat with Arctic Farms Inc" at bounding box center [693, 190] width 131 height 13
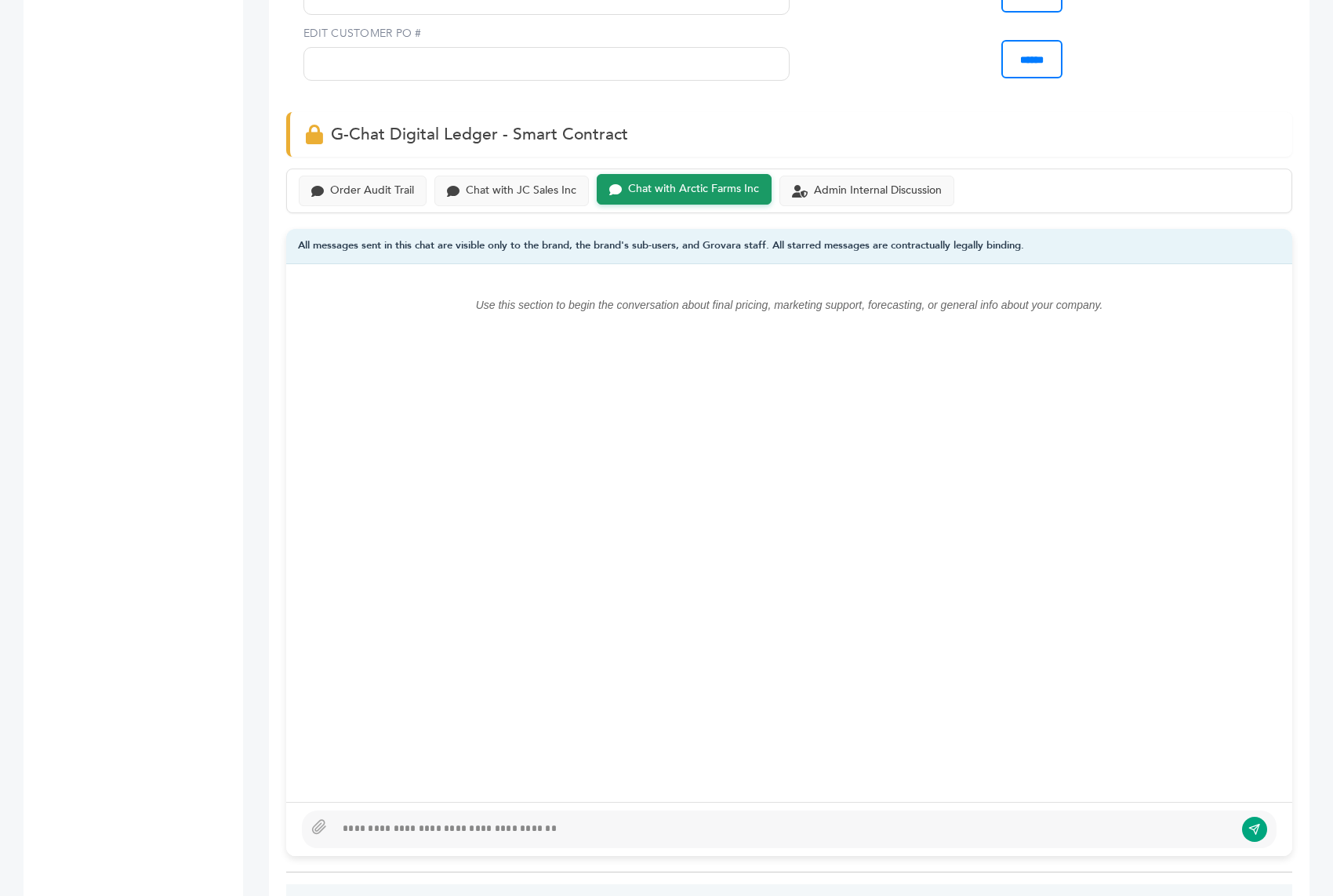
click at [357, 820] on div at bounding box center [784, 830] width 900 height 19
type textarea "**********"
click at [1256, 825] on icon "submit" at bounding box center [1253, 830] width 10 height 10
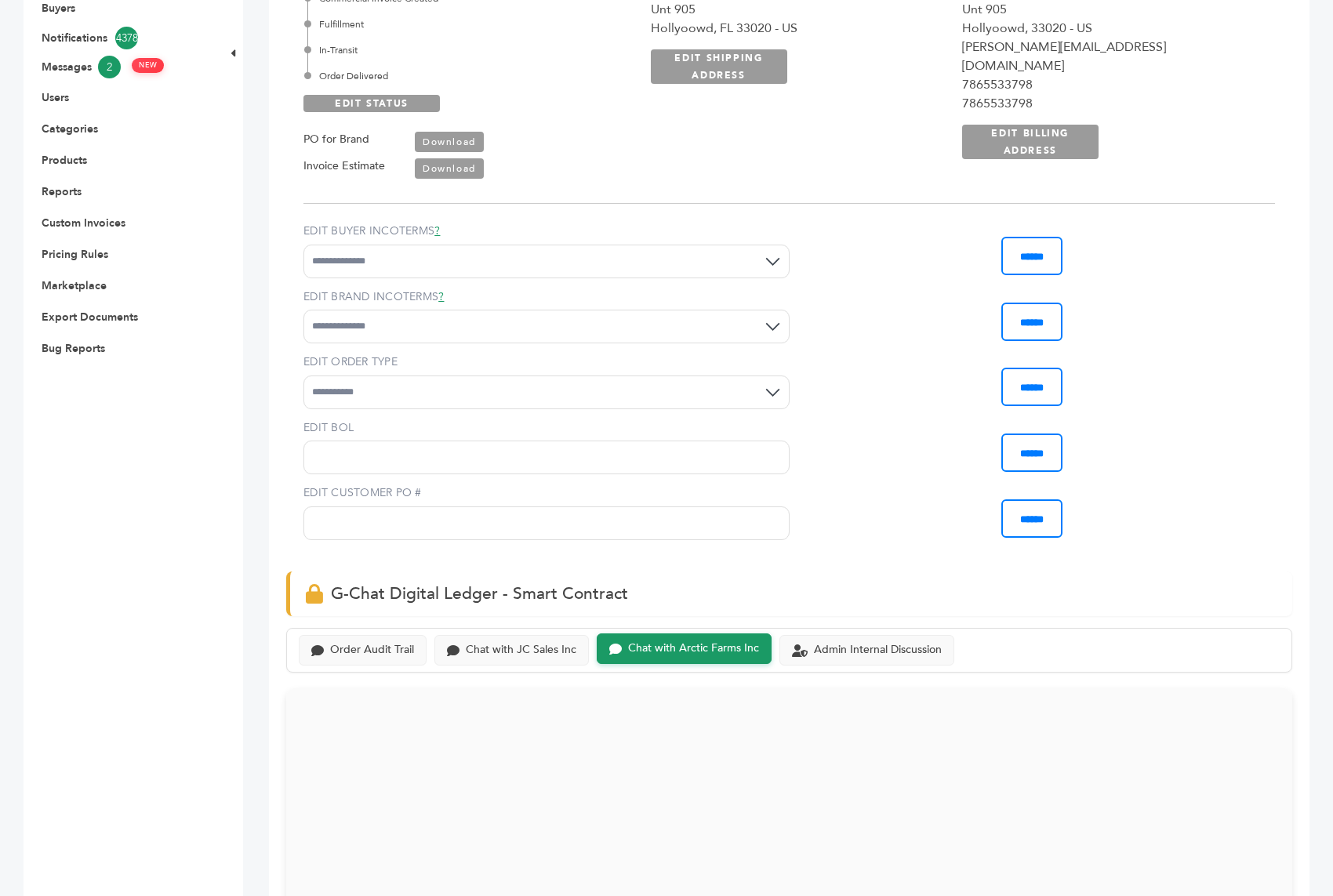
scroll to position [996, 0]
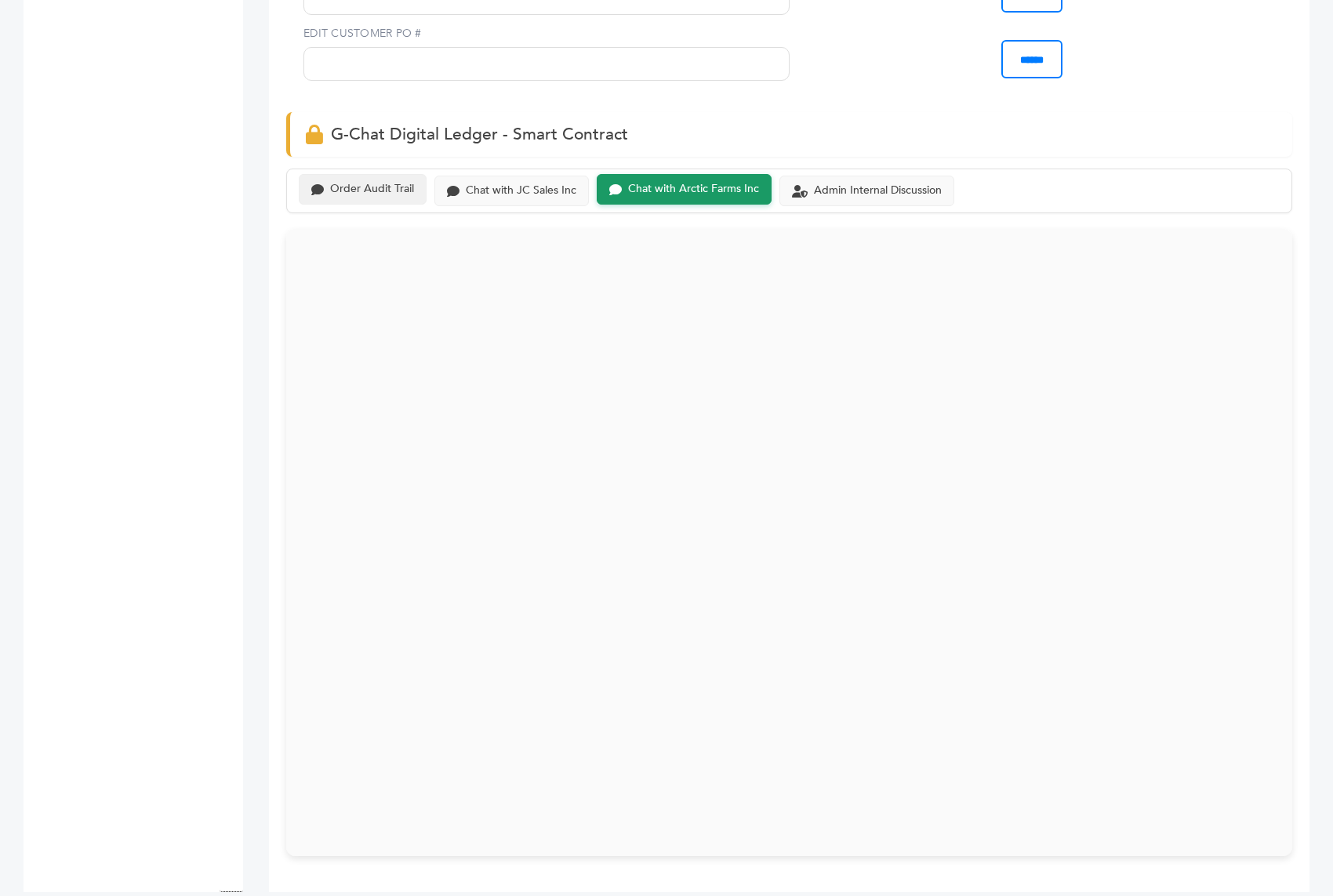
click at [366, 183] on div "Order Audit Trail" at bounding box center [372, 190] width 83 height 13
click at [411, 174] on div "Order Audit Trail" at bounding box center [362, 190] width 128 height 30
click at [529, 183] on div "Chat with JC Sales Inc" at bounding box center [520, 190] width 111 height 13
click at [721, 174] on div "Chat with Arctic Farms Inc" at bounding box center [684, 190] width 174 height 30
click at [833, 183] on div "Admin Internal Discussion" at bounding box center [877, 190] width 128 height 13
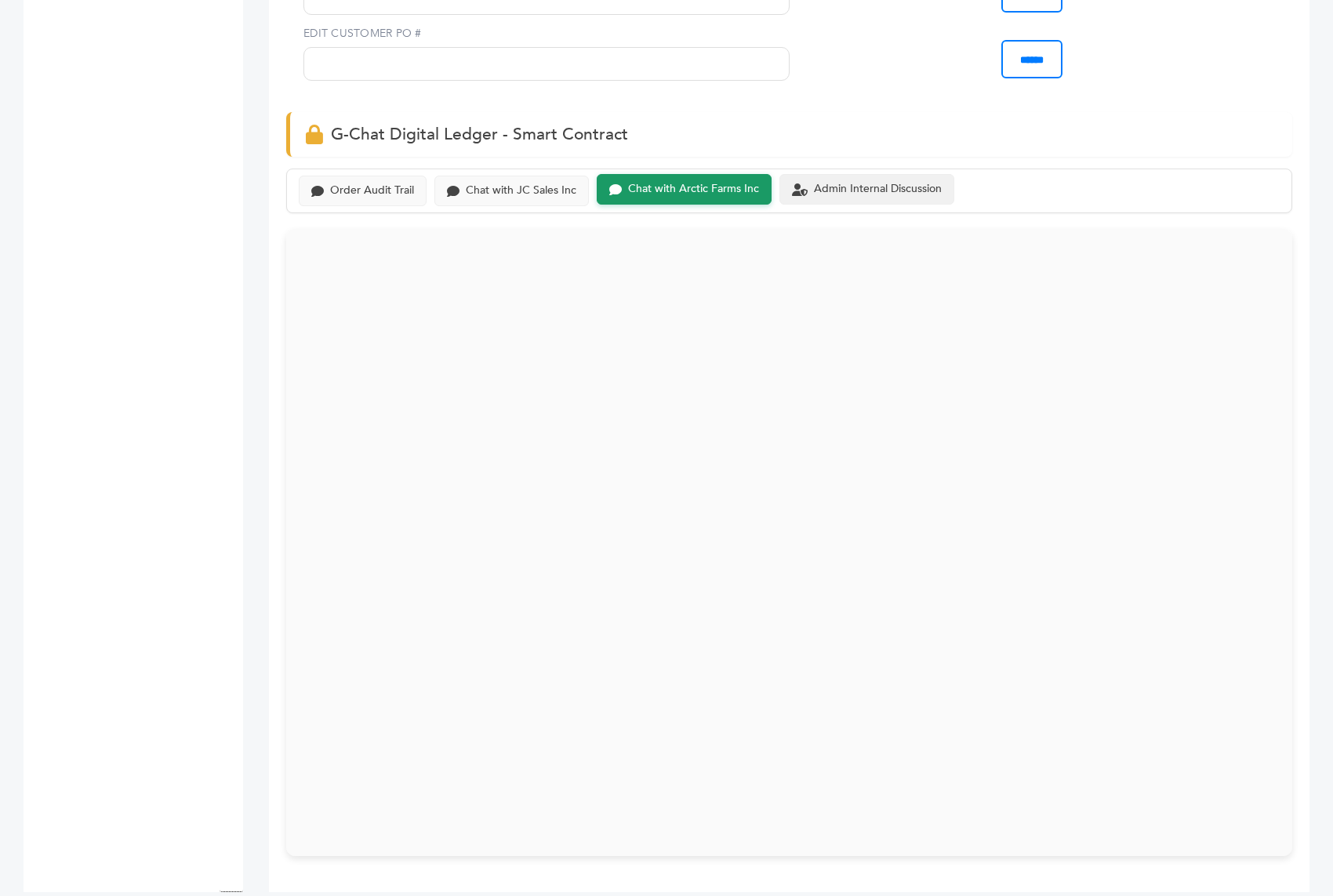
click at [826, 183] on div "Admin Internal Discussion" at bounding box center [877, 190] width 128 height 13
click at [547, 174] on div "Chat with JC Sales Inc" at bounding box center [511, 190] width 155 height 30
click at [359, 174] on div "Order Audit Trail" at bounding box center [362, 190] width 128 height 30
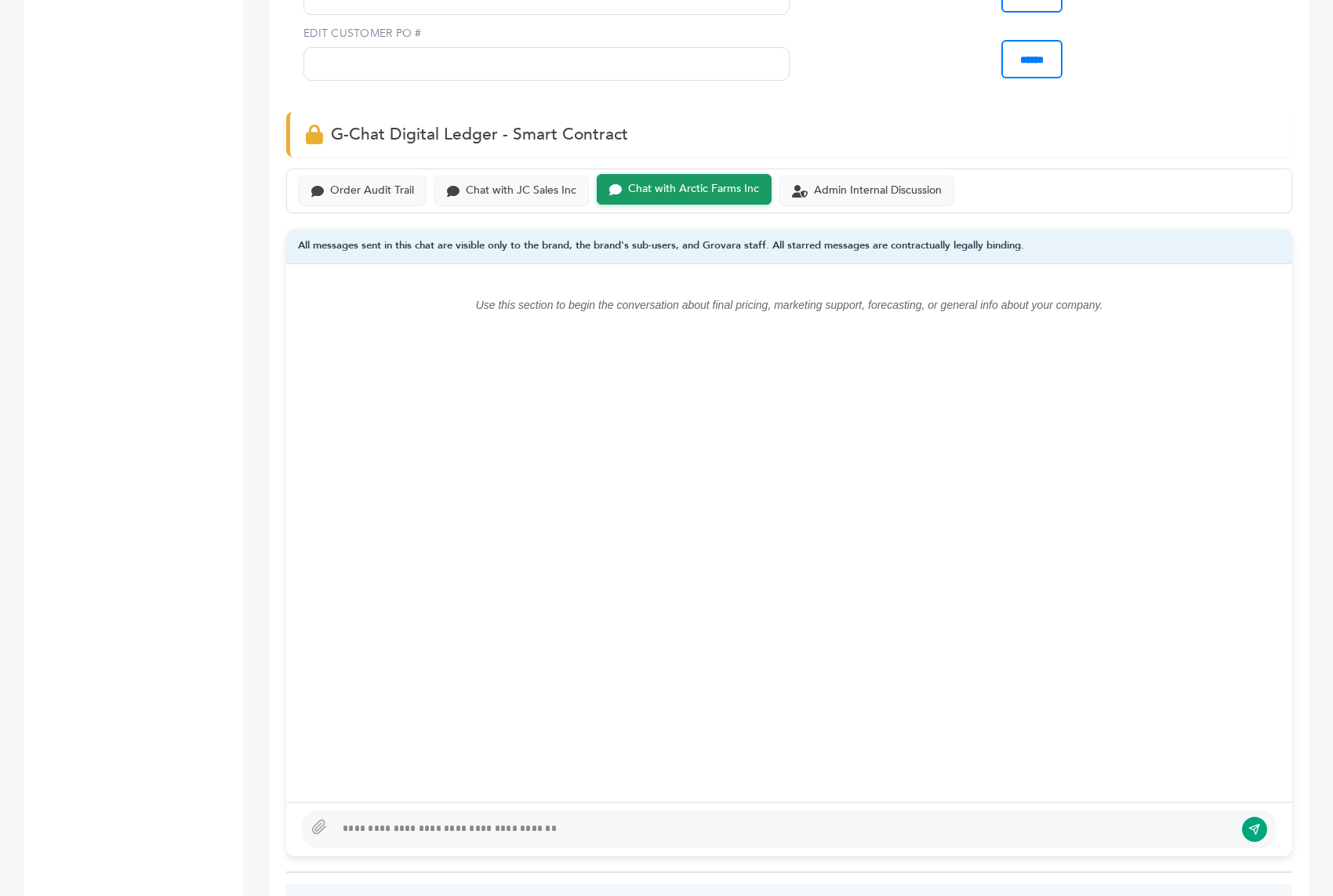
scroll to position [0, 0]
click at [395, 183] on div "Order Audit Trail" at bounding box center [372, 190] width 83 height 13
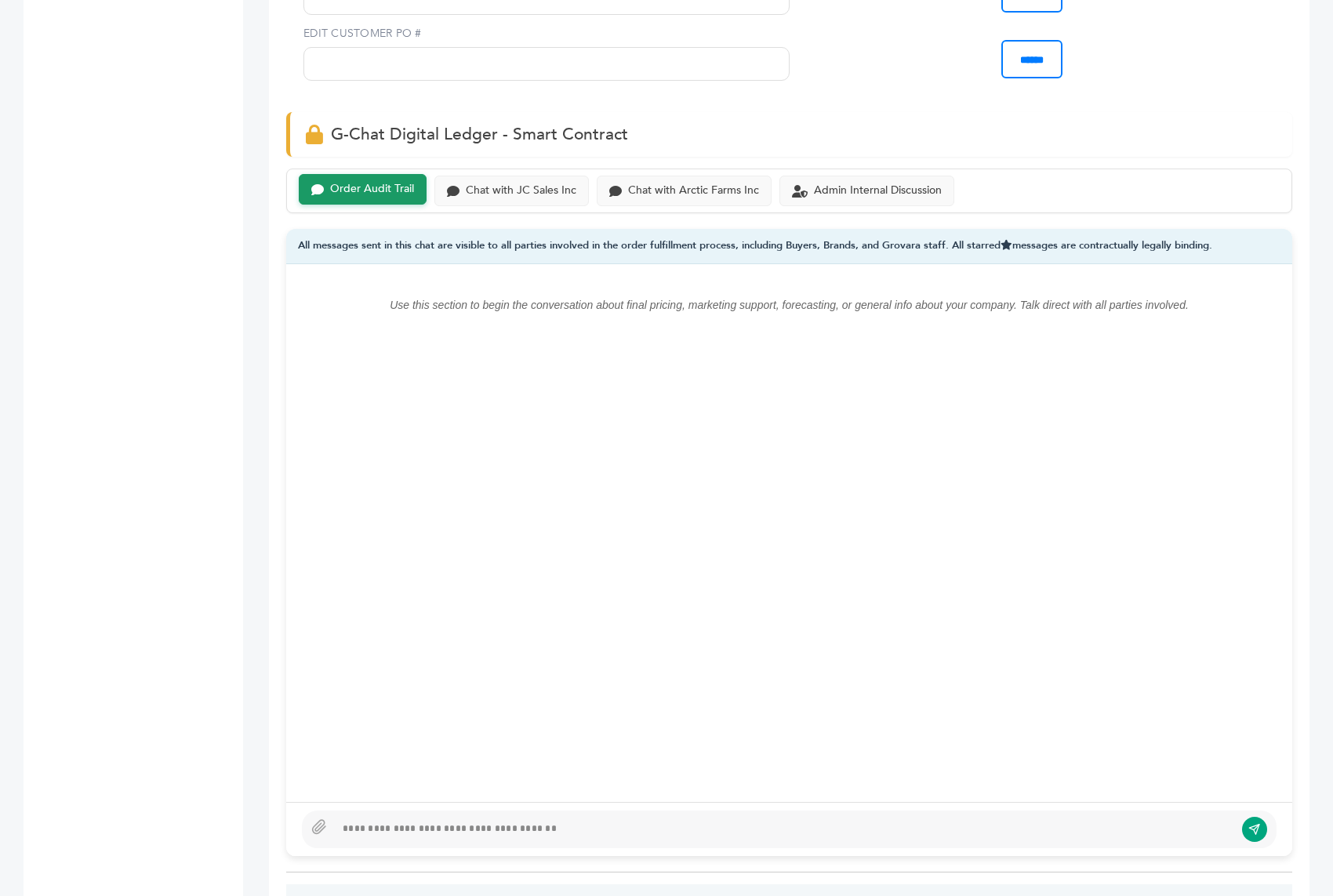
click at [502, 187] on div "Order Audit Trail Chat with JC Sales Inc Chat with Arctic Farms Inc Admin Inter…" at bounding box center [789, 191] width 1006 height 45
click at [556, 183] on div "Chat with JC Sales Inc" at bounding box center [520, 190] width 111 height 13
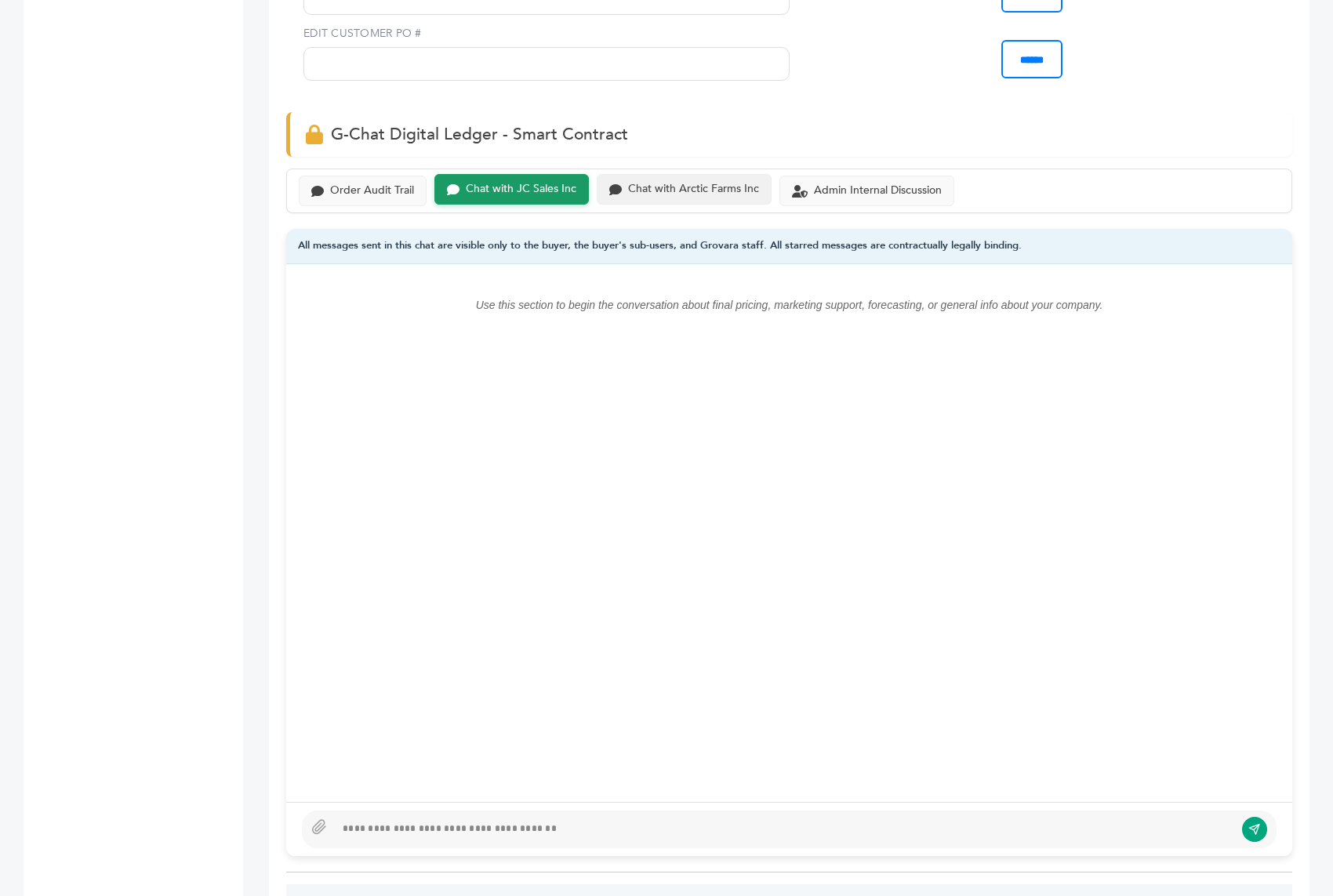
click at [654, 183] on div "Chat with Arctic Farms Inc" at bounding box center [693, 190] width 131 height 13
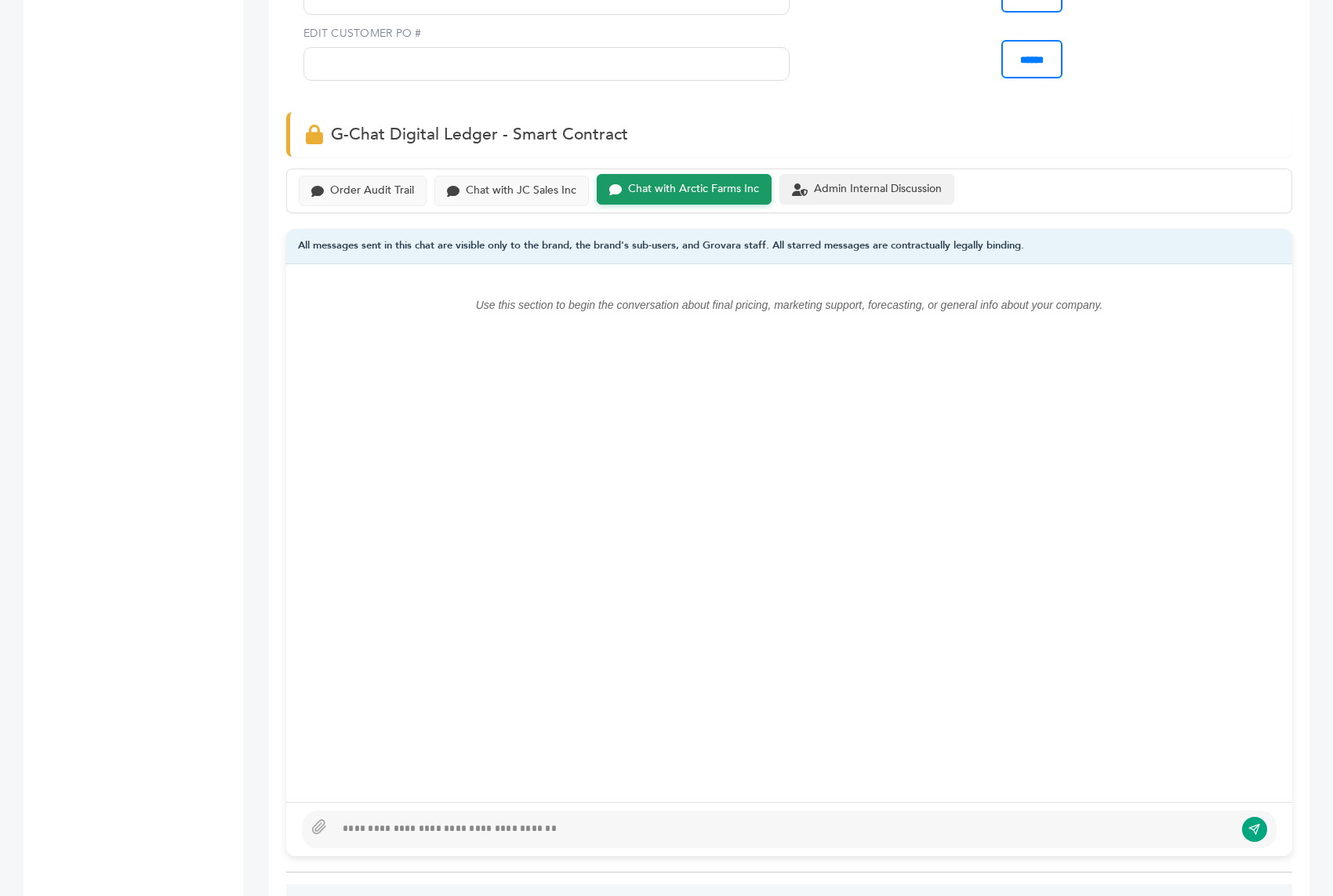
click at [790, 174] on div "Admin Internal Discussion" at bounding box center [867, 190] width 174 height 30
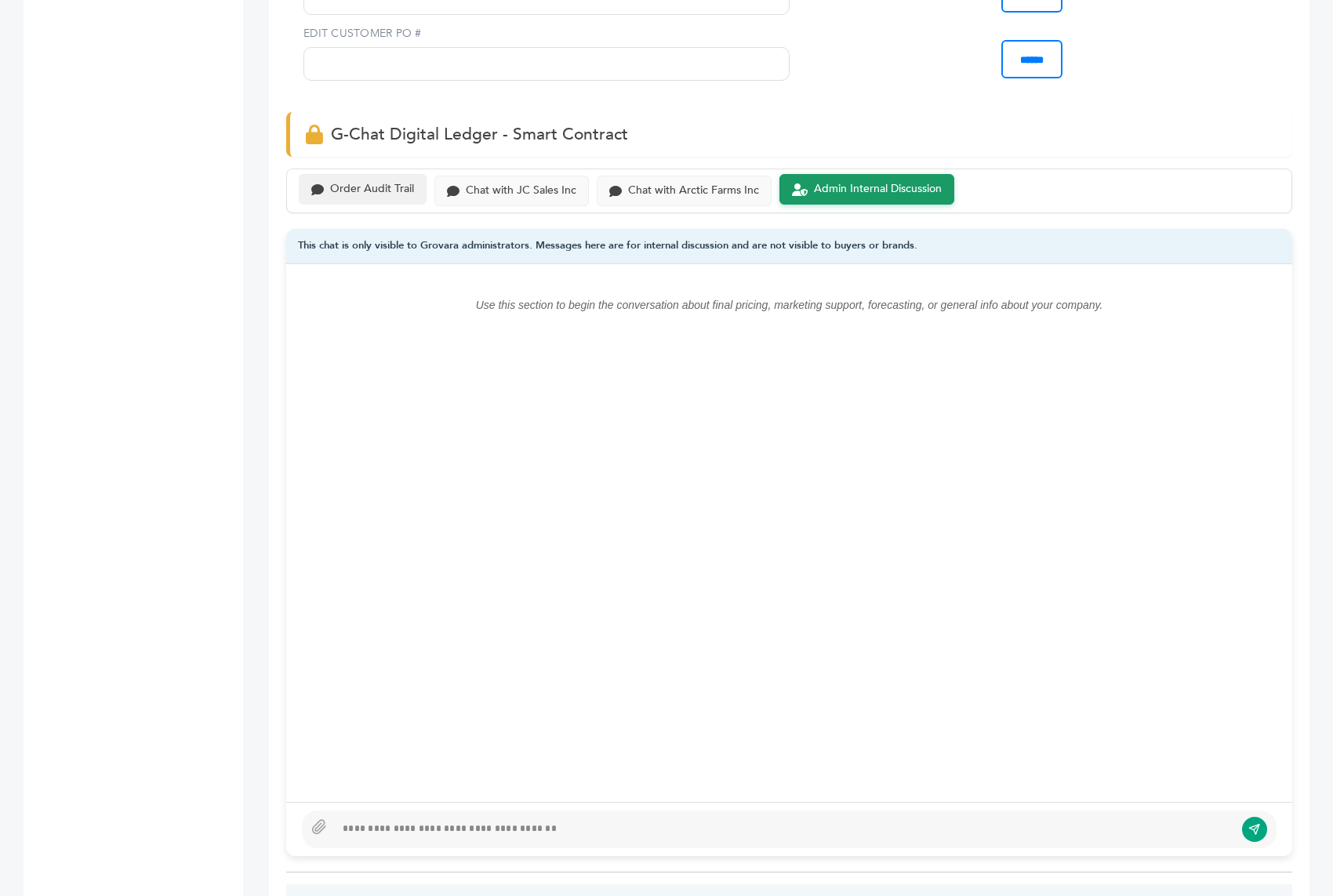
click at [338, 183] on div "Order Audit Trail" at bounding box center [372, 190] width 83 height 13
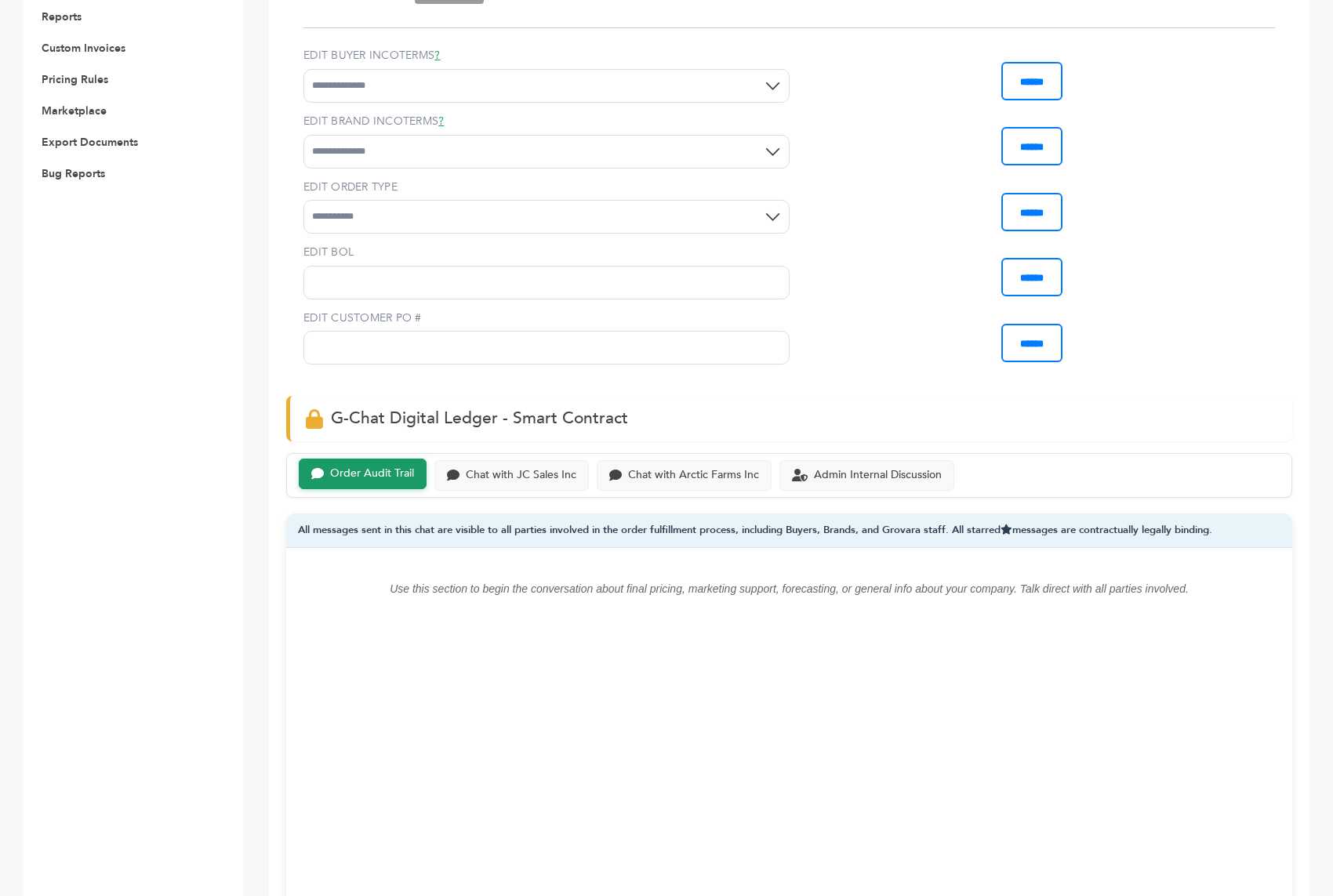
scroll to position [727, 0]
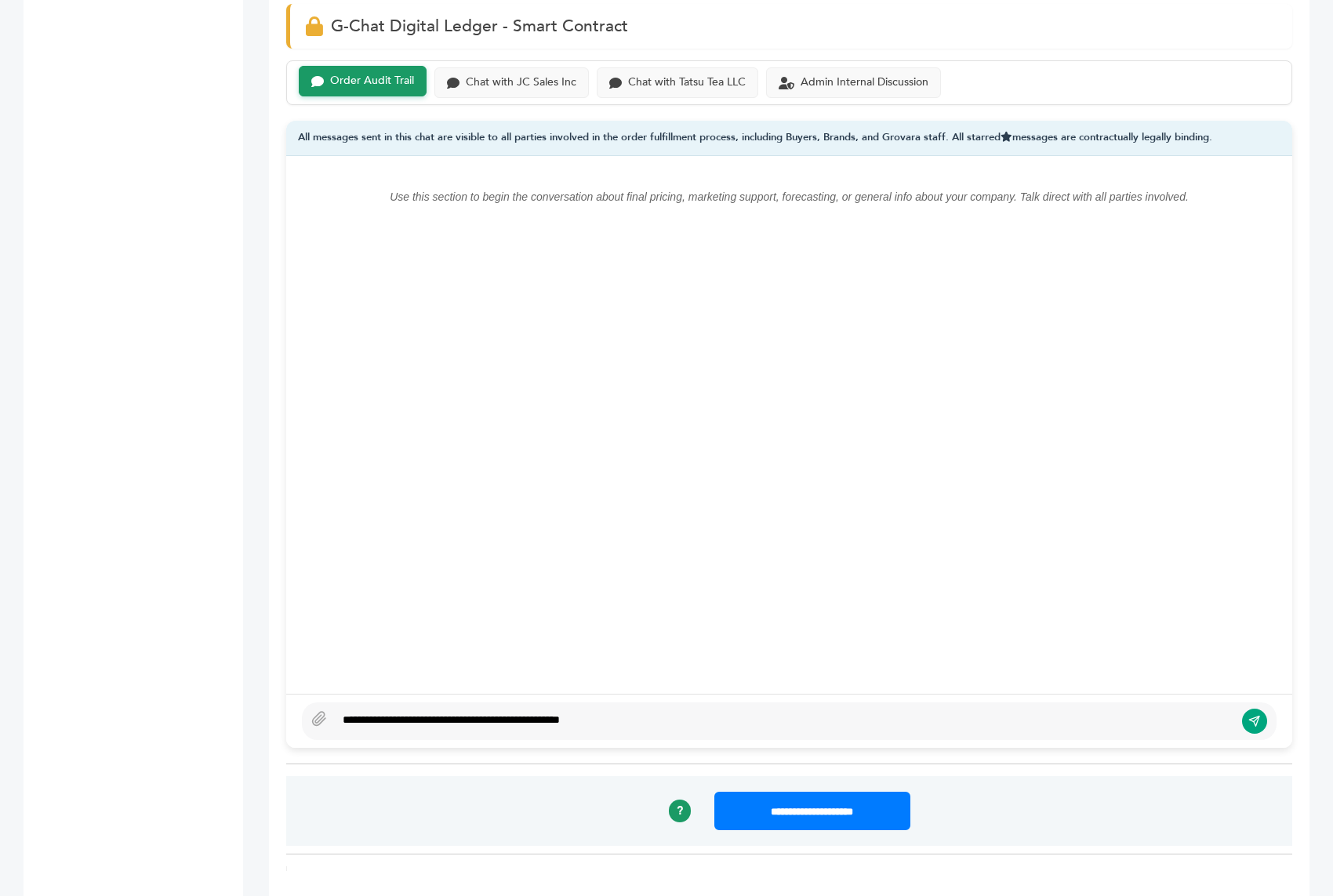
type textarea "**********"
click at [1250, 708] on button "submit" at bounding box center [1254, 722] width 27 height 27
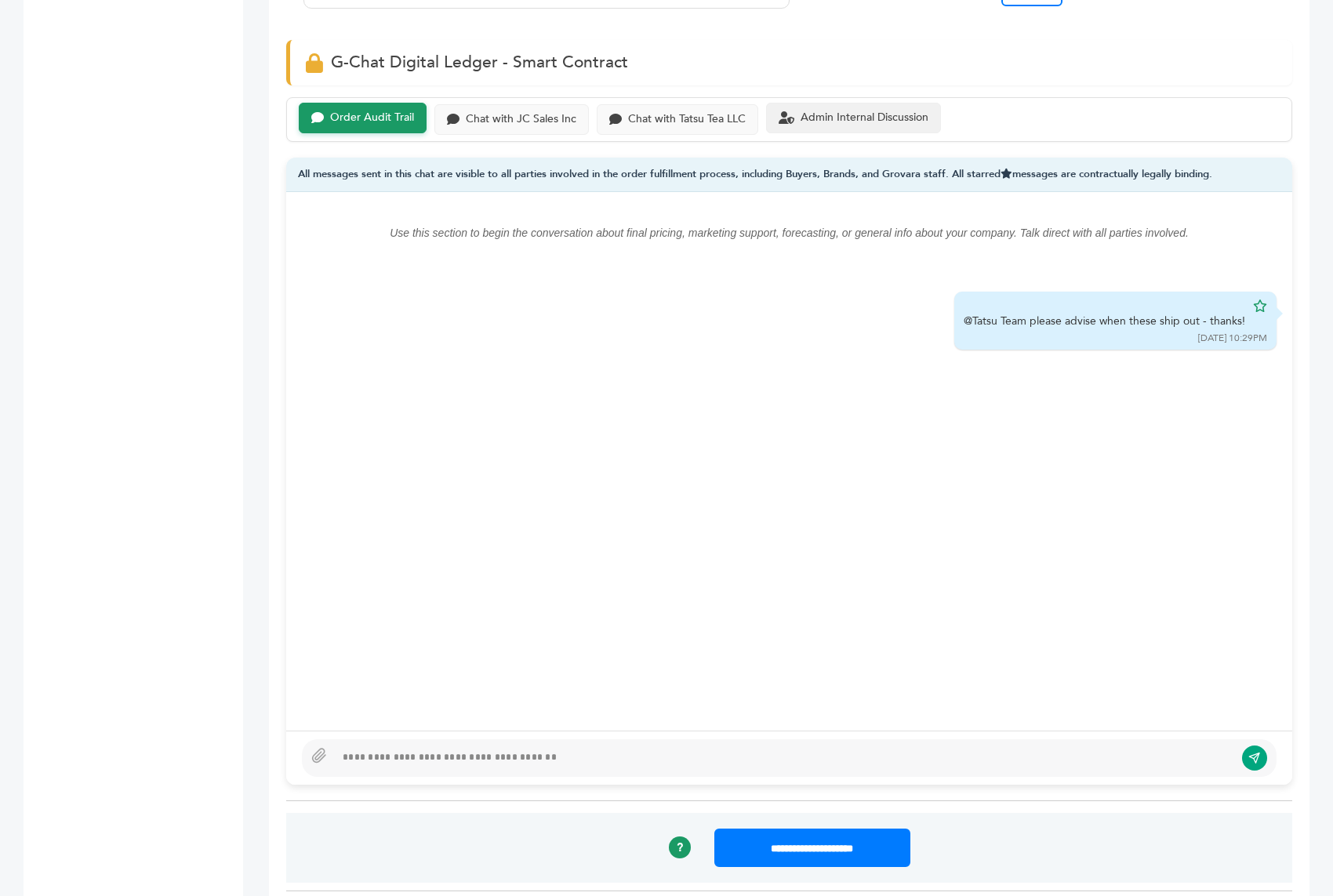
click at [860, 102] on div "Admin Internal Discussion" at bounding box center [853, 118] width 174 height 30
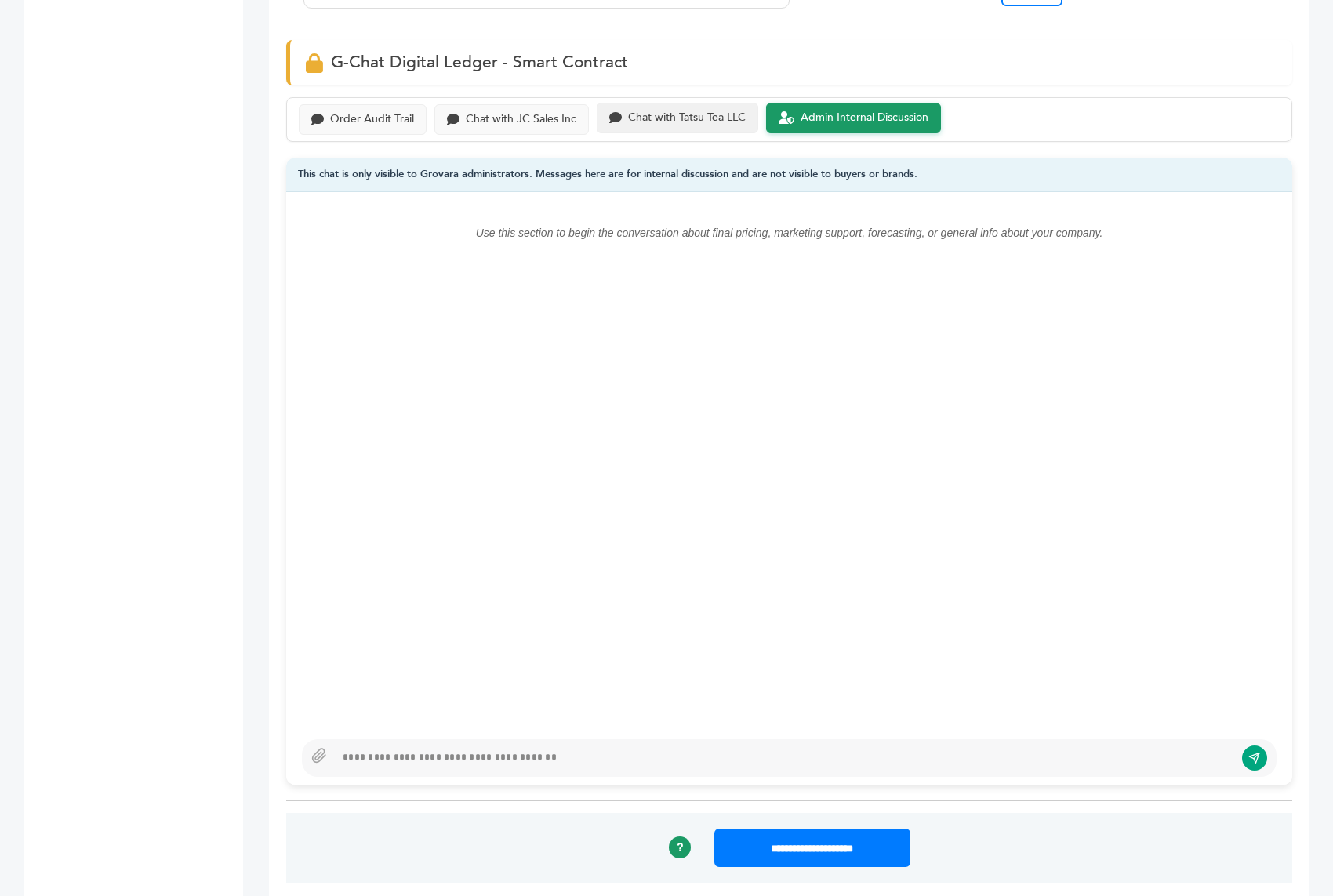
click at [693, 102] on div "Chat with Tatsu Tea LLC" at bounding box center [677, 118] width 161 height 30
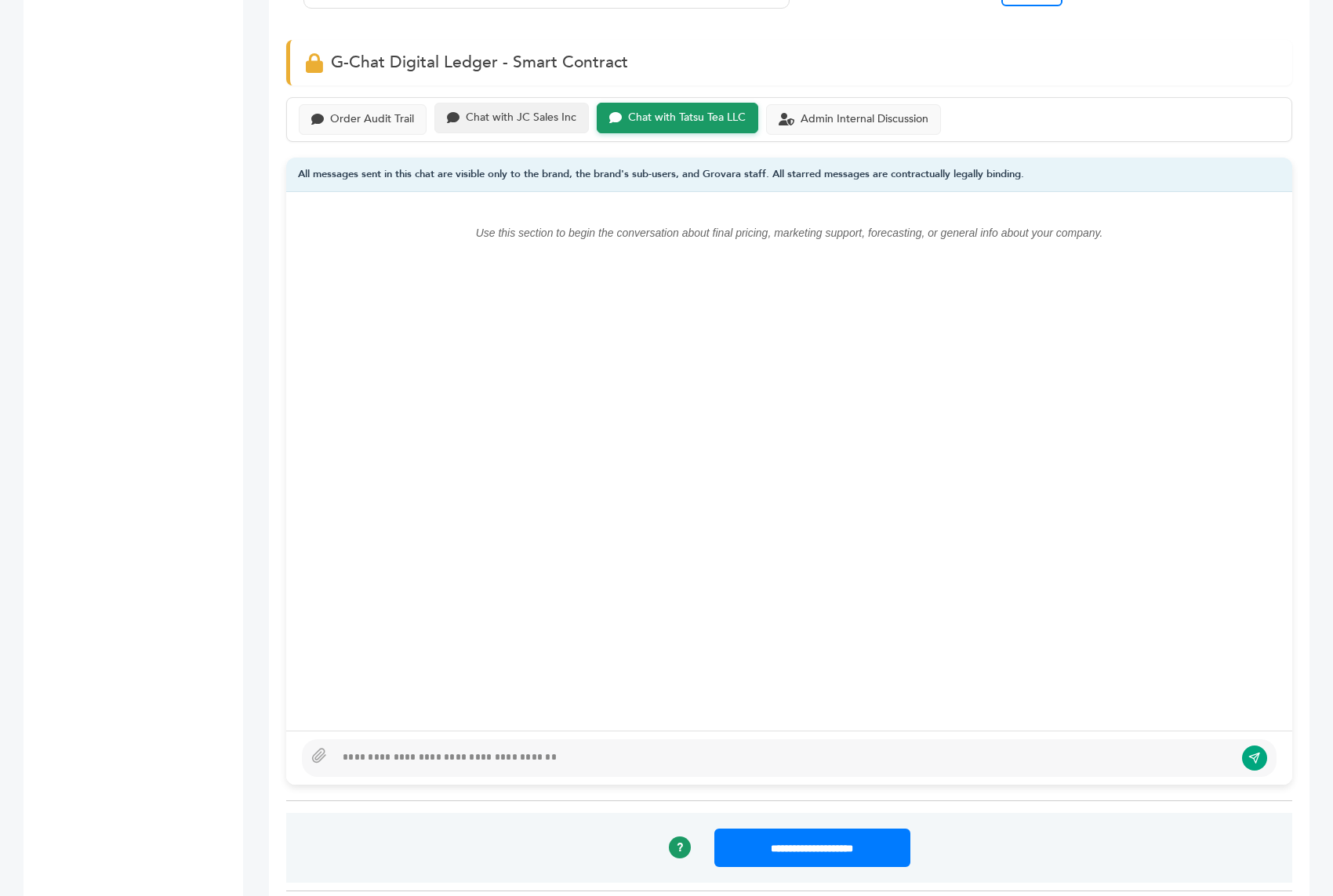
click at [512, 102] on div "Chat with JC Sales Inc" at bounding box center [511, 118] width 155 height 30
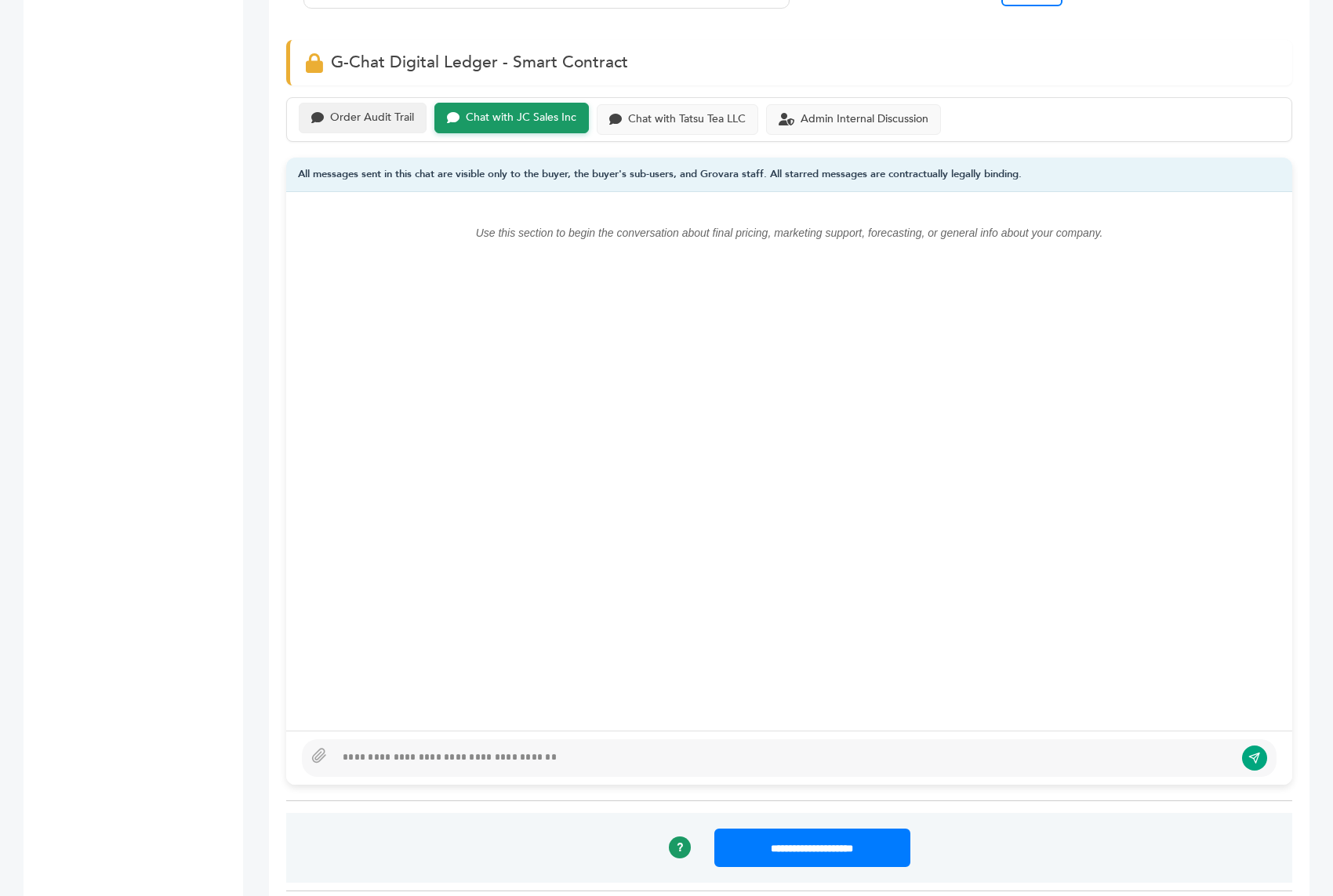
click at [370, 102] on div "Order Audit Trail" at bounding box center [362, 118] width 128 height 30
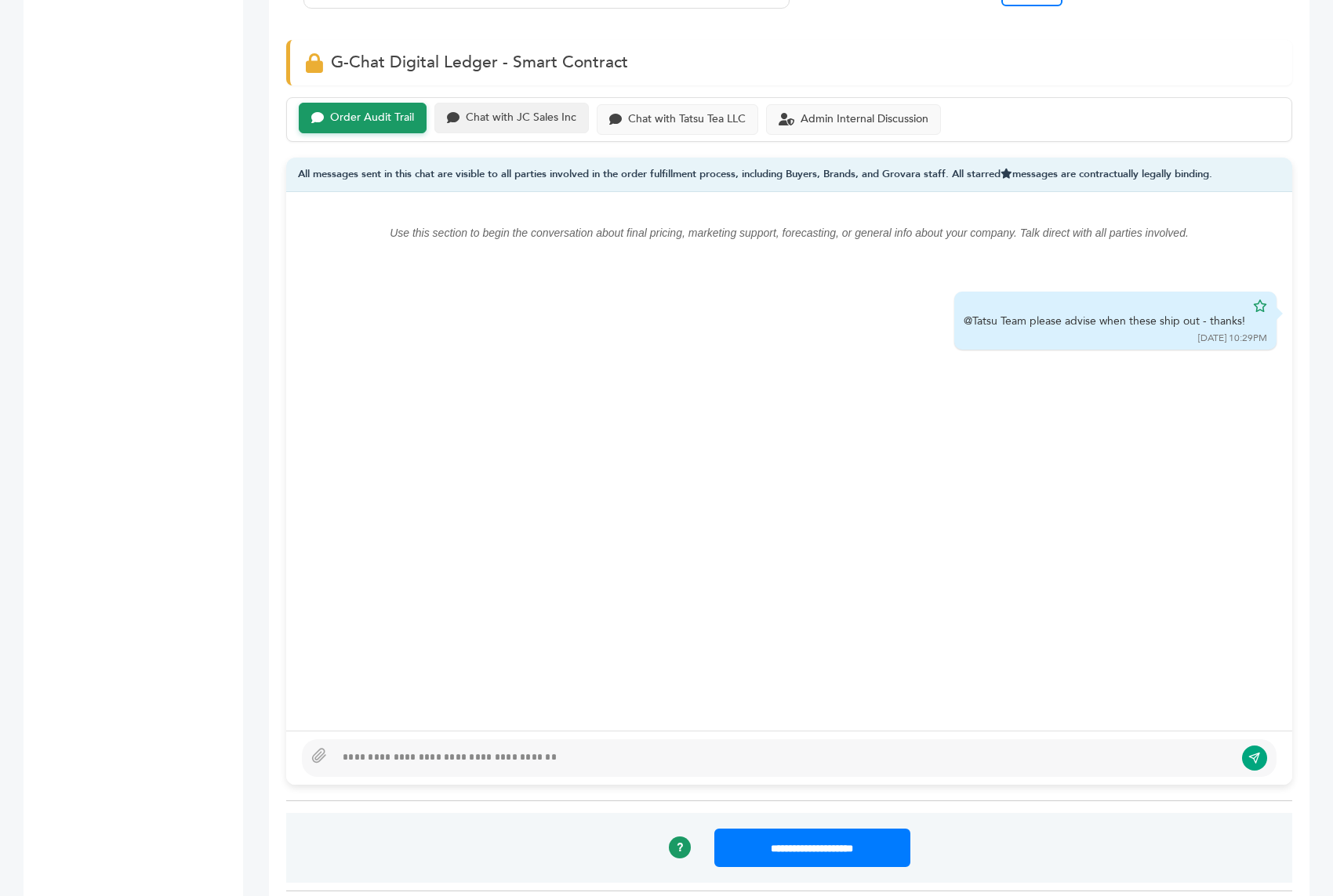
click at [474, 102] on div "Chat with JC Sales Inc" at bounding box center [511, 118] width 155 height 30
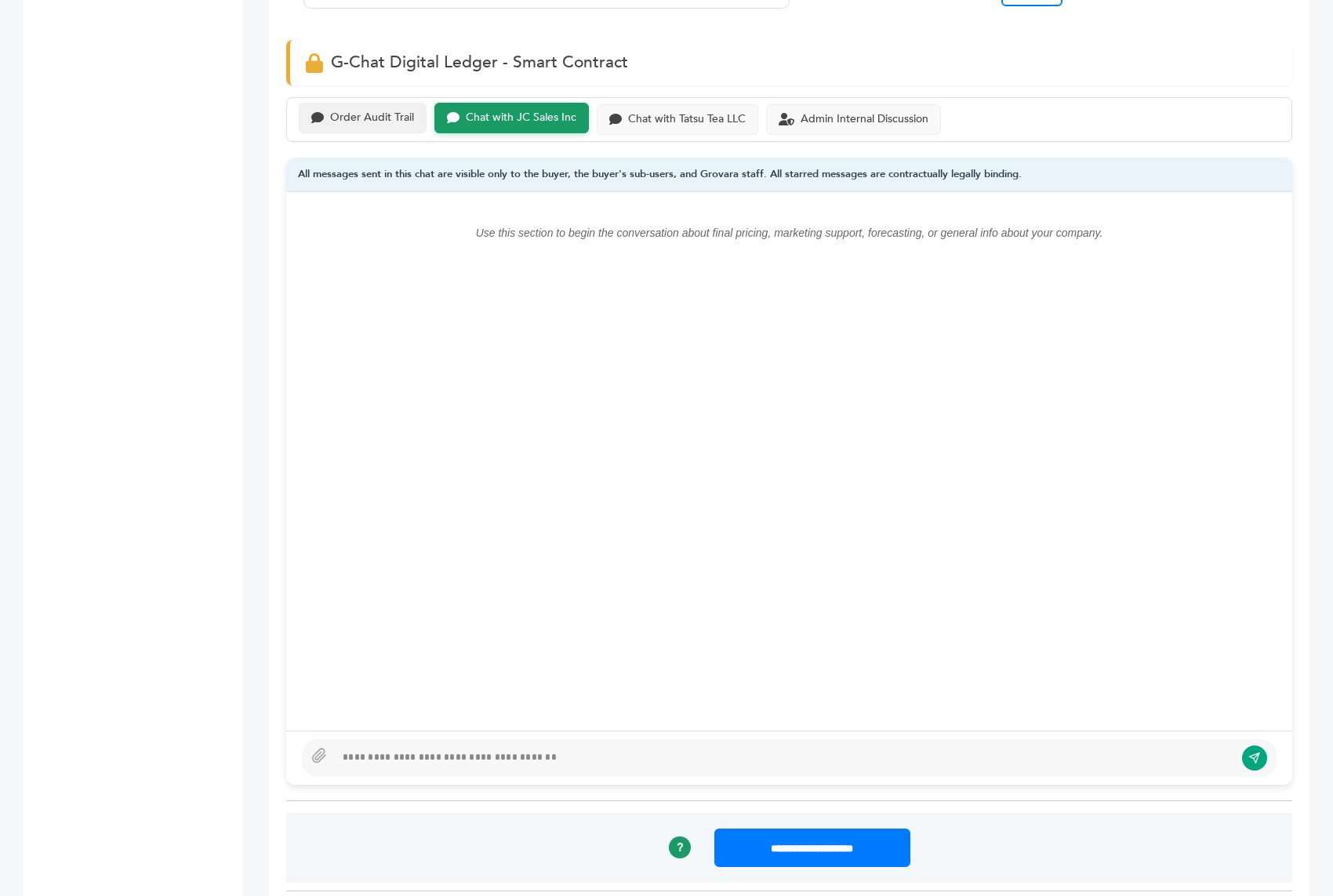
click at [378, 111] on div "Order Audit Trail" at bounding box center [372, 118] width 83 height 13
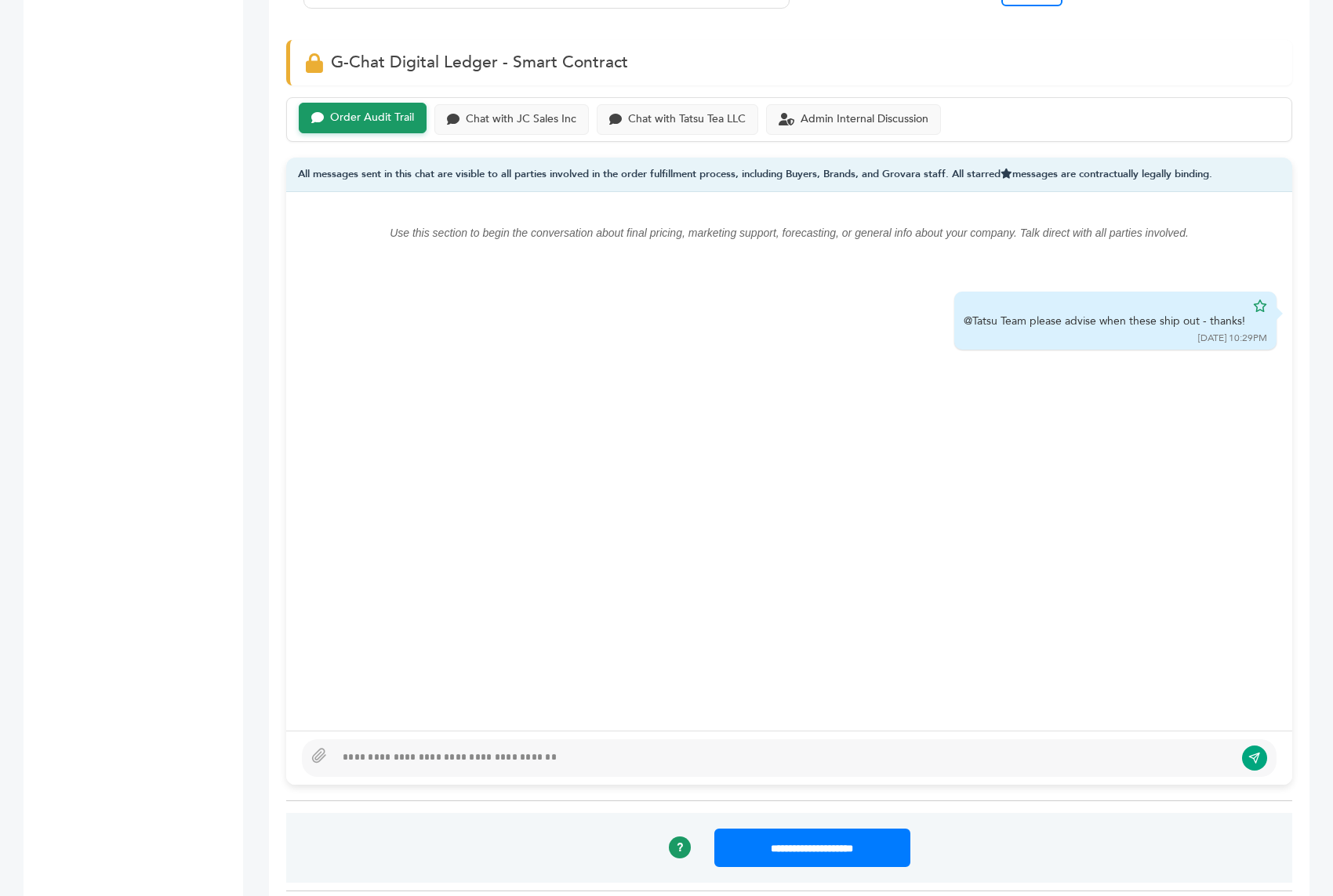
click at [220, 142] on div "Click here to expand / collapse" at bounding box center [231, 870] width 24 height 3606
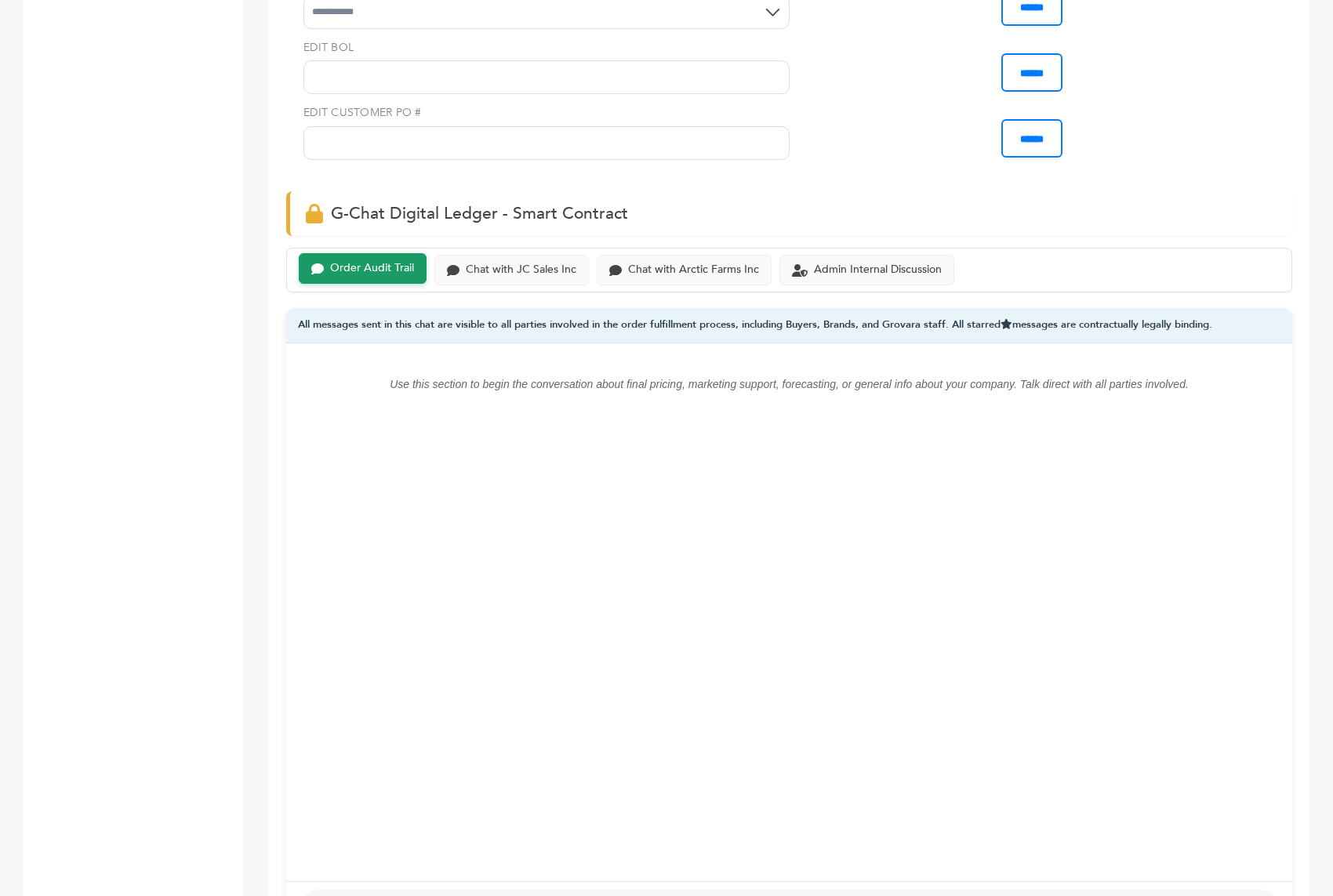
scroll to position [905, 0]
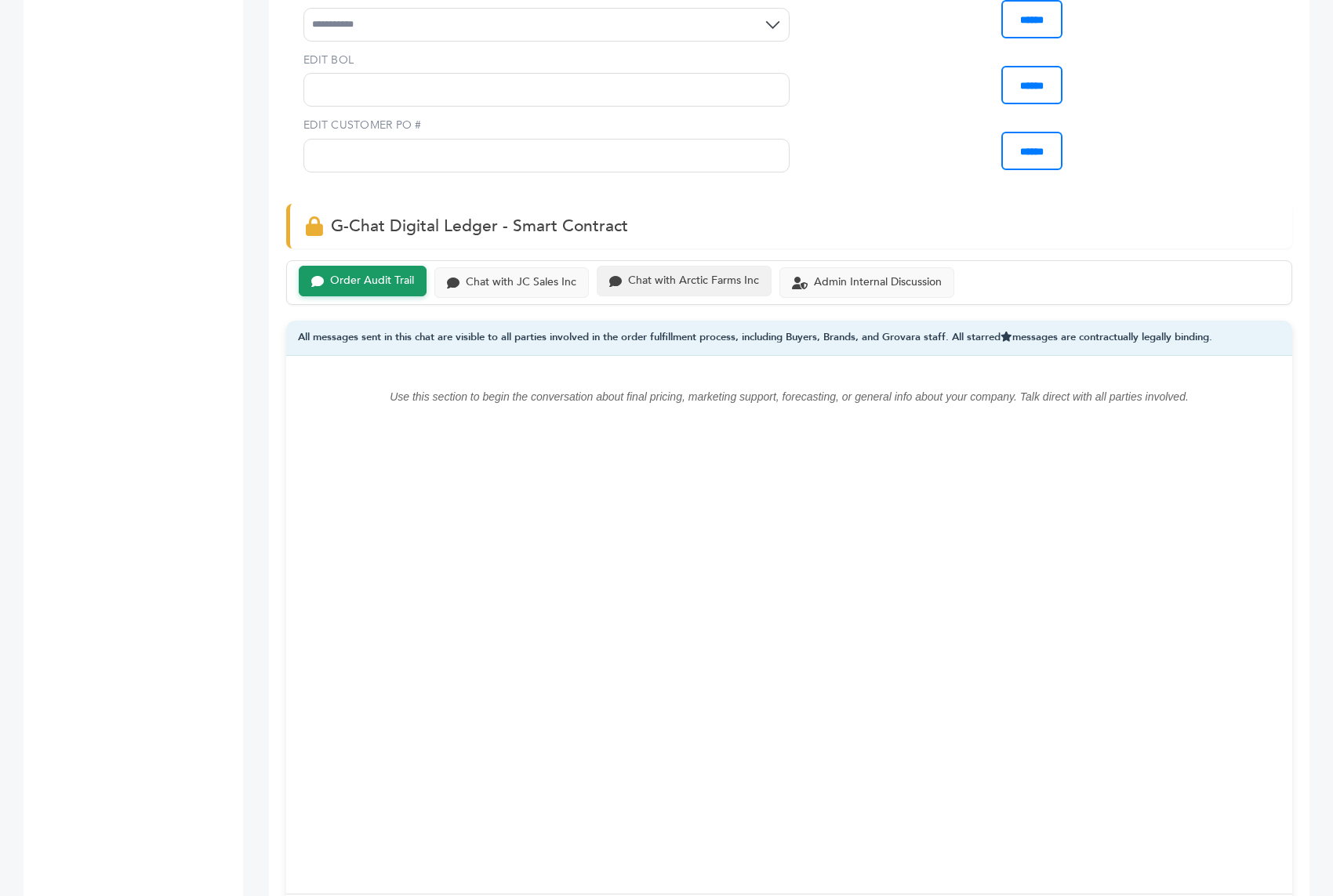
click at [691, 274] on div "Chat with Arctic Farms Inc" at bounding box center [693, 281] width 131 height 13
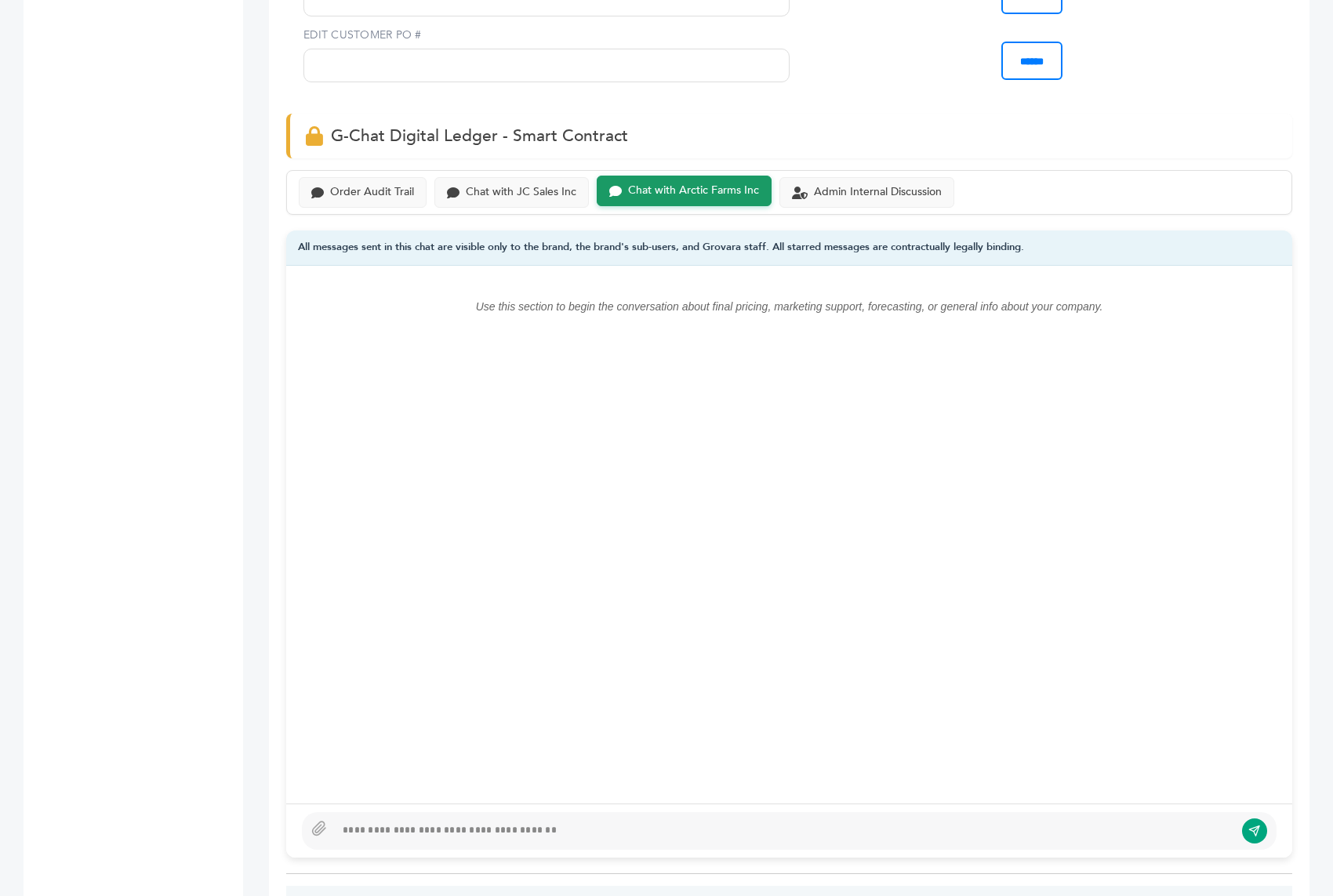
scroll to position [998, 0]
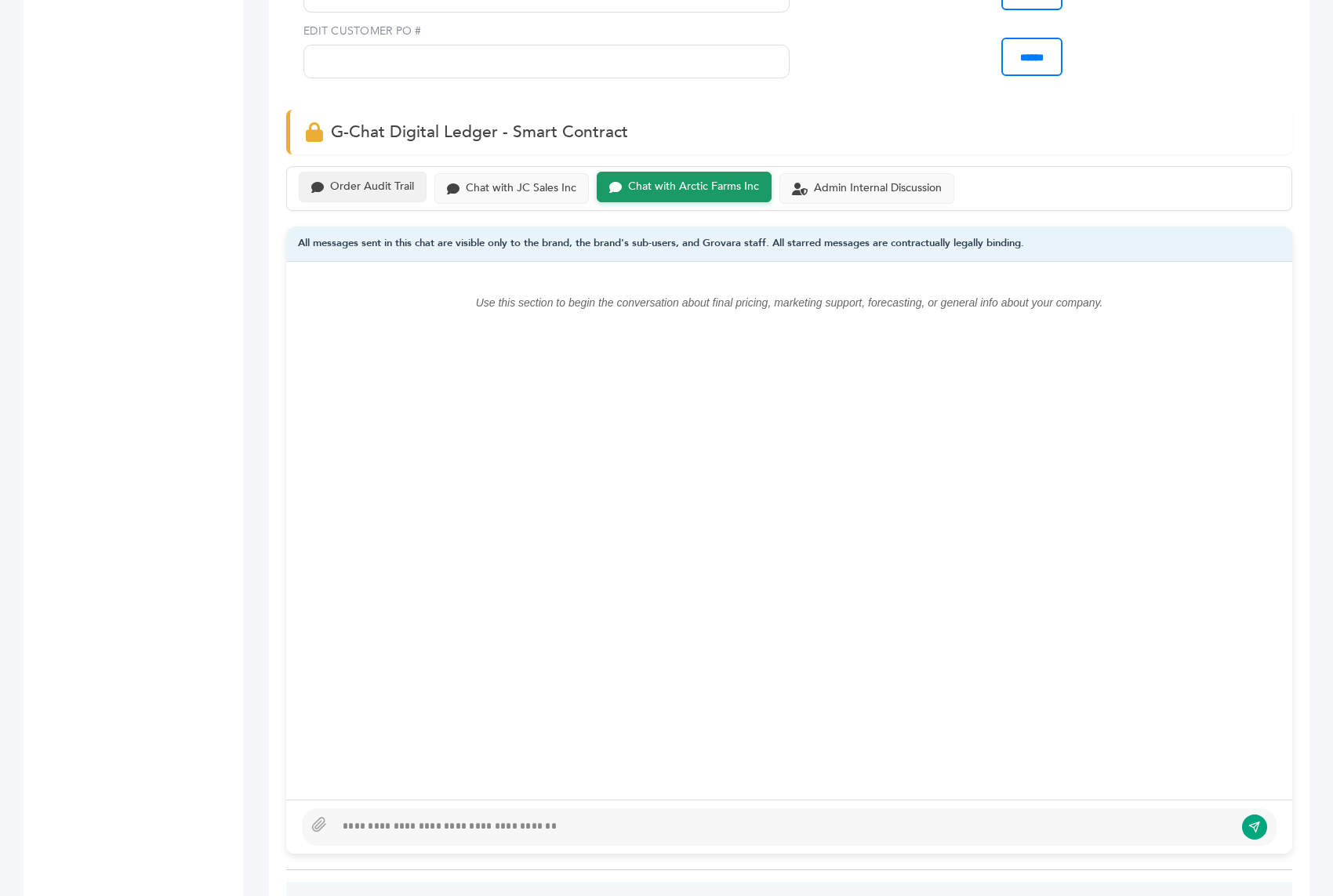
click at [394, 180] on div "Order Audit Trail" at bounding box center [372, 187] width 83 height 13
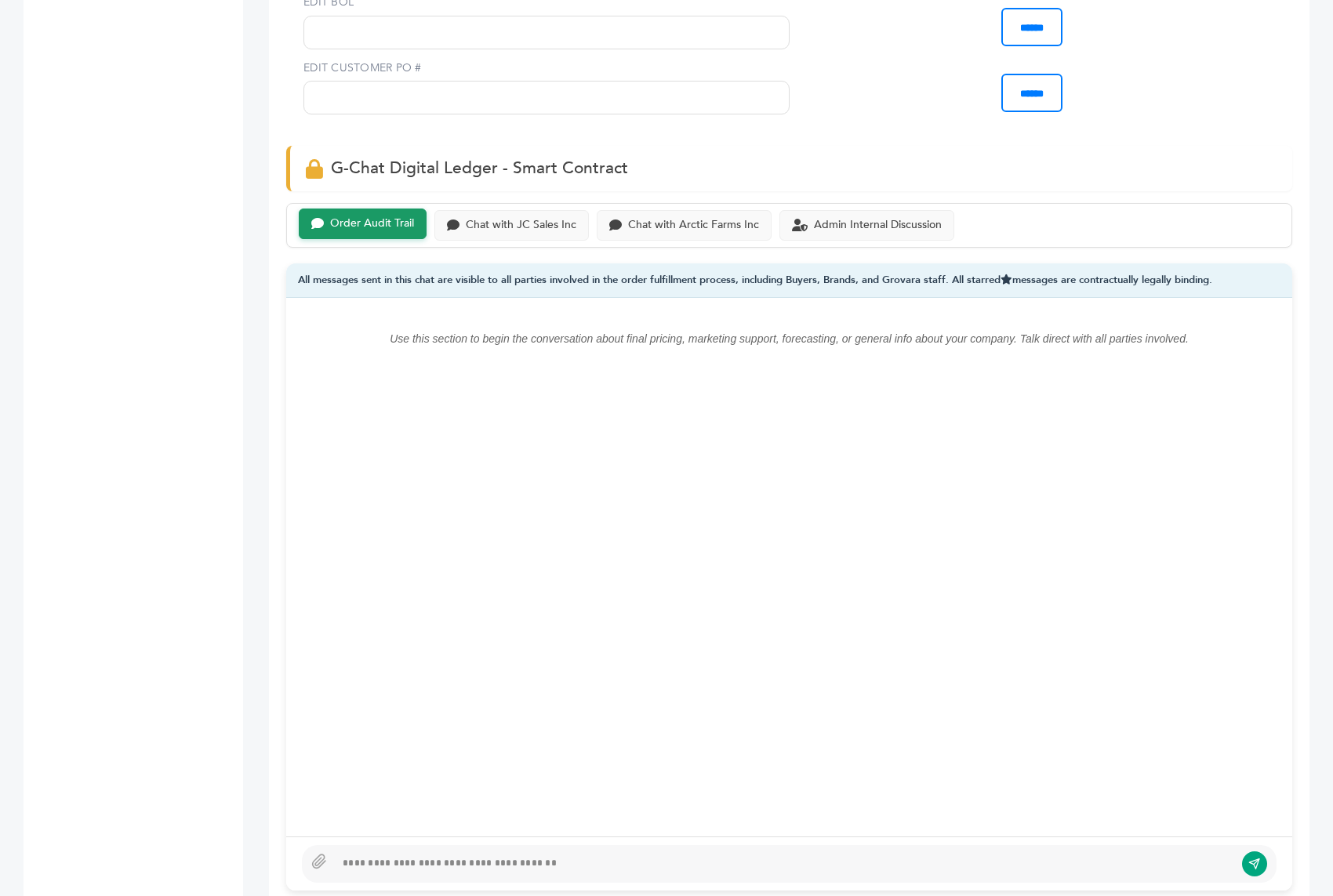
click at [464, 854] on div at bounding box center [784, 864] width 900 height 19
type textarea "**********"
click at [1263, 850] on button "submit" at bounding box center [1254, 864] width 27 height 27
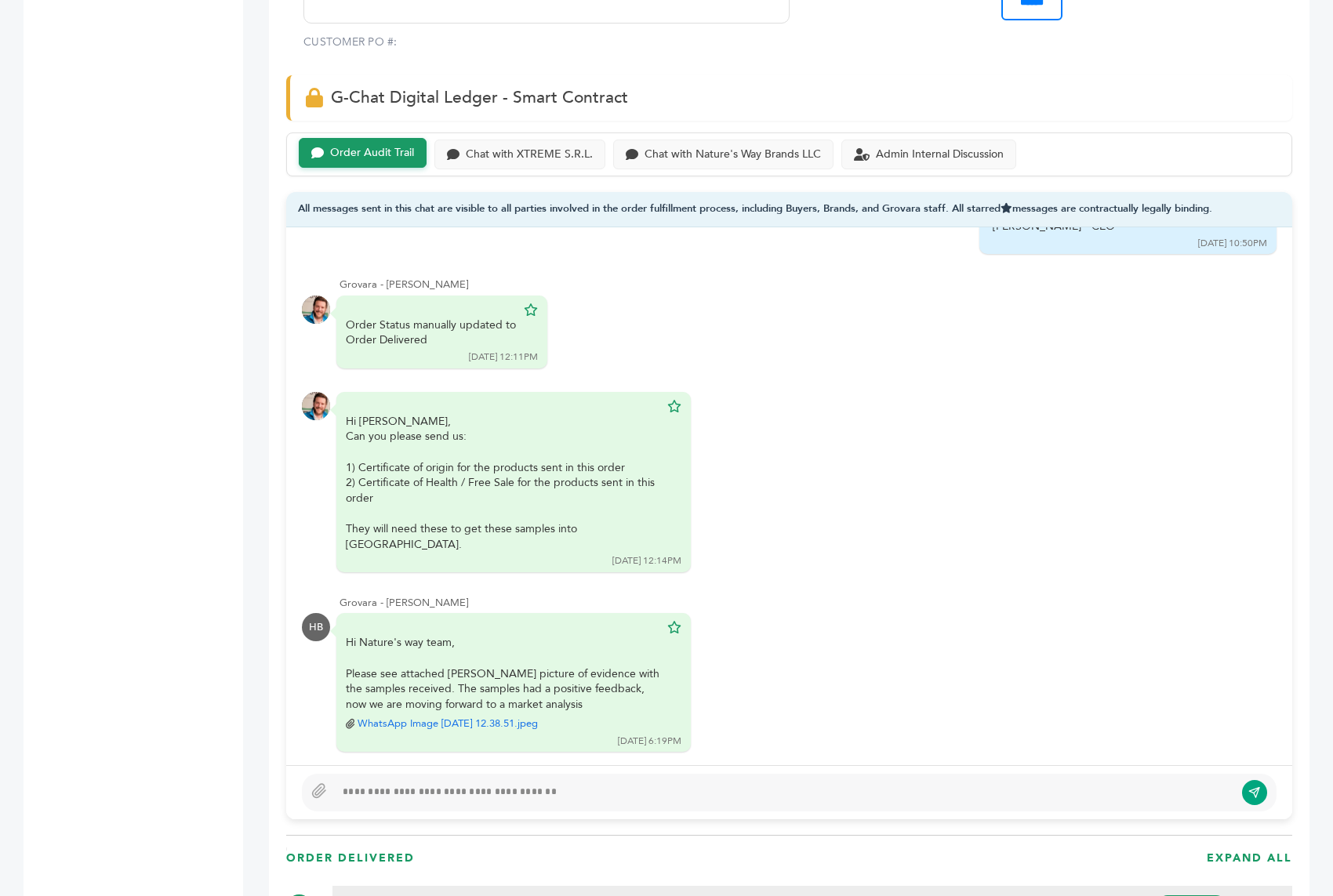
scroll to position [980, 0]
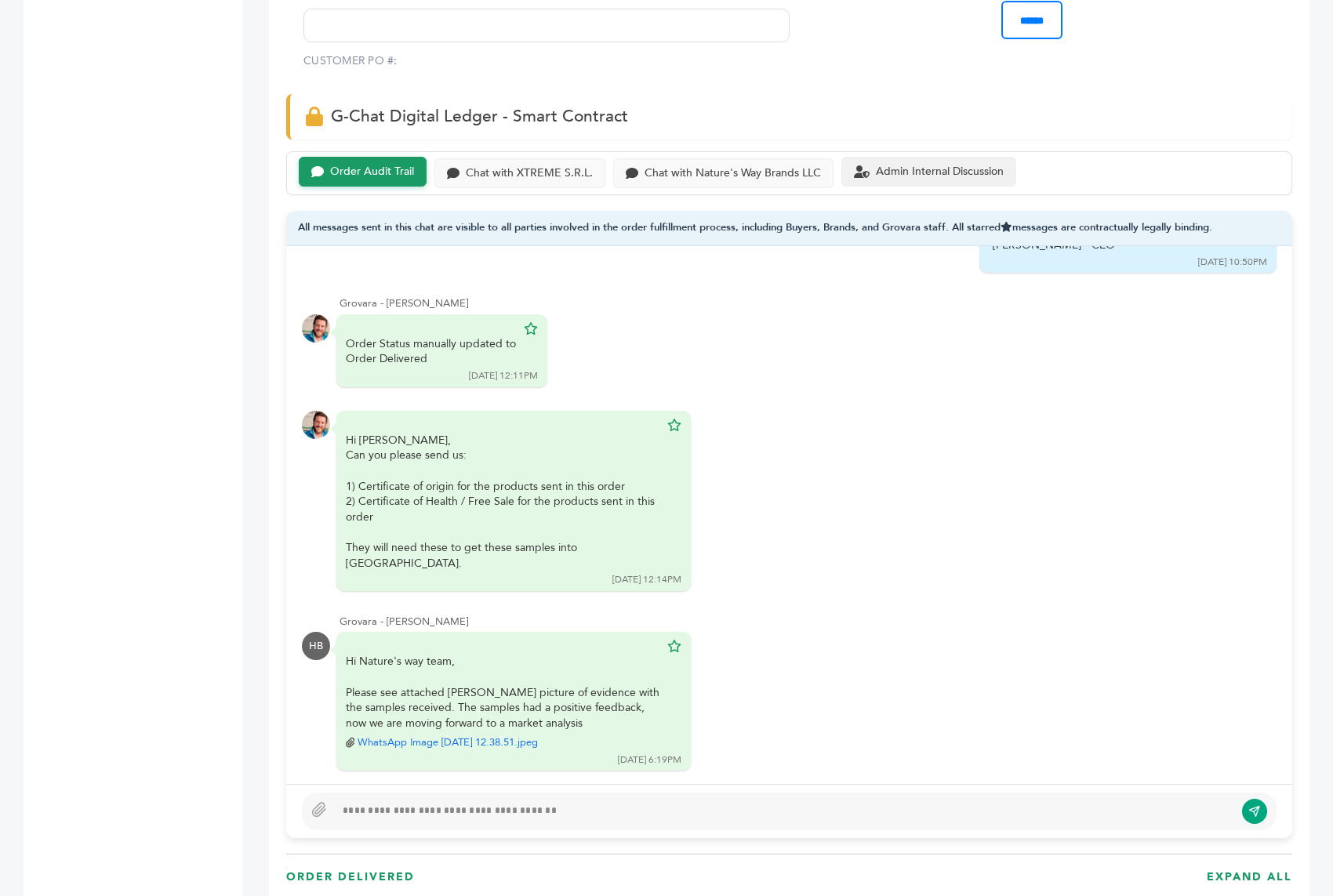
click at [904, 177] on div "Admin Internal Discussion" at bounding box center [928, 172] width 174 height 30
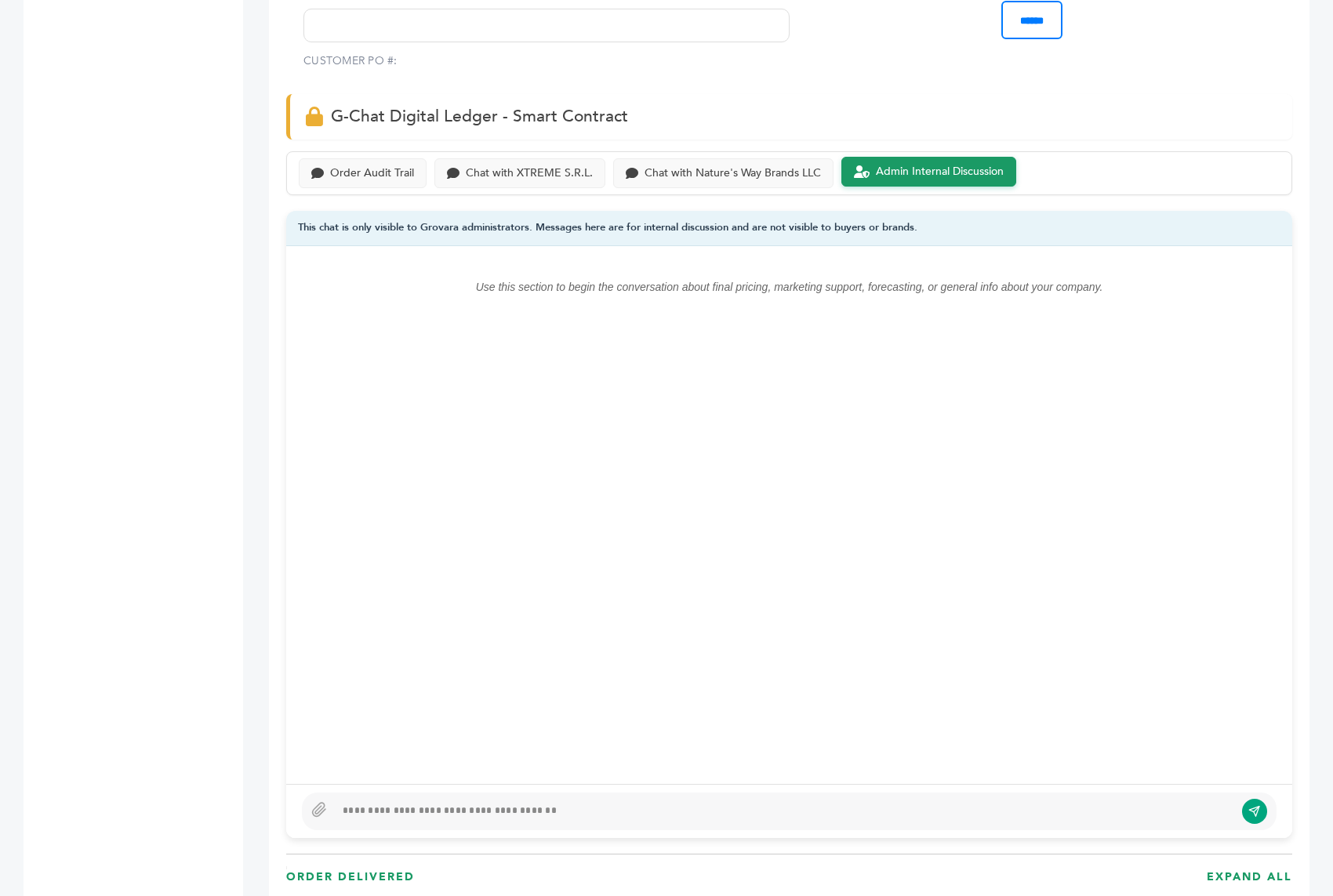
click at [485, 802] on div at bounding box center [784, 812] width 900 height 19
drag, startPoint x: 429, startPoint y: 812, endPoint x: 311, endPoint y: 708, distance: 157.3
click at [311, 708] on div "**********" at bounding box center [789, 542] width 1006 height 593
drag, startPoint x: 448, startPoint y: 814, endPoint x: 317, endPoint y: 694, distance: 177.7
click at [339, 733] on div "**********" at bounding box center [789, 542] width 1006 height 593
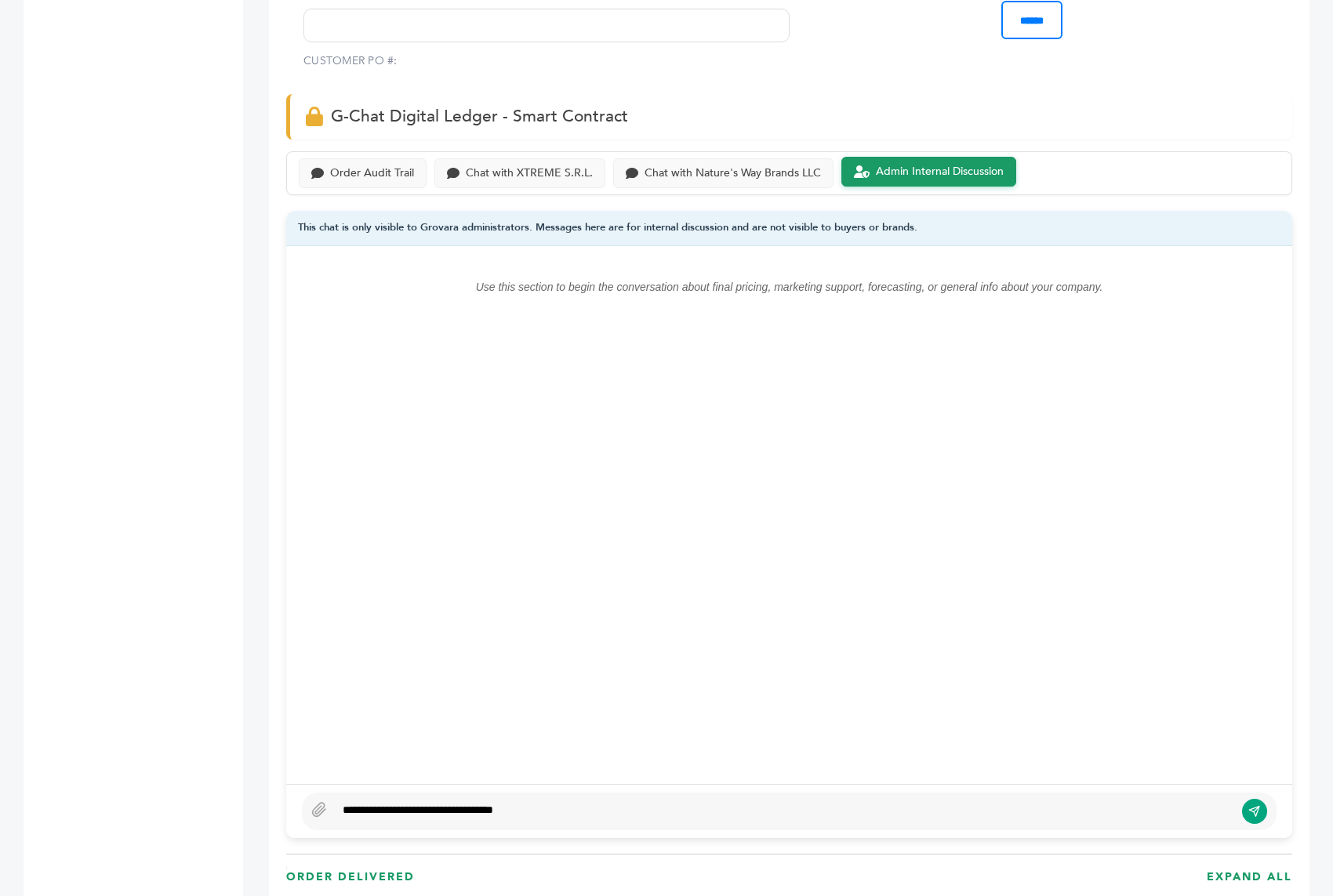
drag, startPoint x: 547, startPoint y: 813, endPoint x: 471, endPoint y: 733, distance: 110.3
click at [471, 733] on div "**********" at bounding box center [789, 542] width 1006 height 593
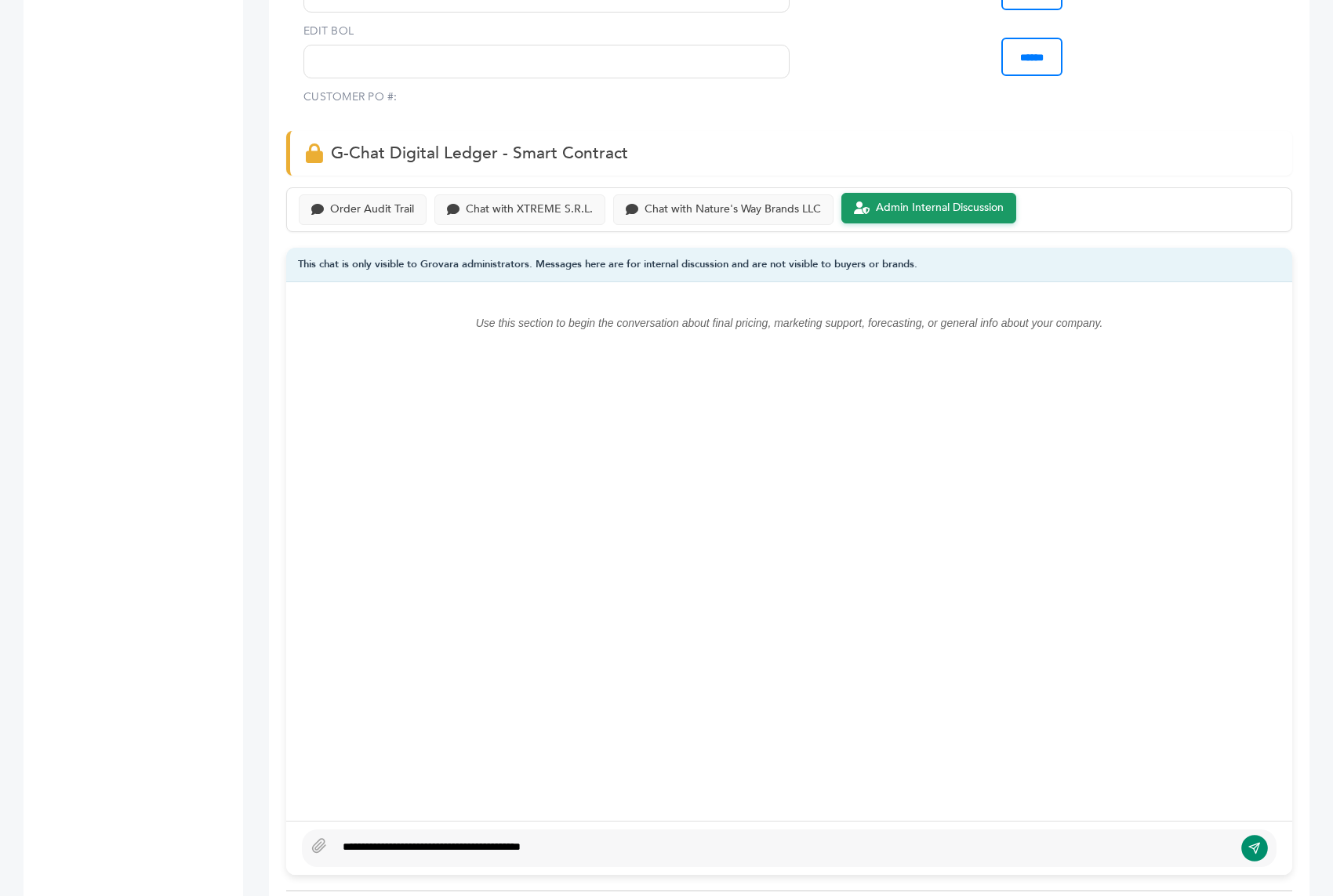
type textarea "**********"
click at [1258, 841] on icon "submit" at bounding box center [1254, 848] width 12 height 13
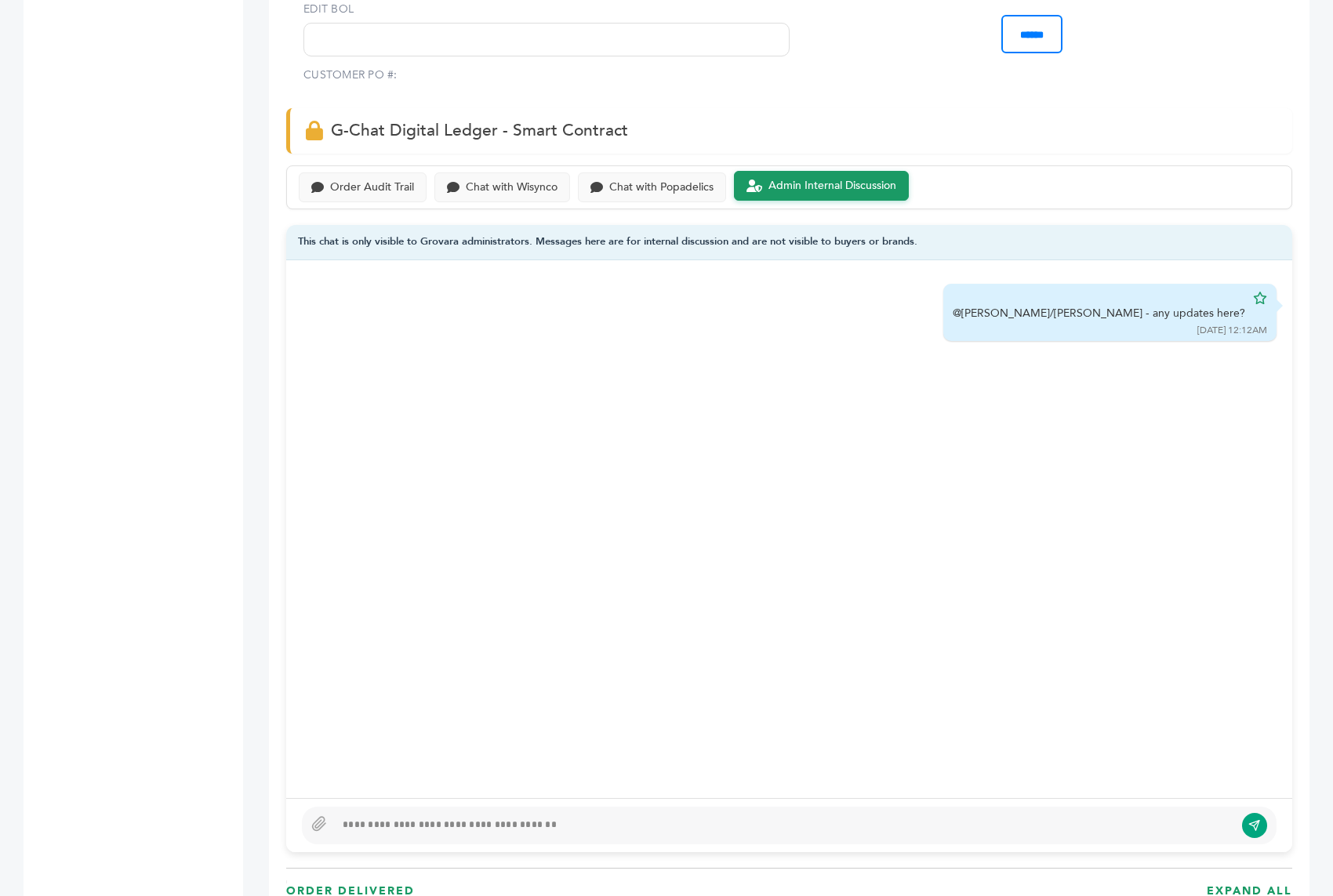
scroll to position [1058, 0]
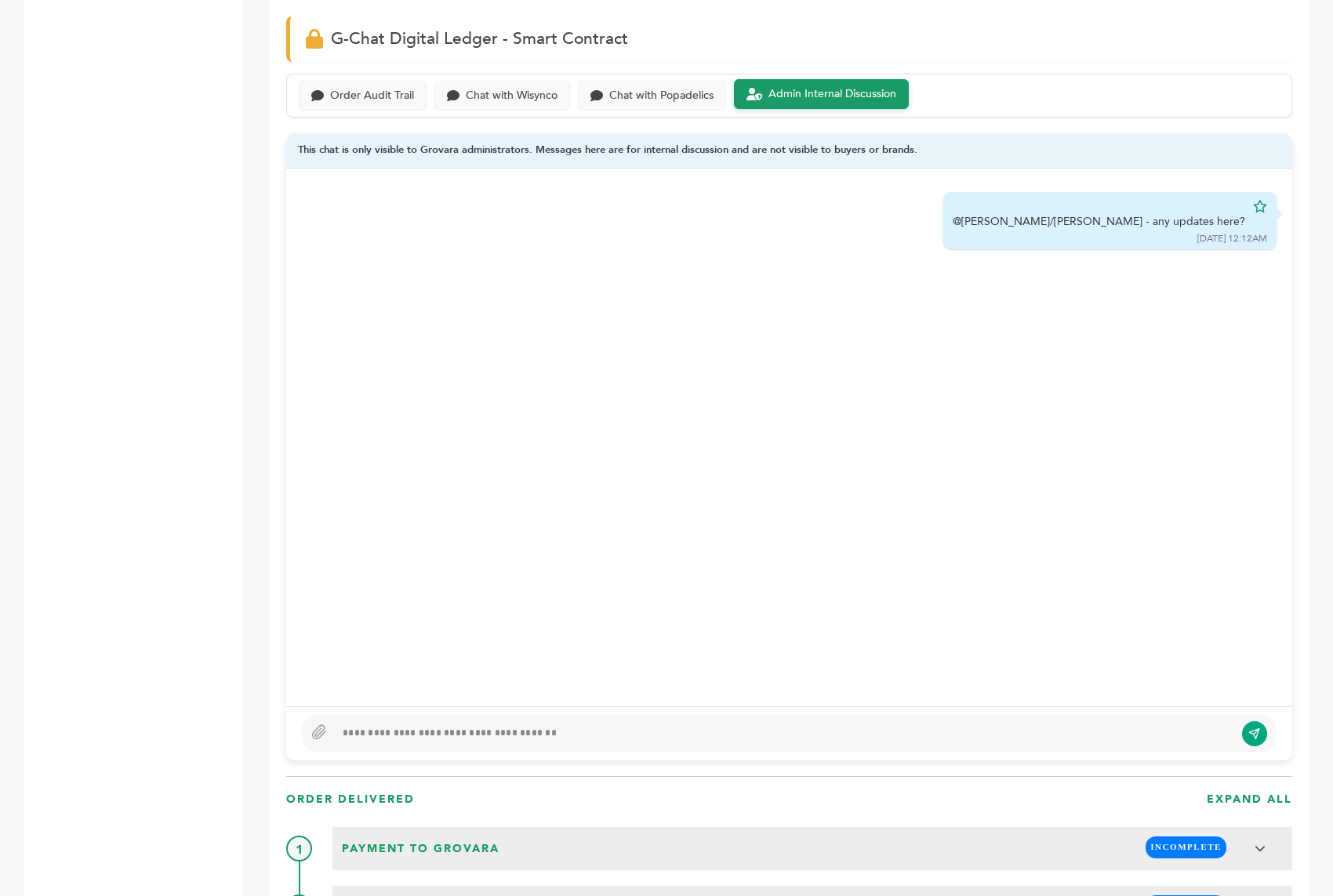
click at [541, 727] on div at bounding box center [784, 734] width 900 height 19
type textarea "**********"
click at [1266, 741] on div "**********" at bounding box center [789, 734] width 975 height 38
click at [1263, 737] on button "submit" at bounding box center [1254, 735] width 27 height 27
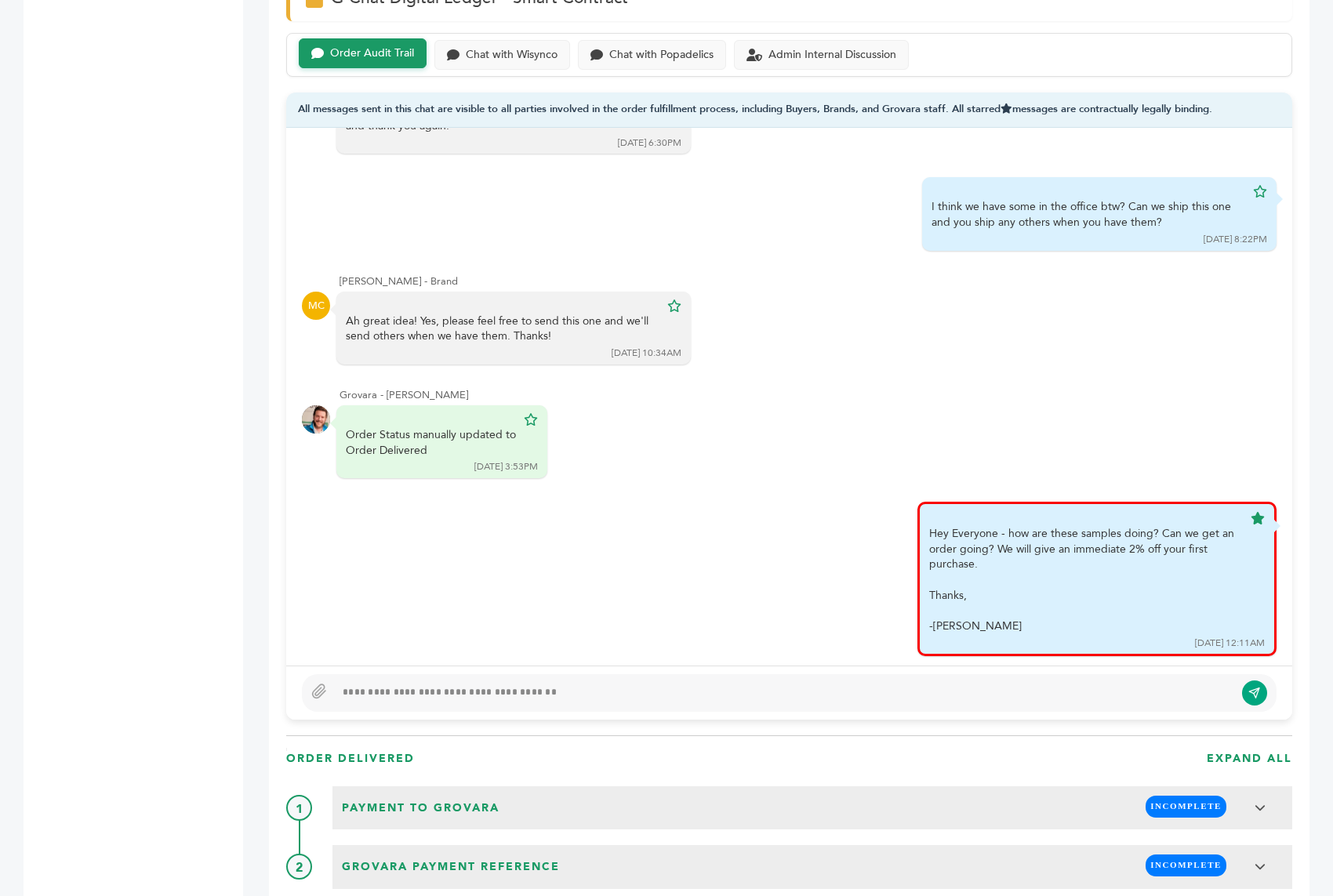
scroll to position [1199, 0]
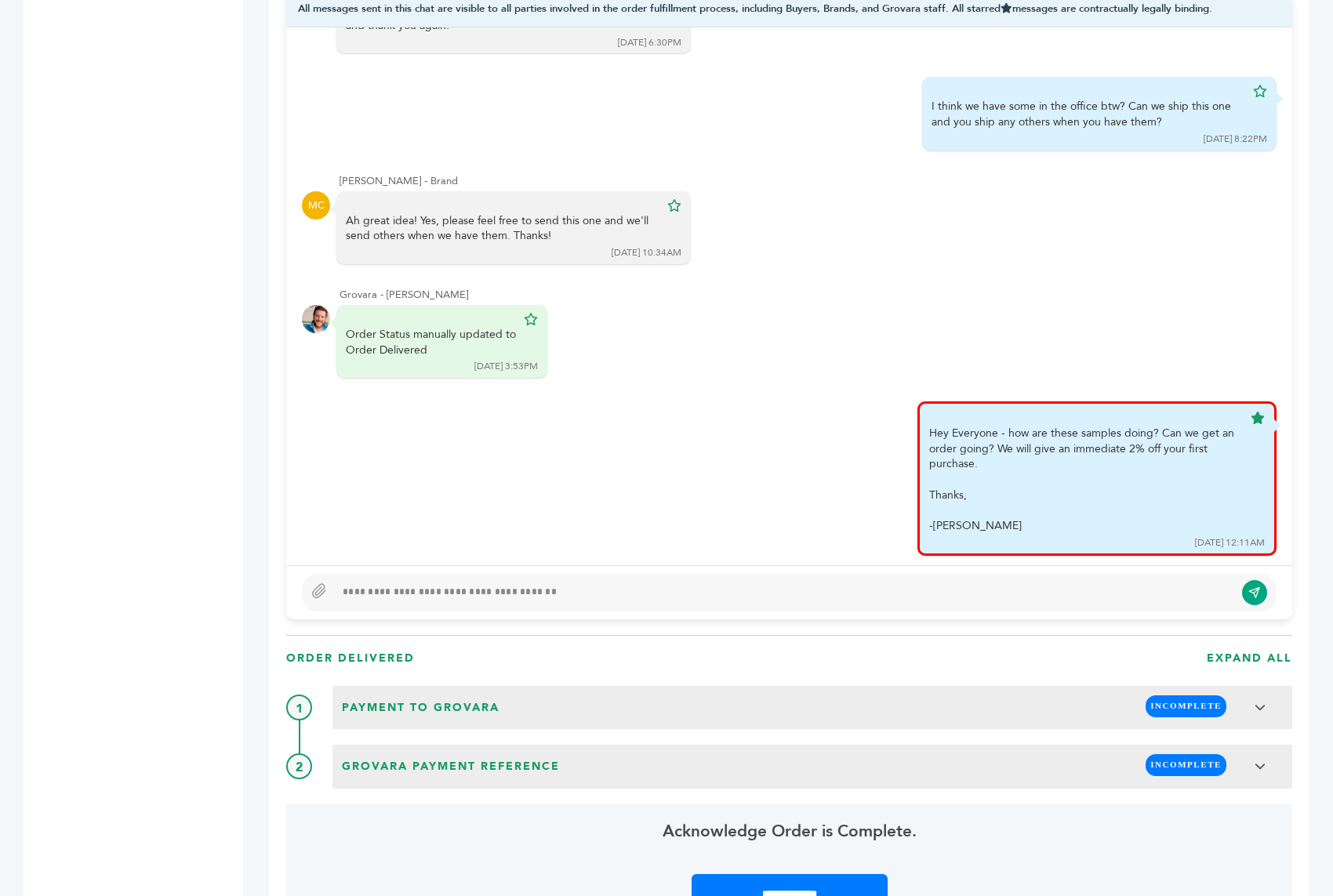
click at [546, 576] on div at bounding box center [789, 593] width 975 height 38
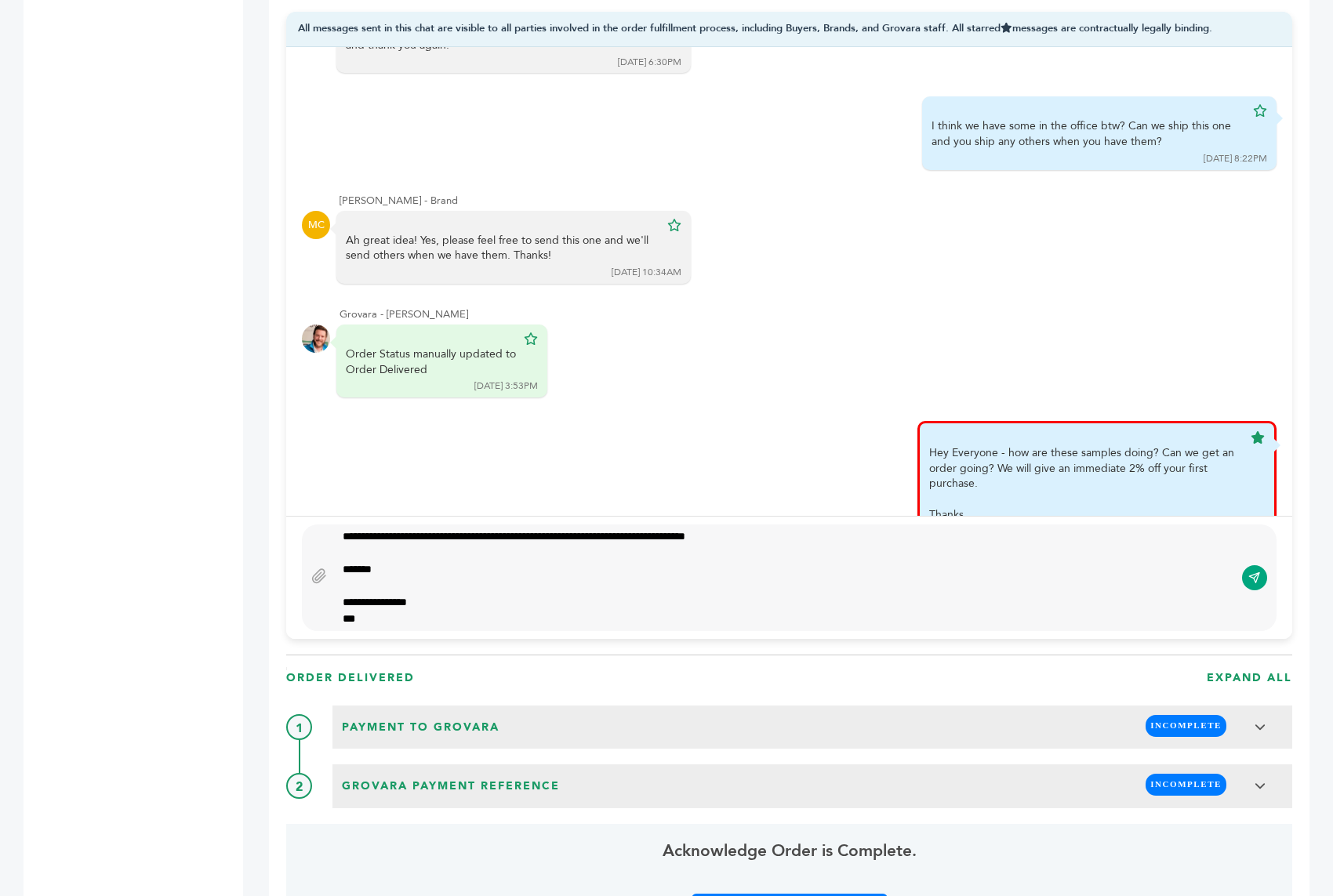
scroll to position [19, 0]
click at [1249, 575] on icon "submit" at bounding box center [1254, 578] width 12 height 13
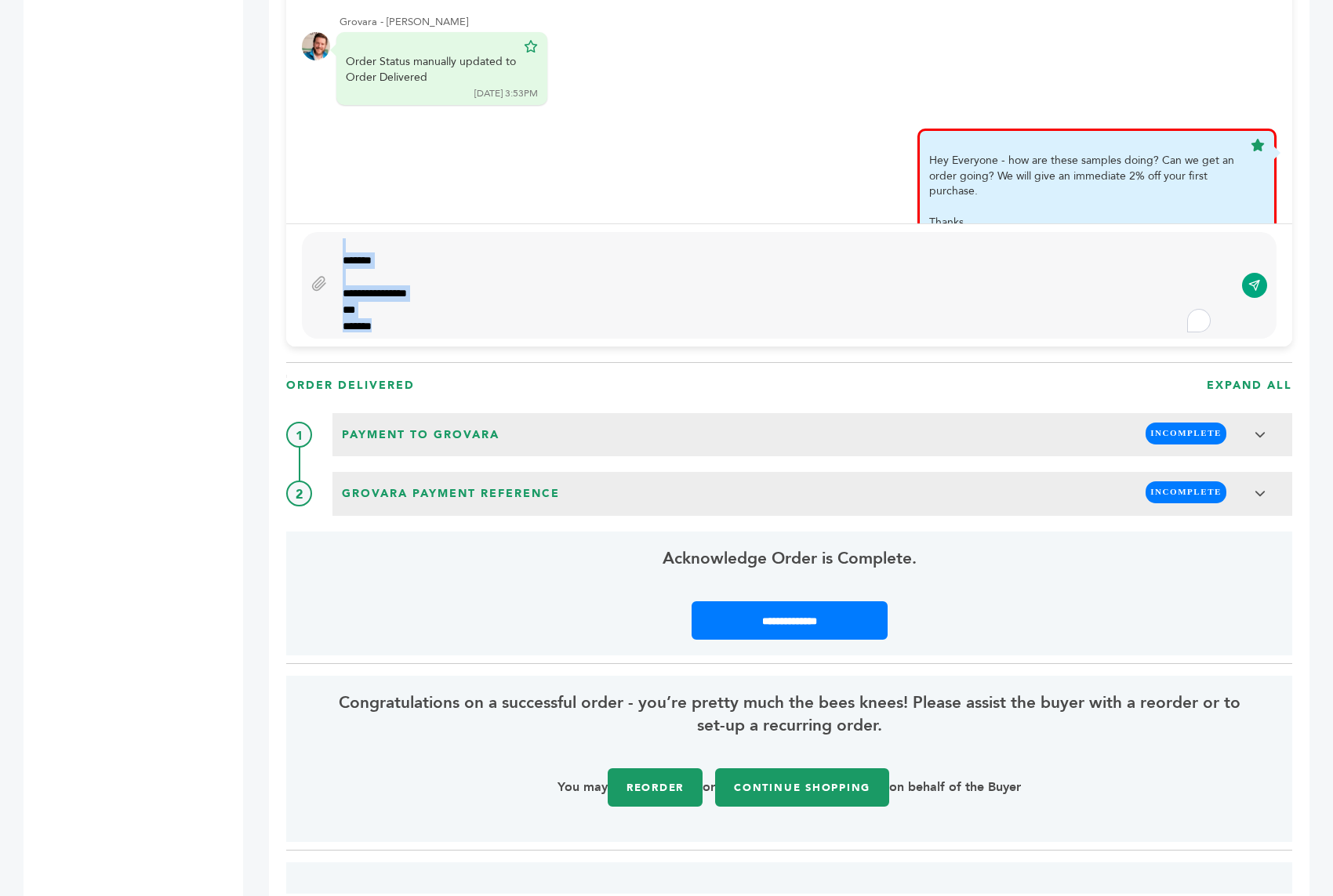
scroll to position [0, 0]
drag, startPoint x: 382, startPoint y: 319, endPoint x: 320, endPoint y: 217, distance: 119.4
click at [320, 217] on div "Happy to see this sample order going through for Popadelics - please let us kno…" at bounding box center [789, 50] width 1006 height 593
copy div "**********"
type textarea "****"
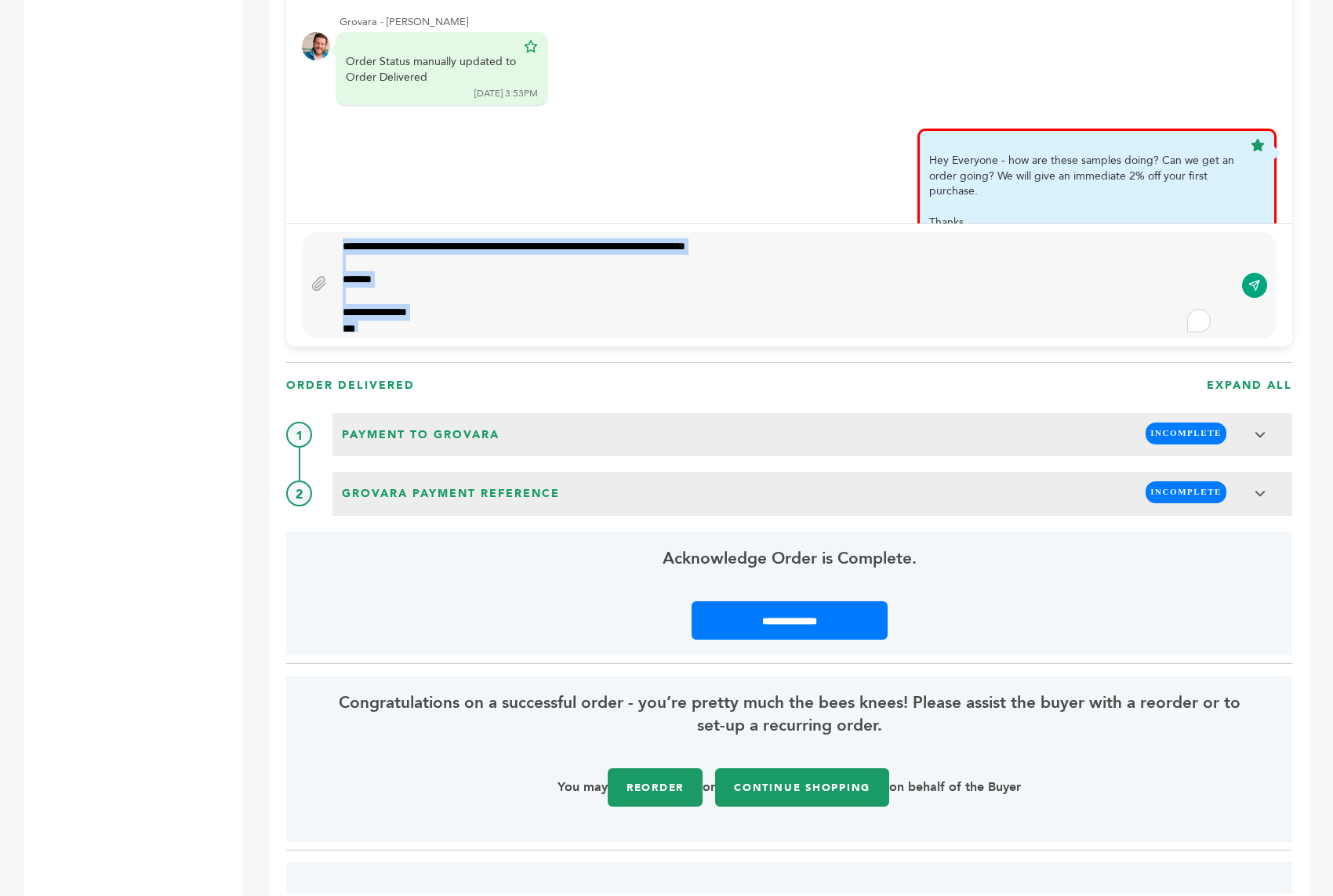
scroll to position [1544, 0]
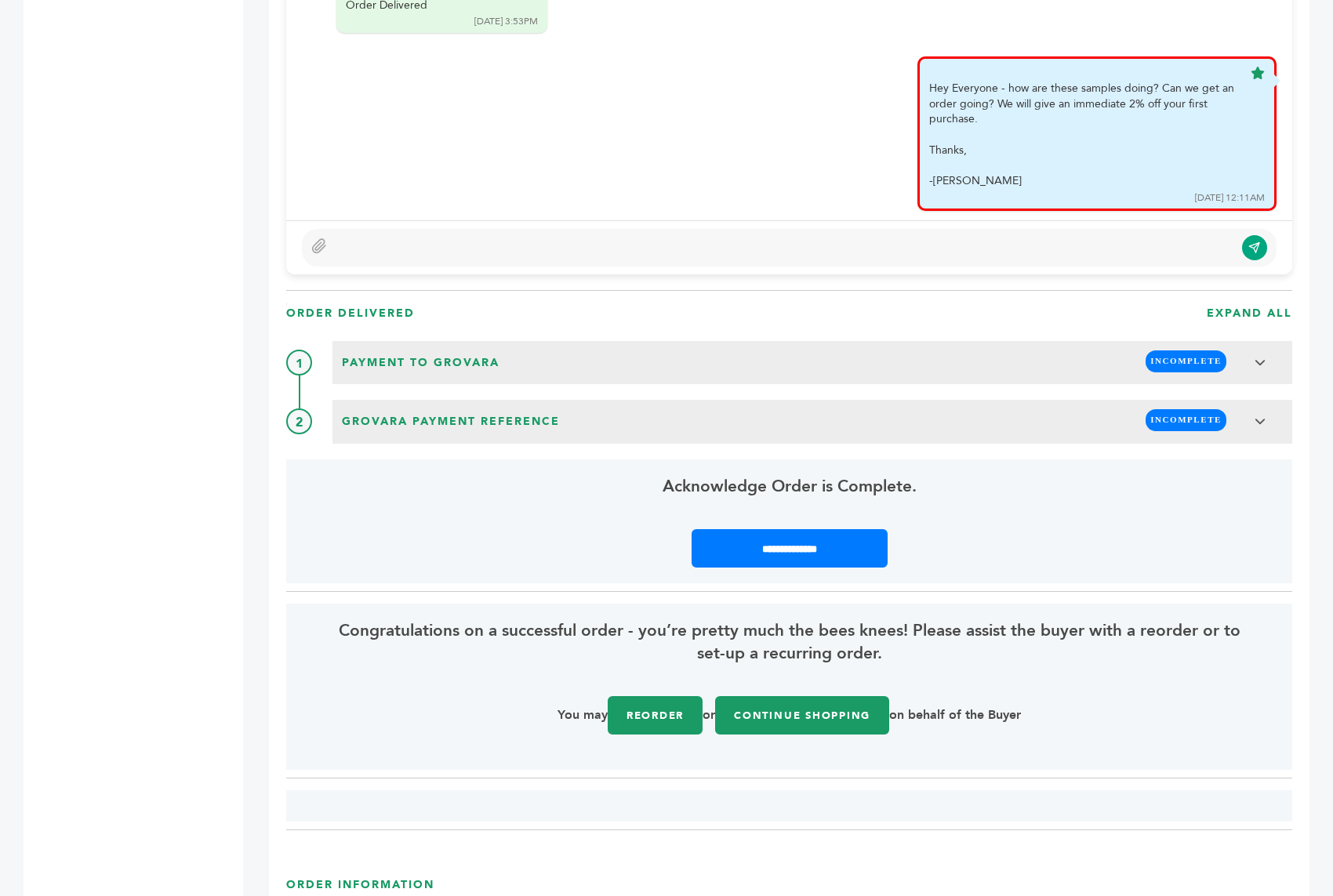
click at [217, 174] on div "Peter Groverman - 1951 login(s) Sample Orders (1050) Purchase Order (1025) Requ…" at bounding box center [134, 227] width 220 height 3269
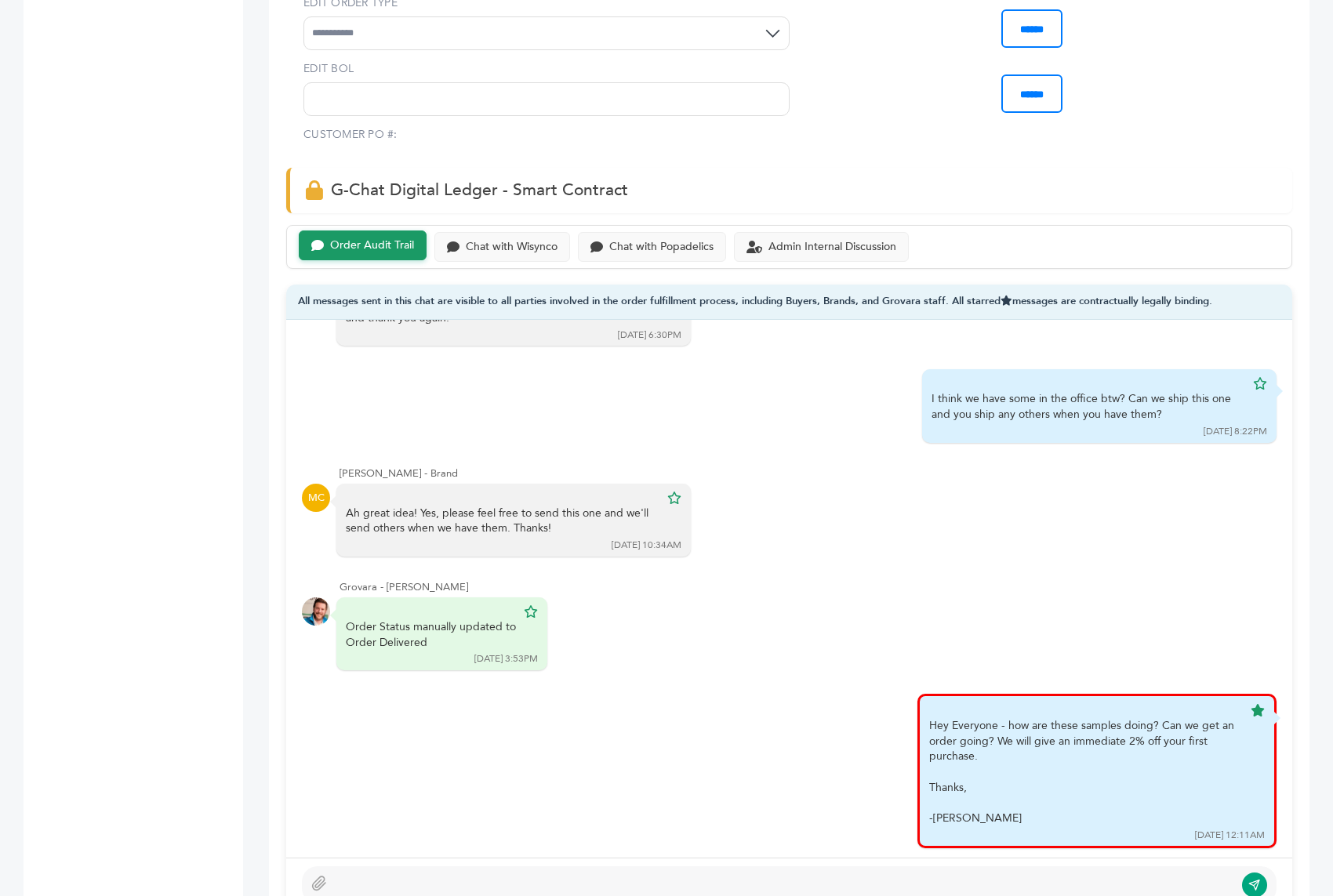
scroll to position [895, 0]
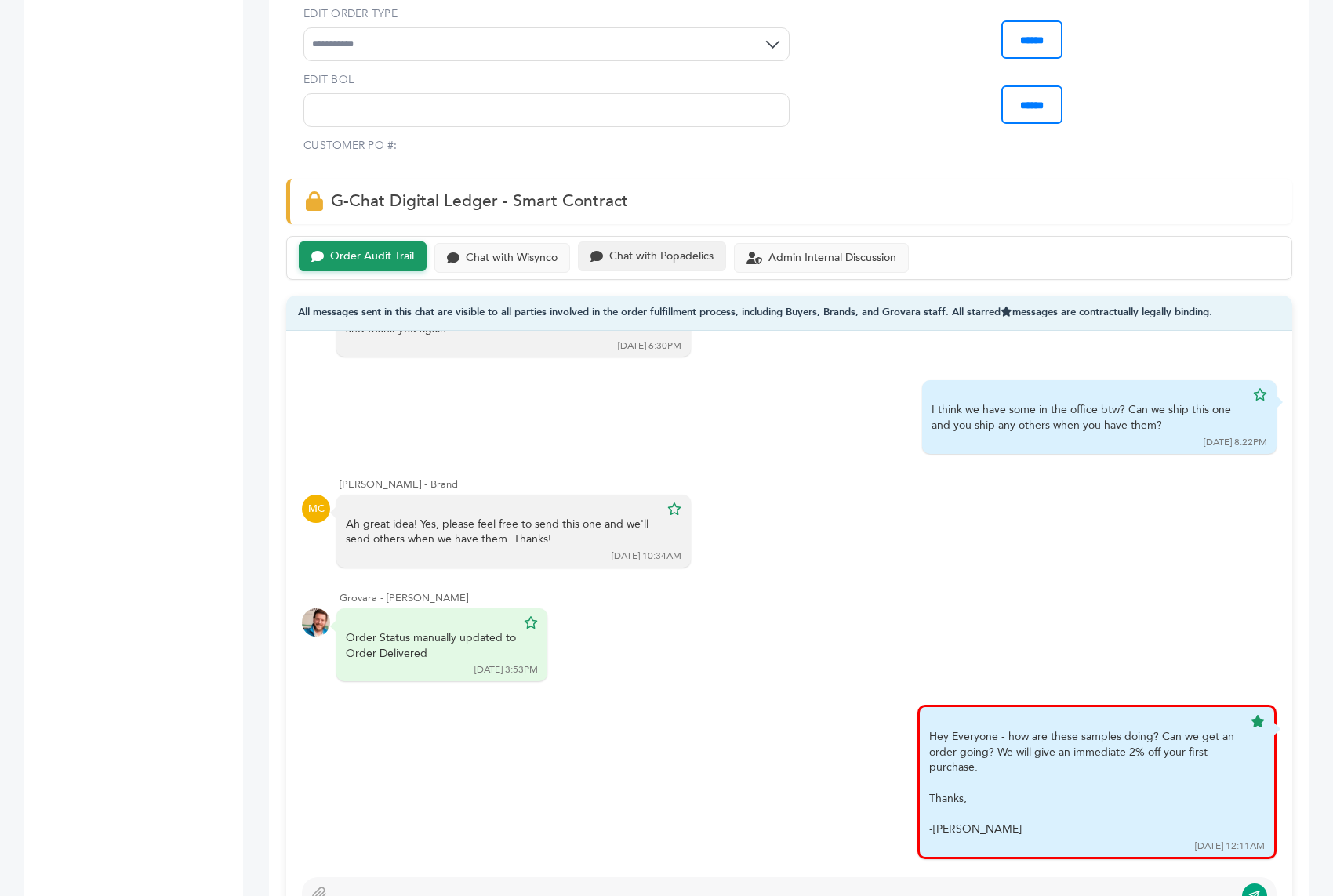
click at [651, 258] on div "Chat with Popadelics" at bounding box center [662, 257] width 104 height 13
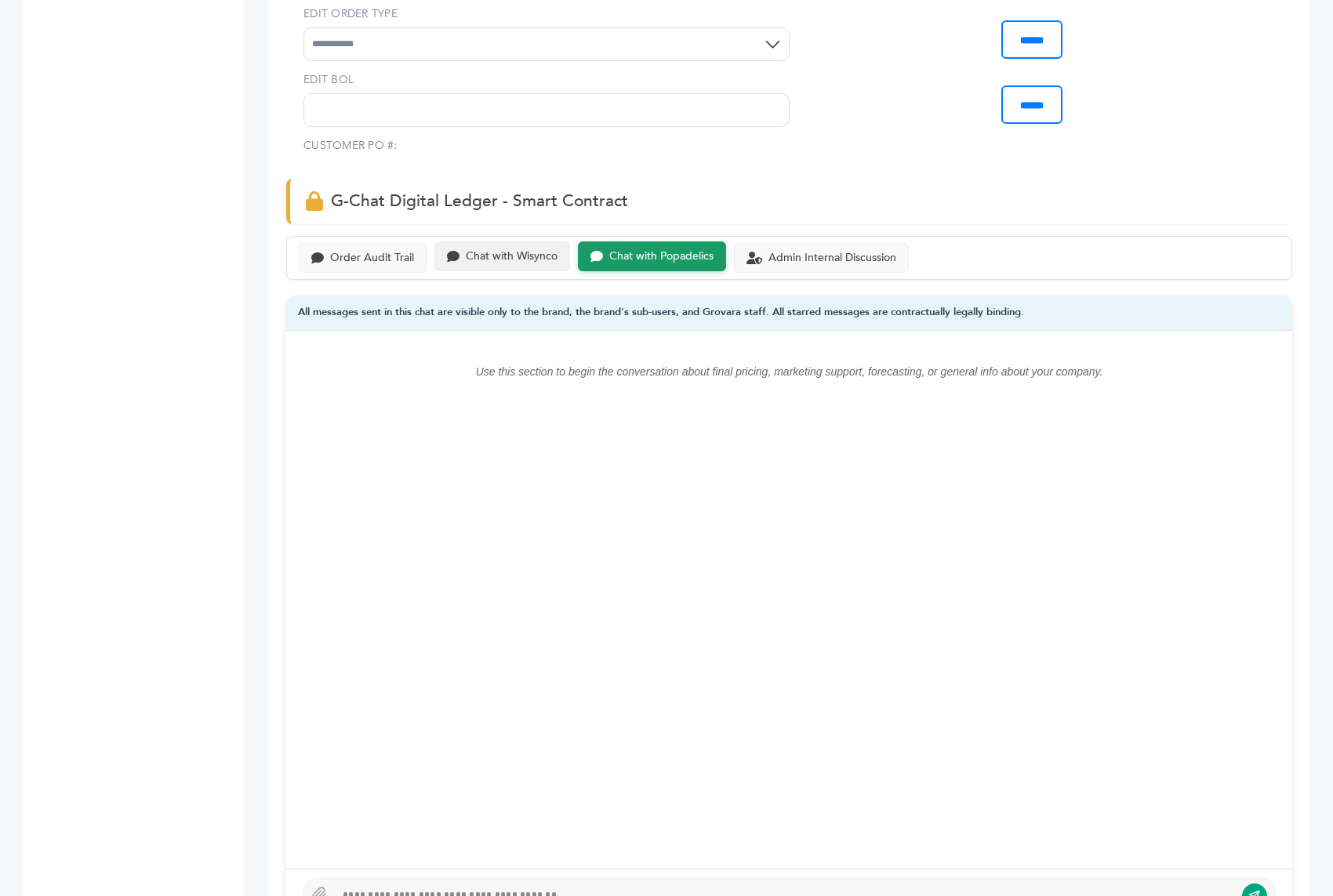
click at [481, 250] on div "Chat with Wisynco" at bounding box center [511, 257] width 92 height 13
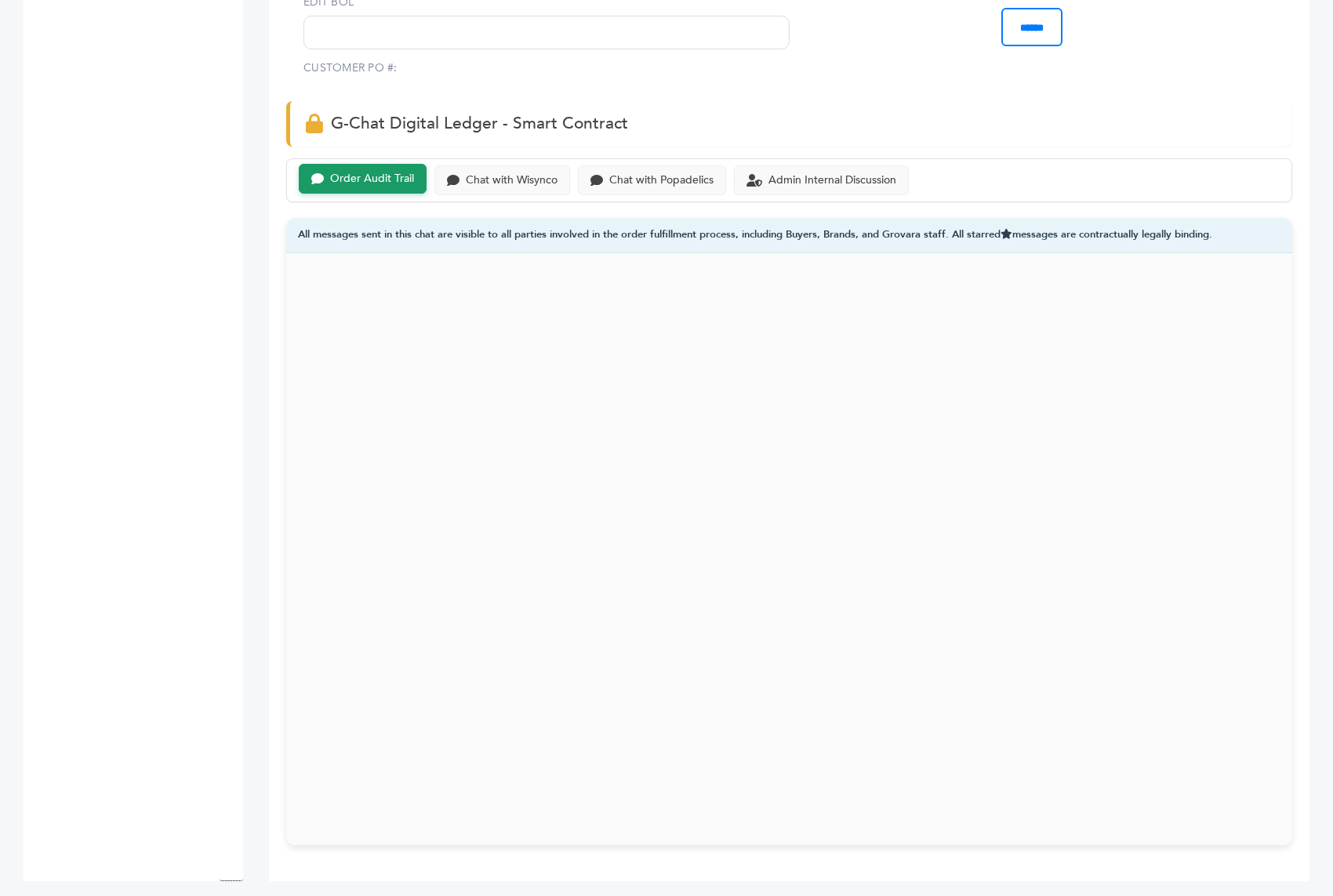
scroll to position [978, 0]
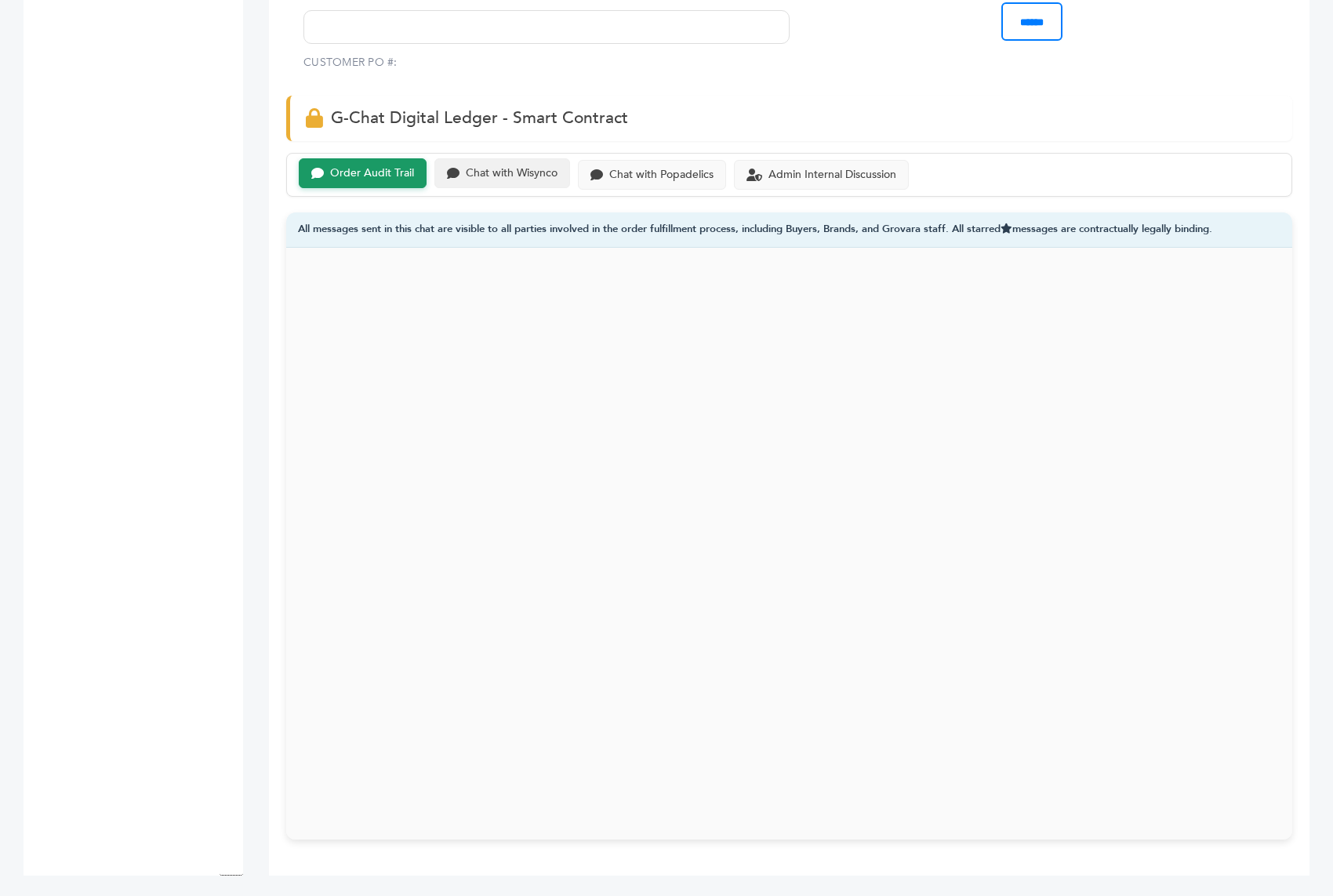
click at [523, 179] on div "Chat with Wisynco" at bounding box center [502, 174] width 136 height 30
click at [528, 167] on div "Chat with Wisynco" at bounding box center [511, 174] width 92 height 13
click at [363, 158] on div "Order Audit Trail" at bounding box center [362, 174] width 128 height 30
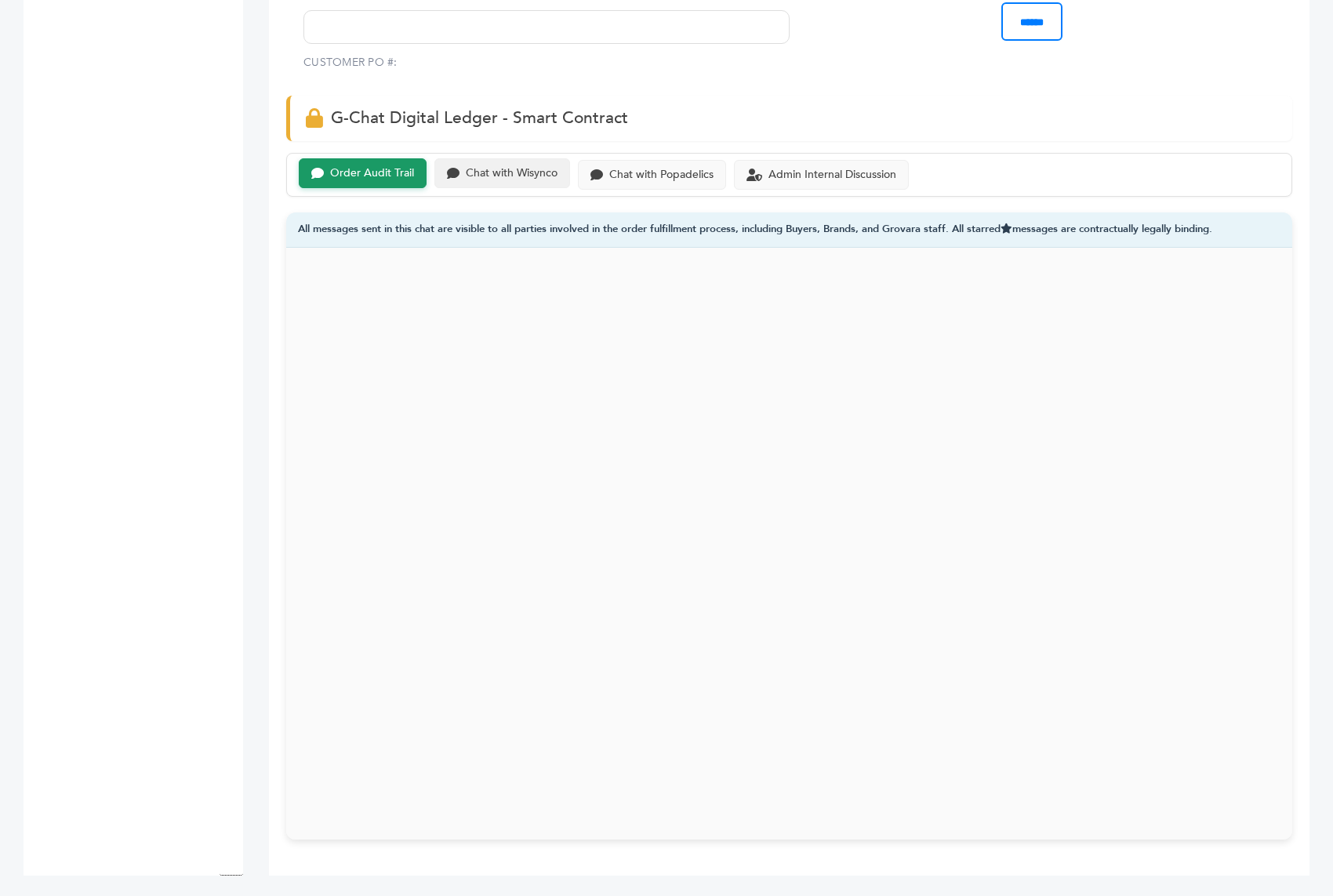
click at [504, 178] on div "Chat with Wisynco" at bounding box center [502, 174] width 136 height 30
click at [641, 172] on div "Chat with Popadelics" at bounding box center [662, 174] width 104 height 13
click at [735, 178] on div "Admin Internal Discussion" at bounding box center [821, 174] width 174 height 30
click at [755, 169] on div "Admin Internal Discussion" at bounding box center [821, 174] width 150 height 13
click at [659, 173] on div "Chat with Popadelics" at bounding box center [662, 174] width 104 height 13
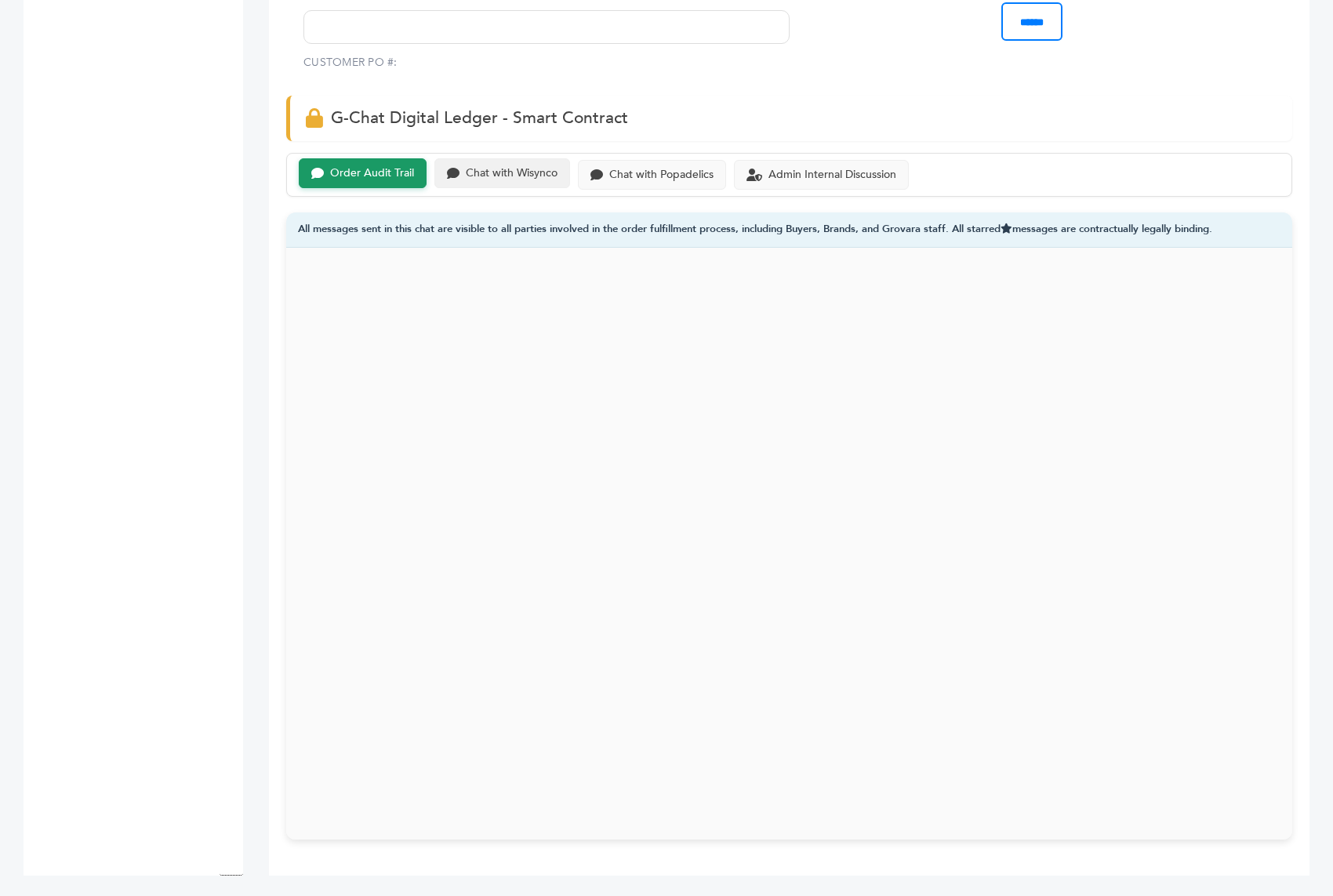
click at [533, 169] on div "Chat with Wisynco" at bounding box center [511, 174] width 92 height 13
click at [521, 167] on div "Chat with Wisynco" at bounding box center [511, 174] width 92 height 13
click at [592, 160] on div "Chat with Popadelics" at bounding box center [652, 174] width 148 height 30
click at [771, 168] on div "Admin Internal Discussion" at bounding box center [831, 174] width 128 height 13
click at [770, 167] on div "Admin Internal Discussion" at bounding box center [831, 174] width 128 height 13
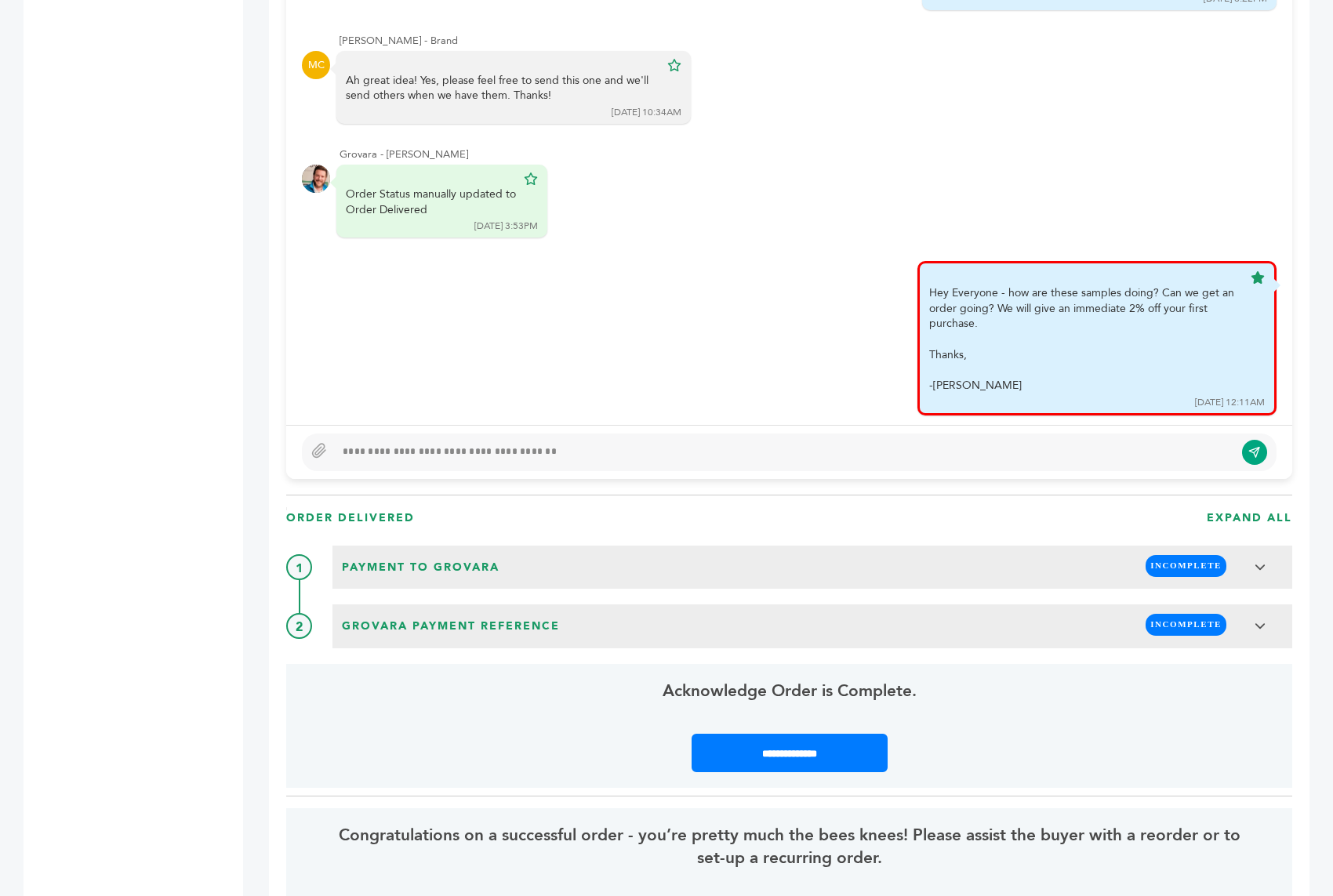
scroll to position [1214, 0]
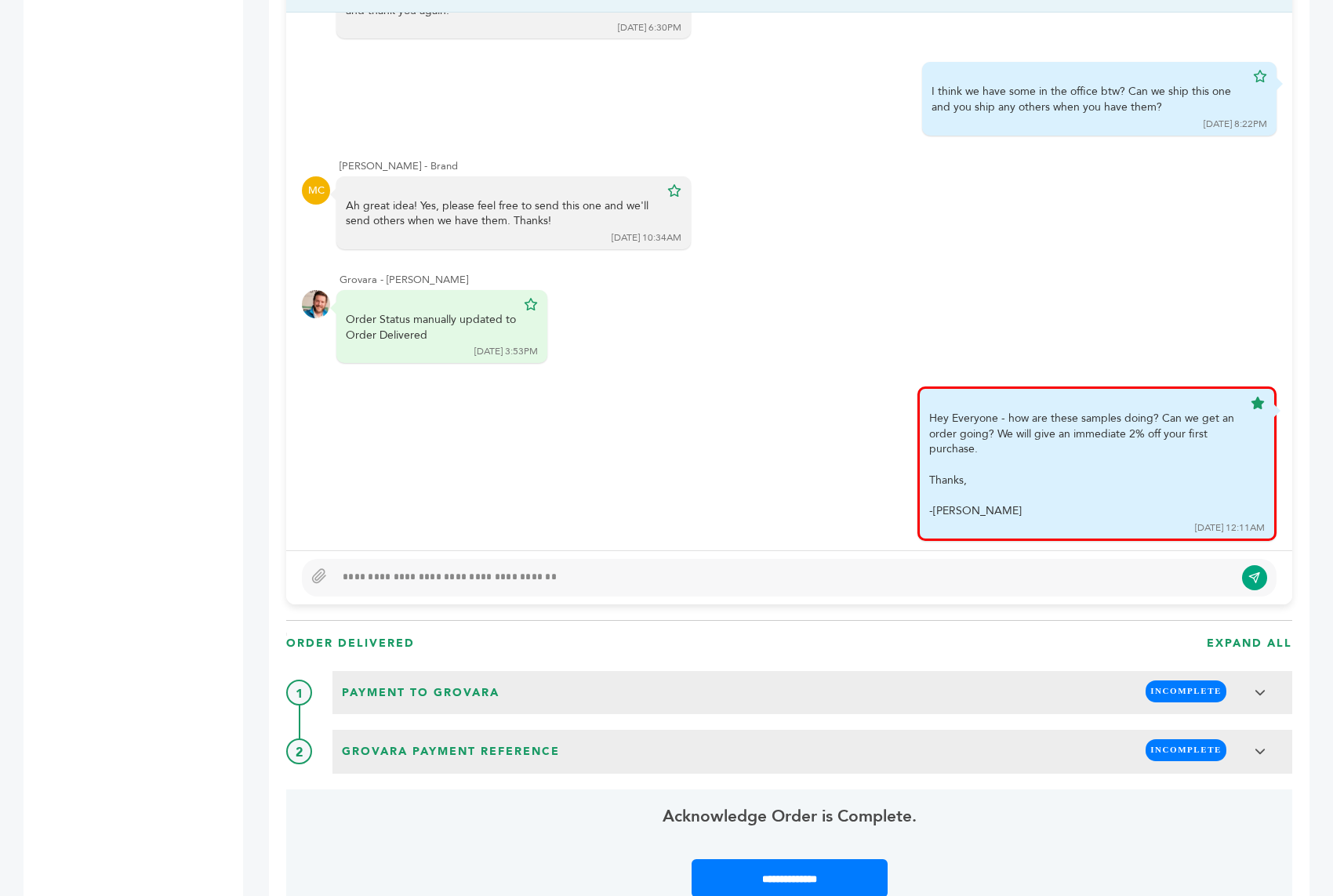
click at [451, 569] on div at bounding box center [784, 578] width 900 height 19
paste div
type textarea "**********"
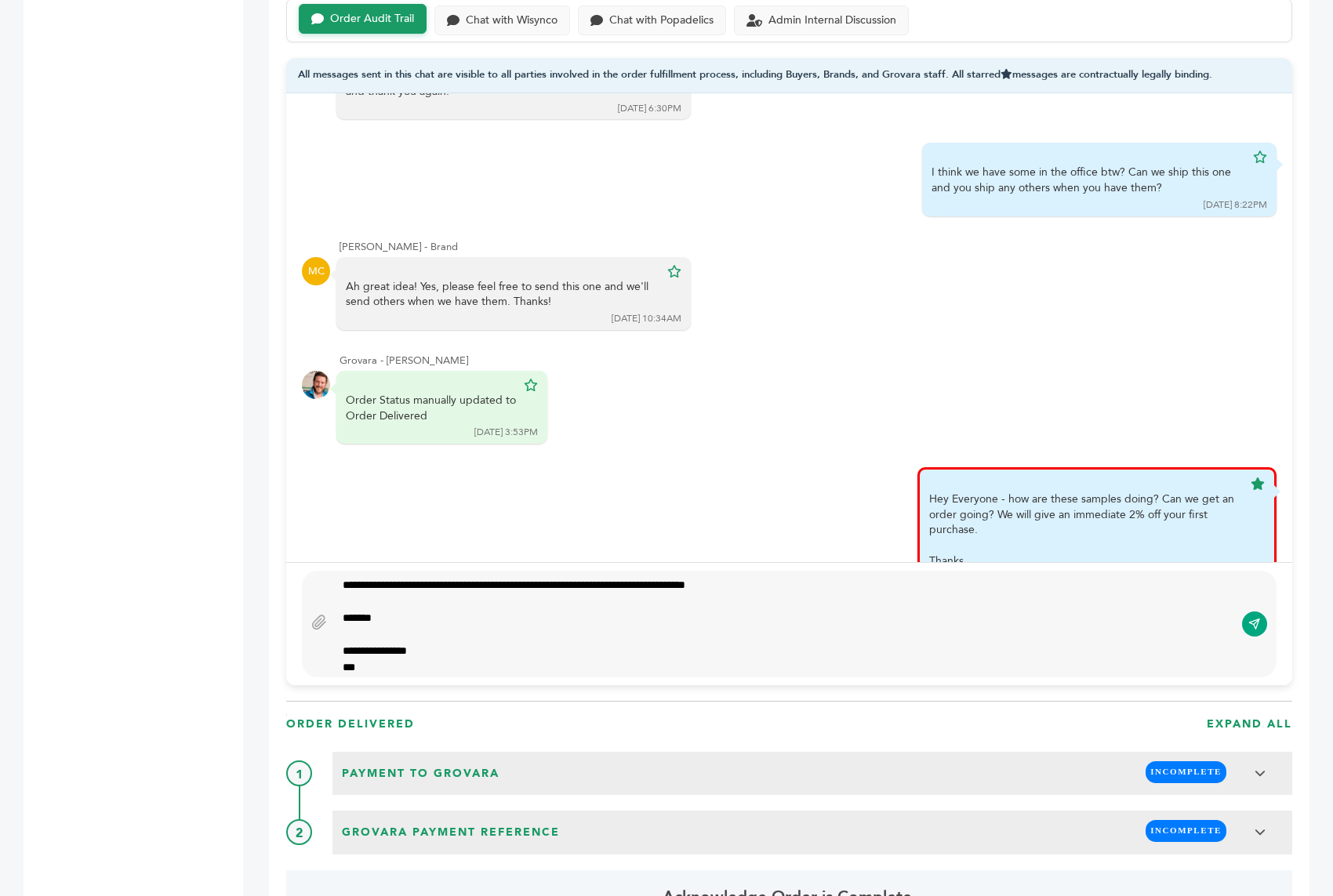
scroll to position [1144, 0]
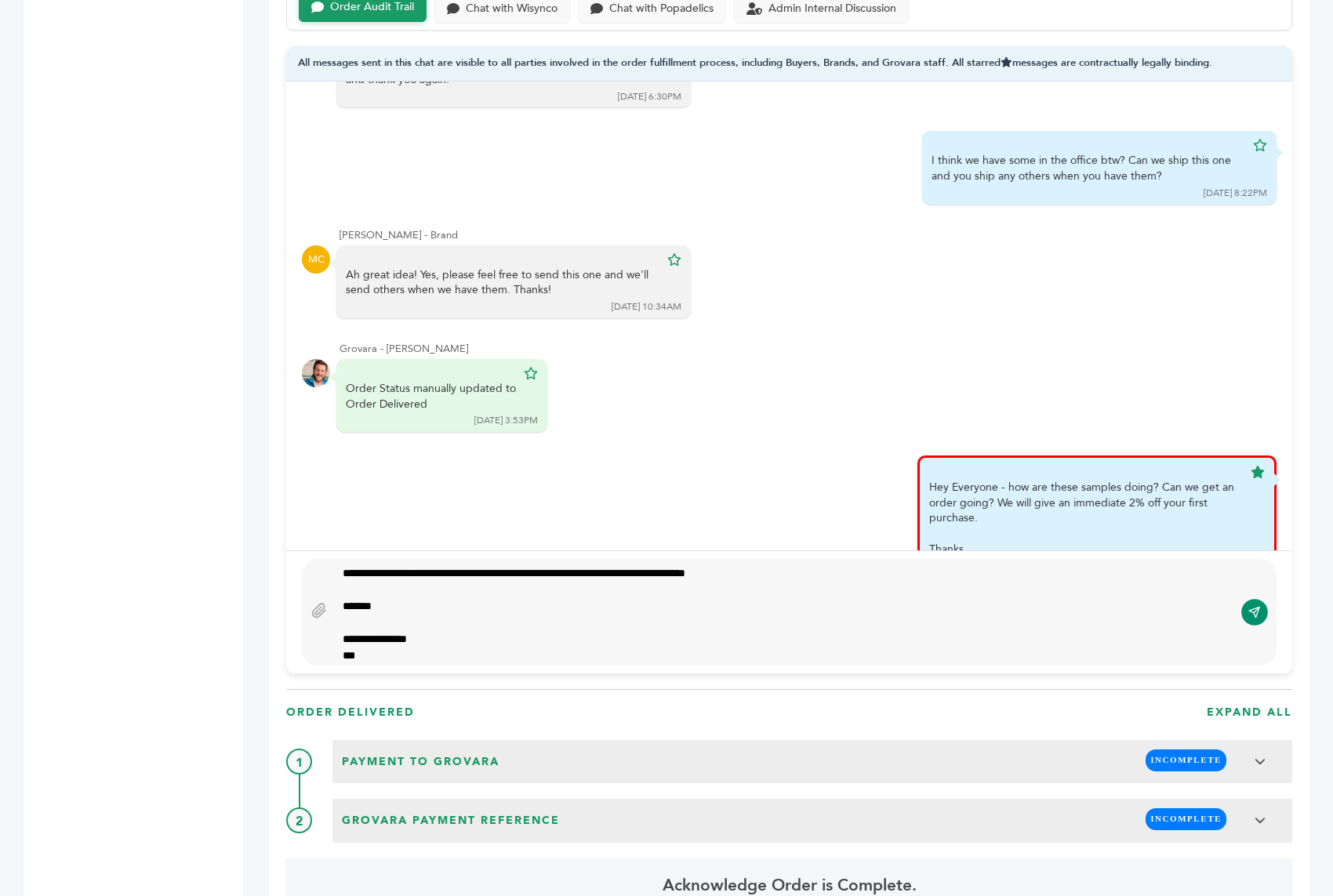
click at [1256, 606] on icon "submit" at bounding box center [1254, 613] width 12 height 13
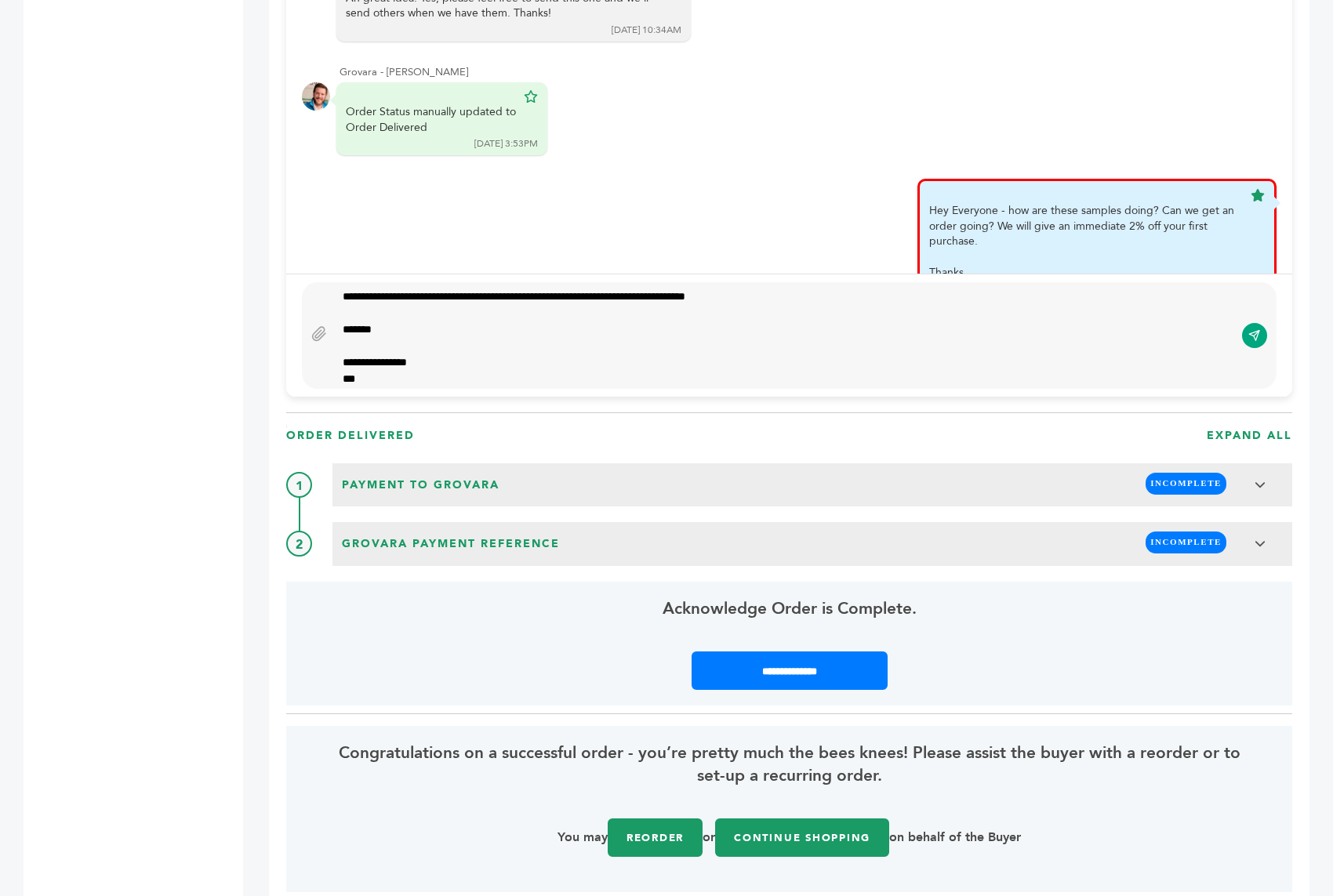
scroll to position [1253, 0]
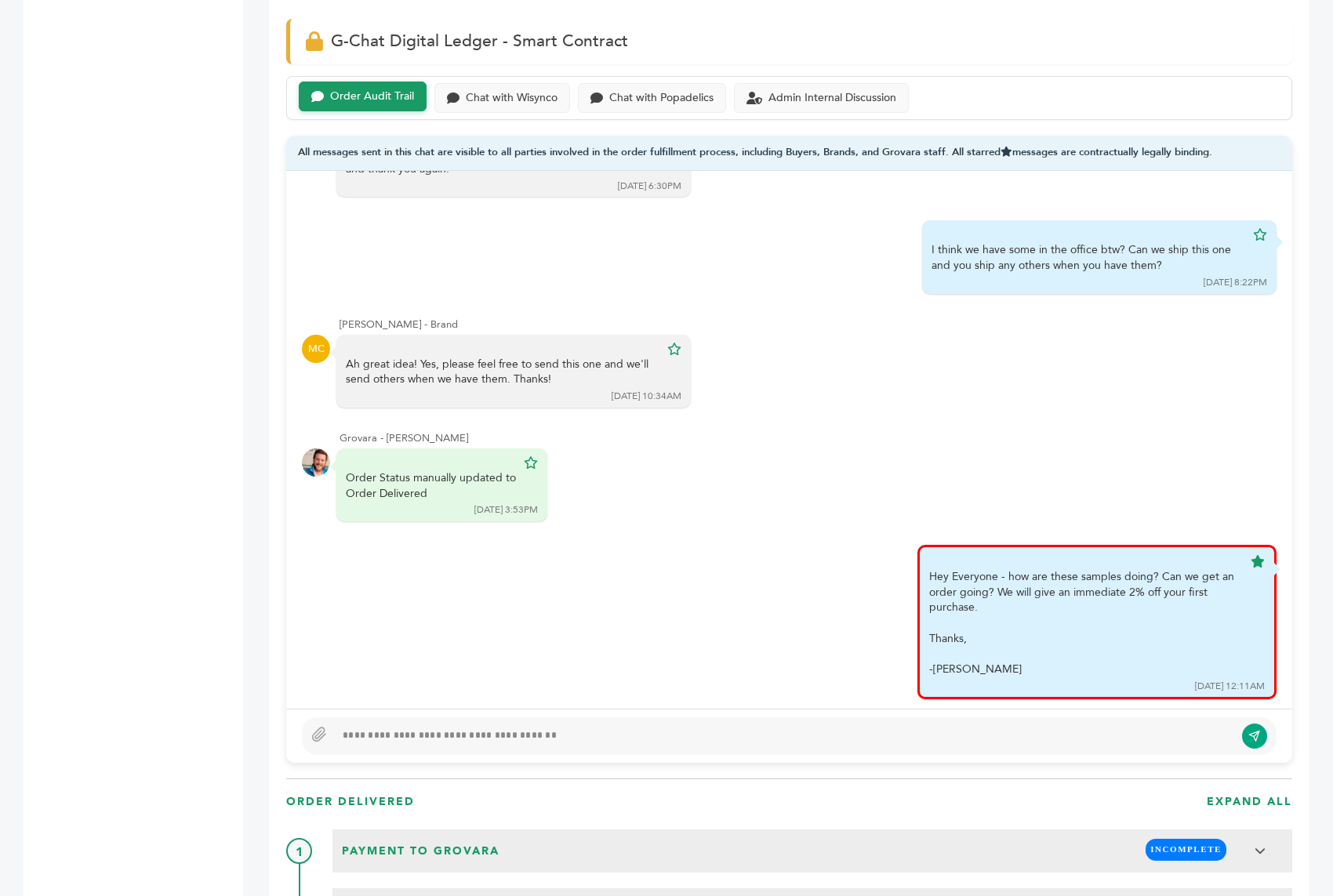
scroll to position [1008, 0]
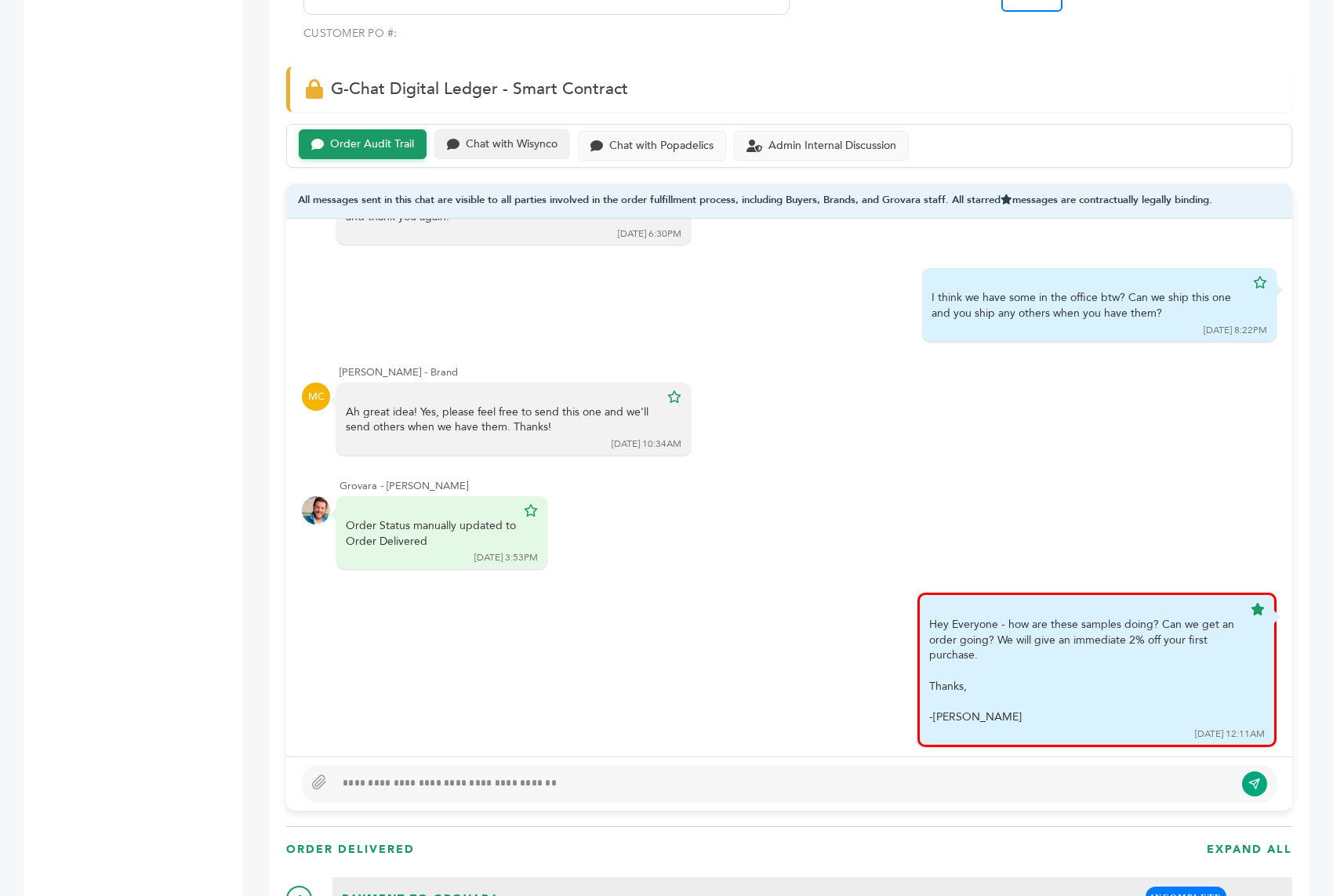
click at [487, 143] on div "Chat with Wisynco" at bounding box center [511, 145] width 92 height 13
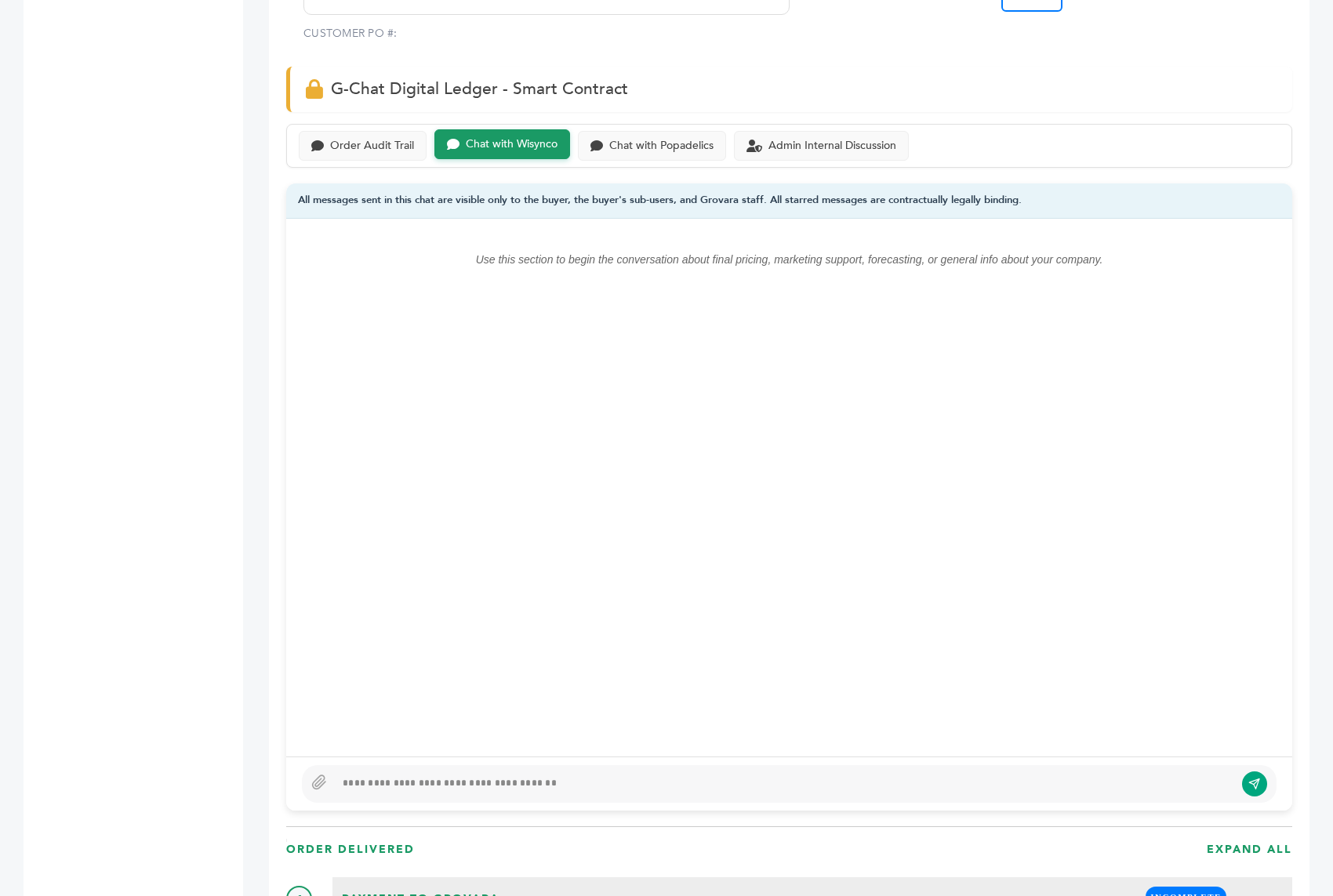
click at [415, 793] on div at bounding box center [789, 784] width 975 height 38
click at [1255, 777] on icon "submit" at bounding box center [1254, 784] width 12 height 13
click at [668, 777] on div "**********" at bounding box center [784, 784] width 900 height 19
click at [1253, 777] on icon "submit" at bounding box center [1254, 784] width 12 height 13
drag, startPoint x: 623, startPoint y: 779, endPoint x: 497, endPoint y: 685, distance: 157.2
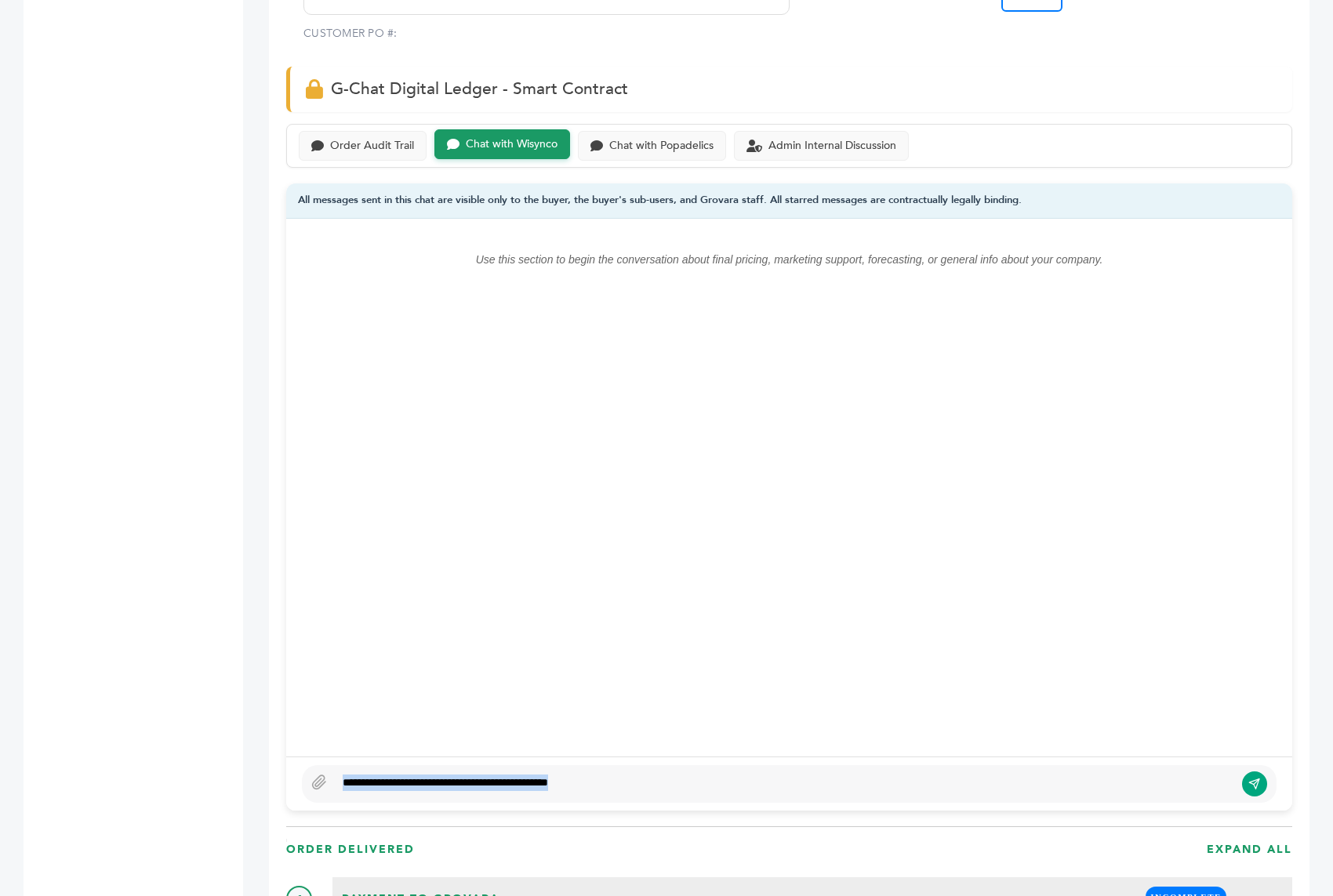
click at [497, 685] on div "**********" at bounding box center [789, 515] width 1006 height 593
copy div "**********"
type textarea "**********"
click at [1251, 779] on icon "submit" at bounding box center [1253, 784] width 10 height 10
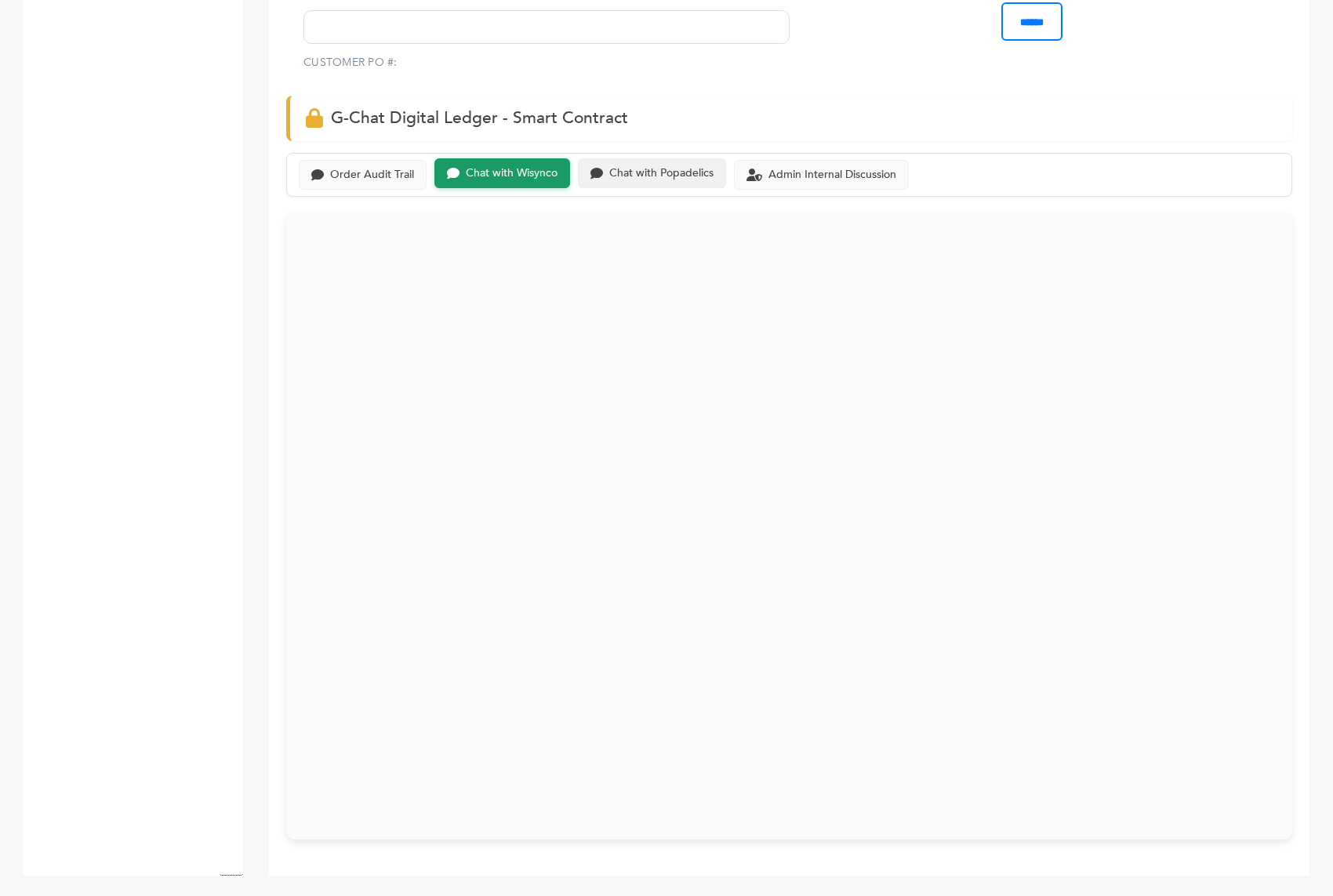
click at [618, 163] on div "Chat with Popadelics" at bounding box center [652, 174] width 148 height 30
click at [400, 161] on div "Order Audit Trail" at bounding box center [362, 174] width 128 height 30
click at [516, 183] on div "Chat with Wisynco" at bounding box center [502, 174] width 136 height 30
click at [630, 179] on div "Chat with Popadelics" at bounding box center [652, 174] width 148 height 30
click at [482, 2] on div "EDIT BOL" at bounding box center [546, 16] width 486 height 55
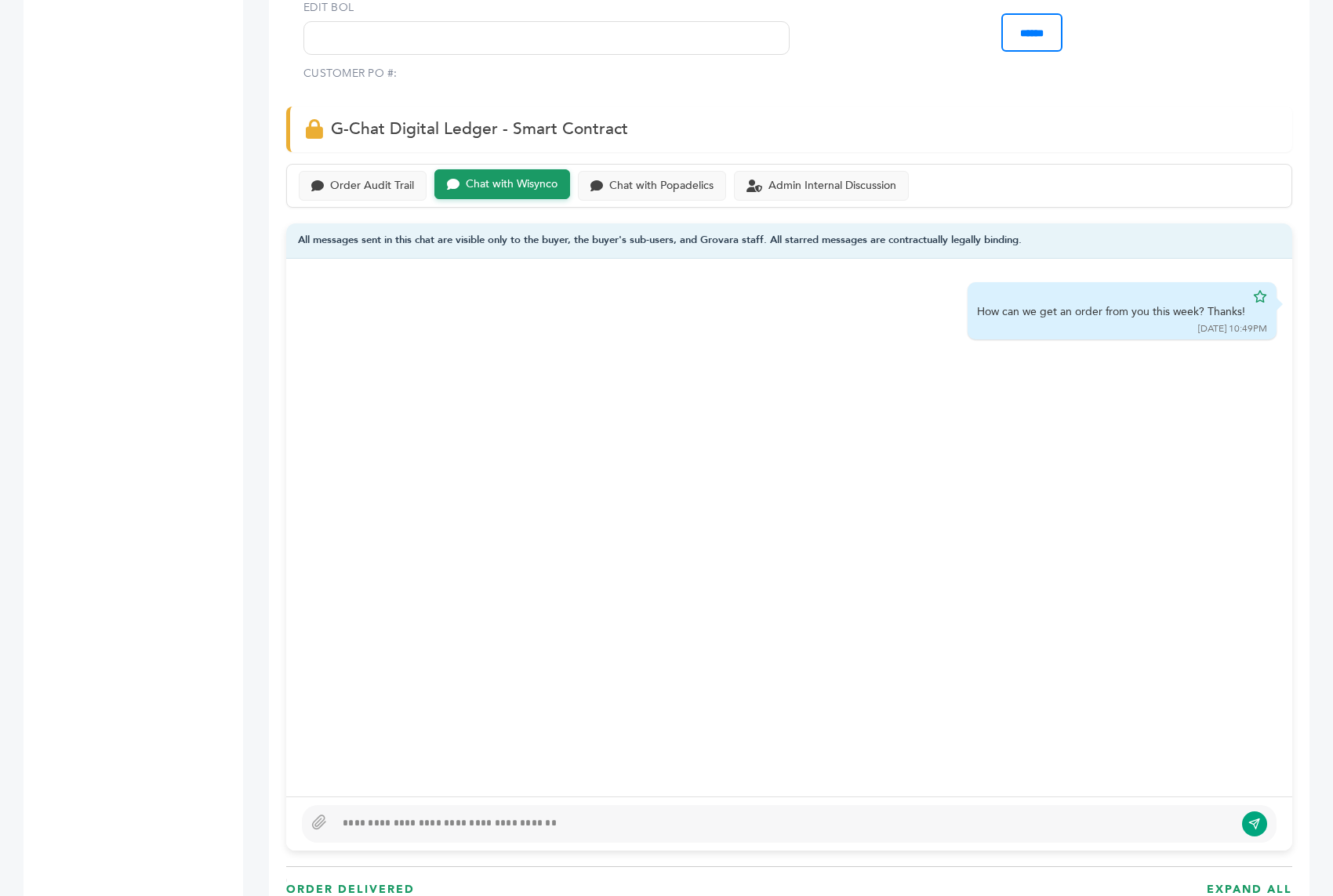
scroll to position [928, 0]
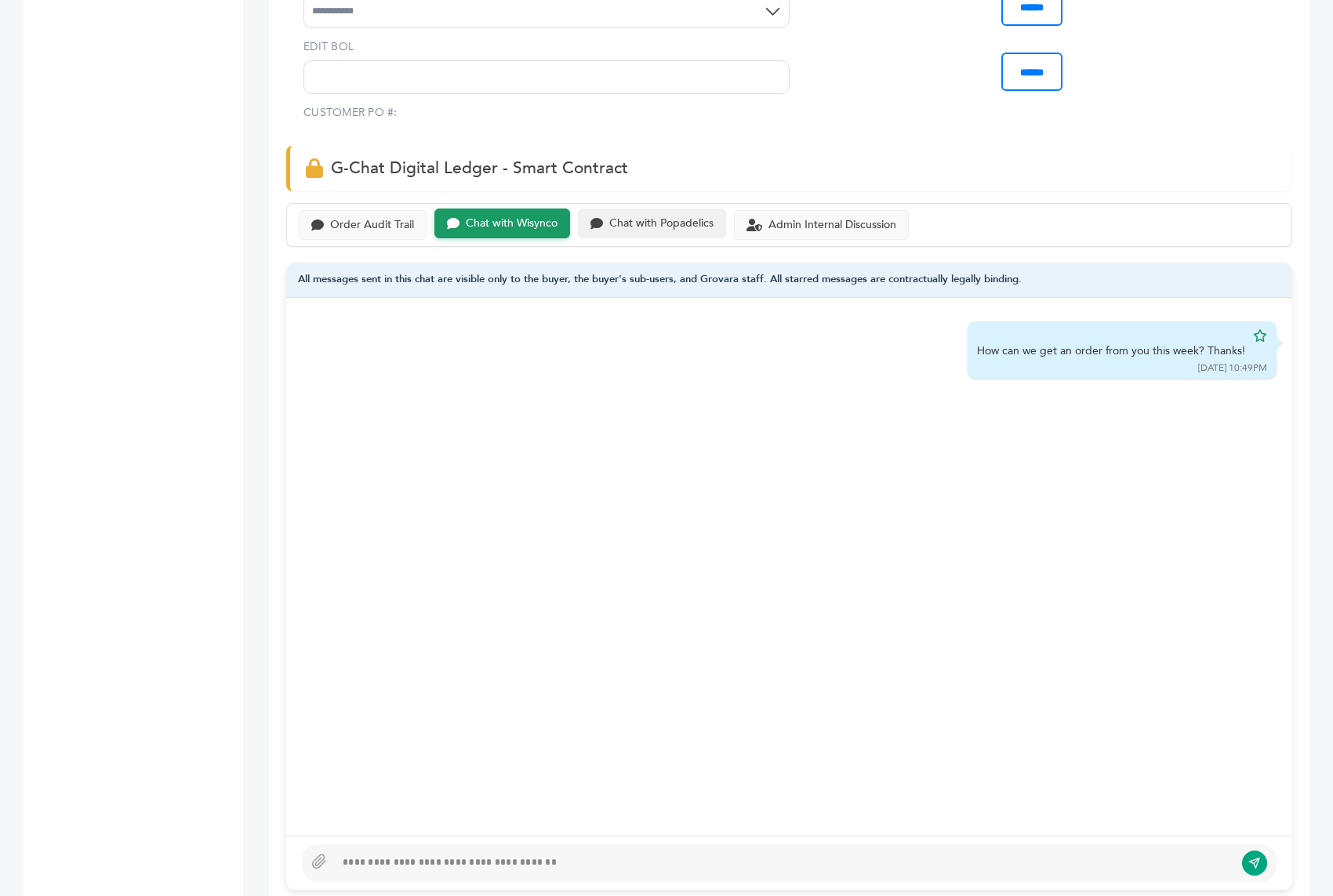
click at [625, 221] on div "Chat with Popadelics" at bounding box center [662, 224] width 104 height 13
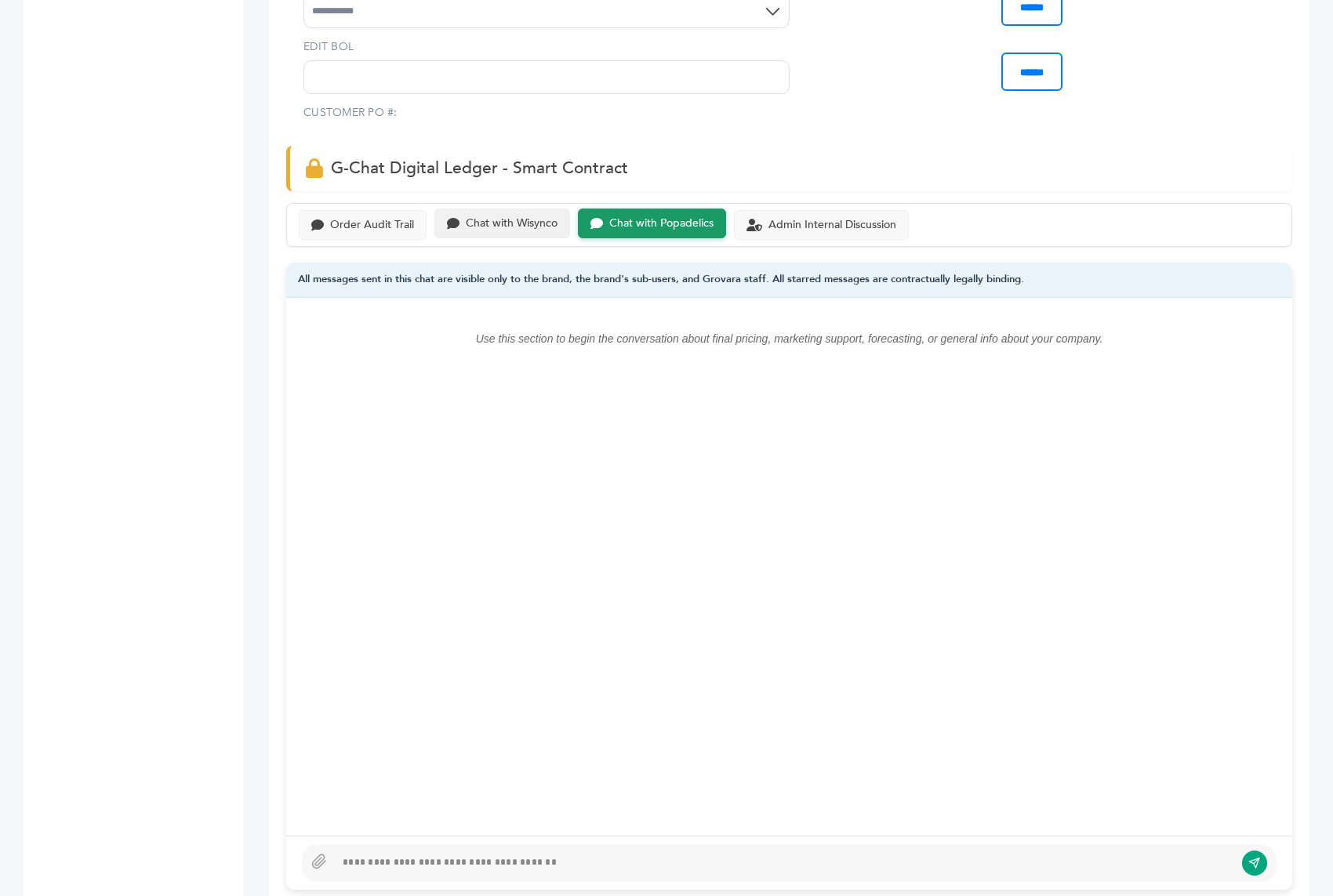
click at [495, 218] on div "Chat with Wisynco" at bounding box center [511, 224] width 92 height 13
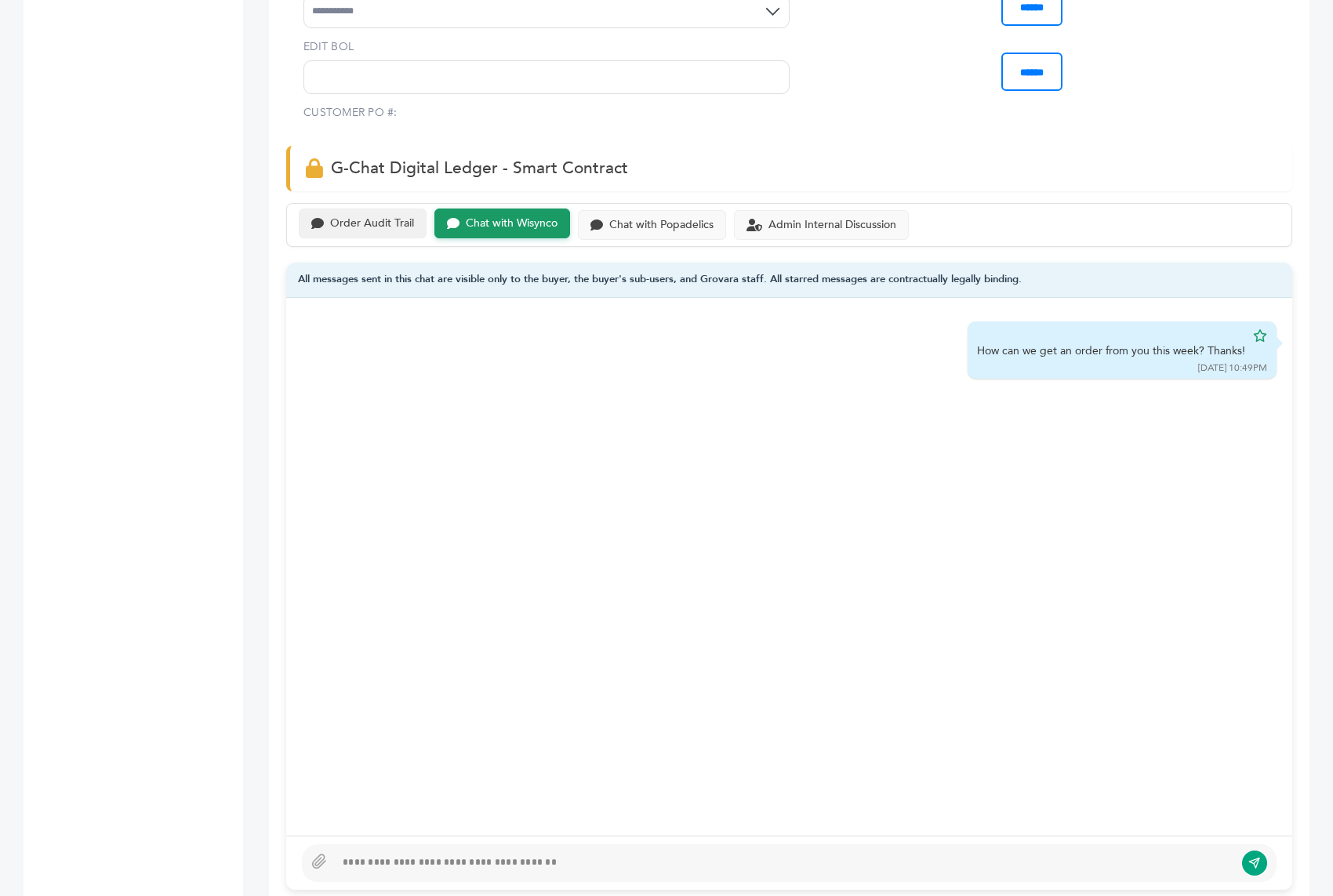
click at [414, 221] on div "Order Audit Trail" at bounding box center [362, 224] width 128 height 30
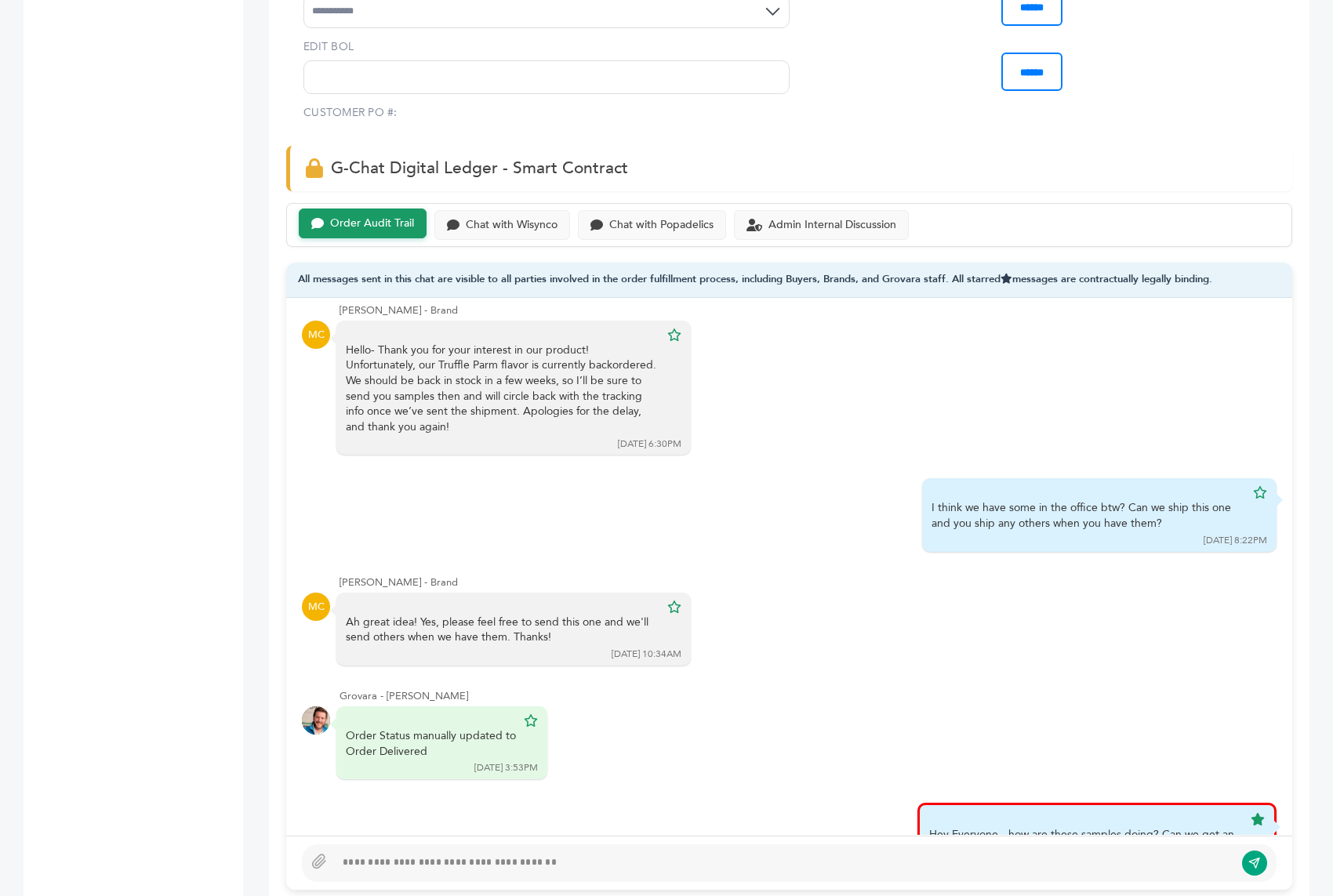
scroll to position [481, 0]
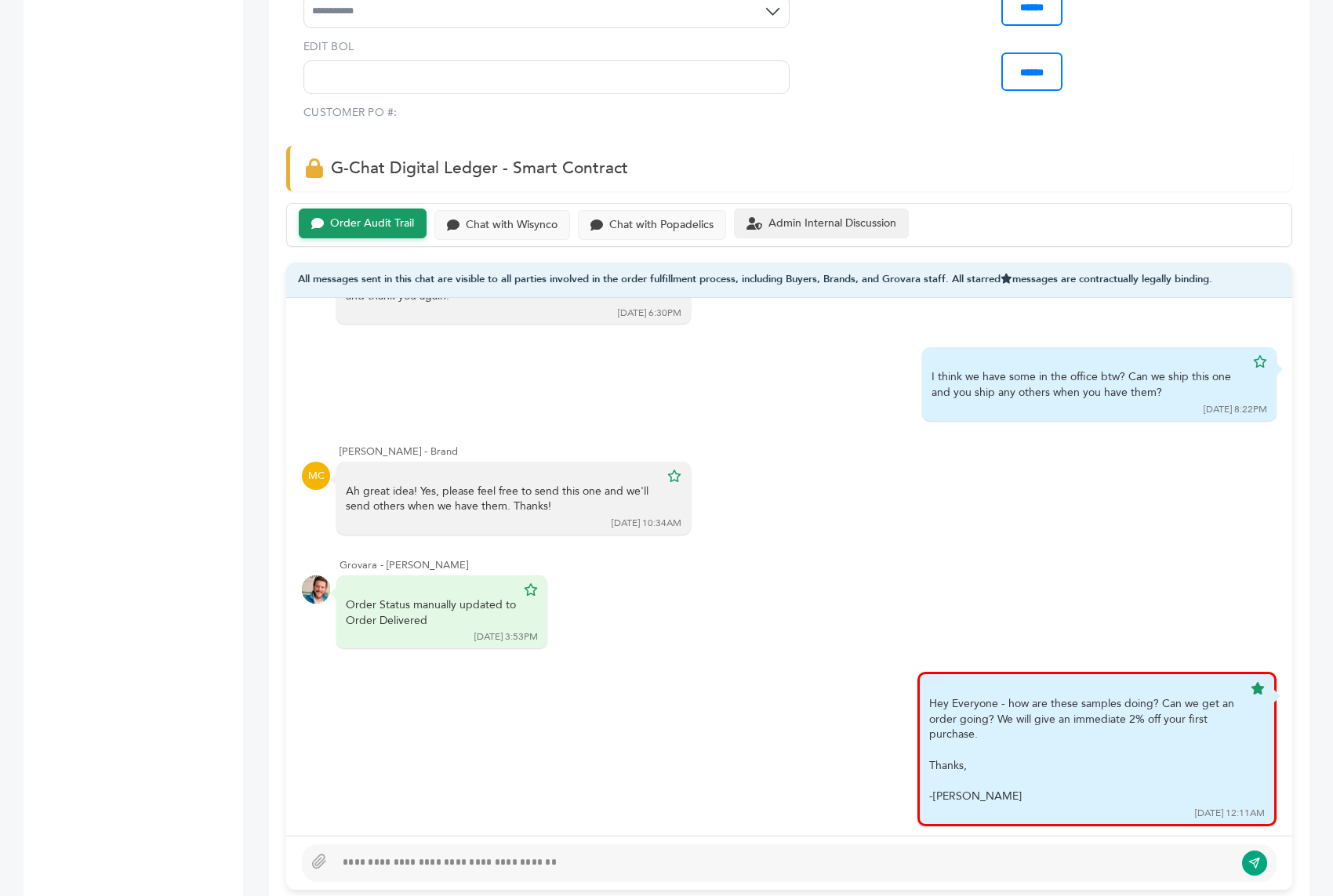
click at [828, 220] on div "Admin Internal Discussion" at bounding box center [831, 224] width 128 height 13
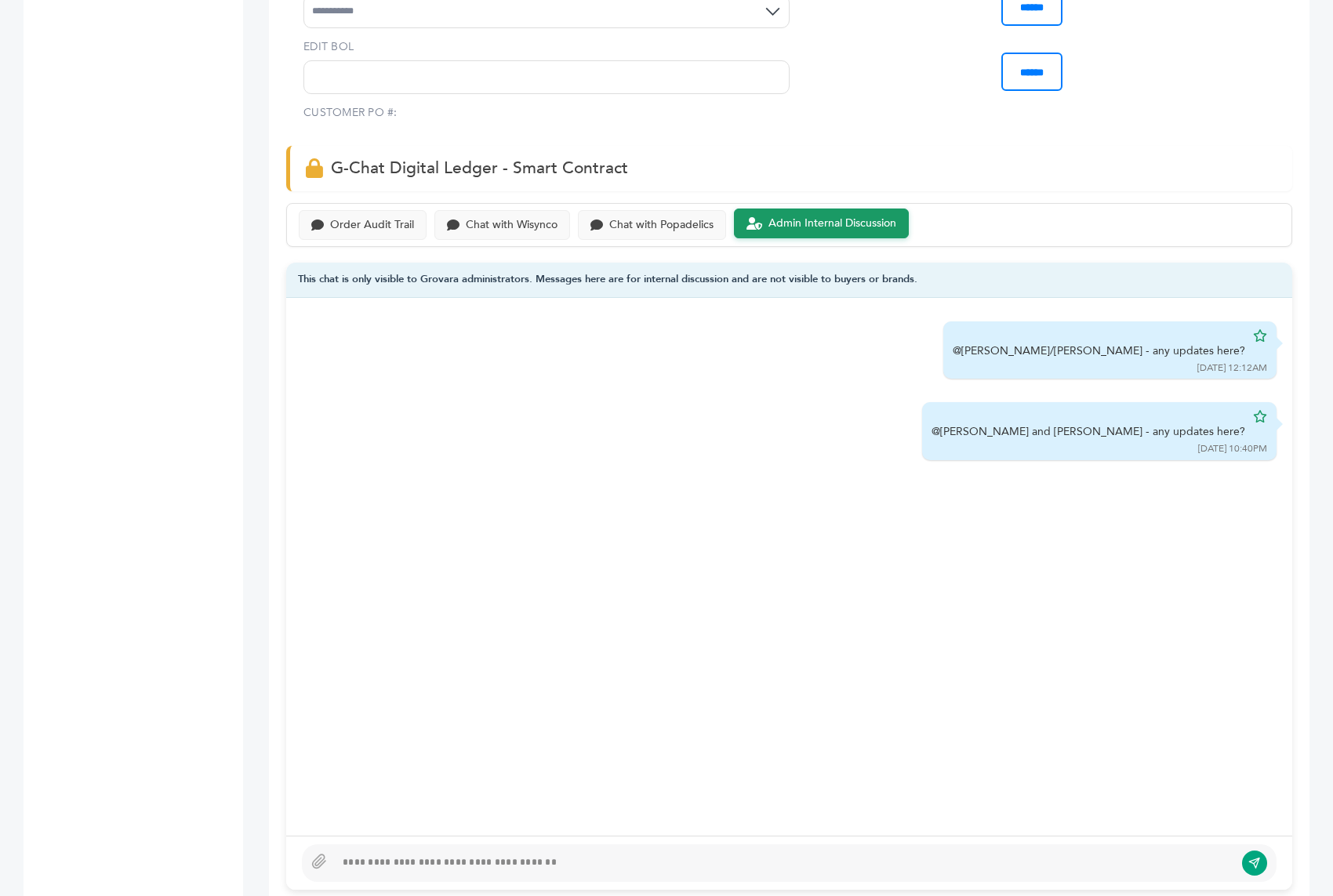
click at [210, 208] on div "Peter Groverman - 1951 login(s) Sample Orders (1050) Purchase Order (1025) Requ…" at bounding box center [121, 842] width 196 height 3269
